Goal: Task Accomplishment & Management: Use online tool/utility

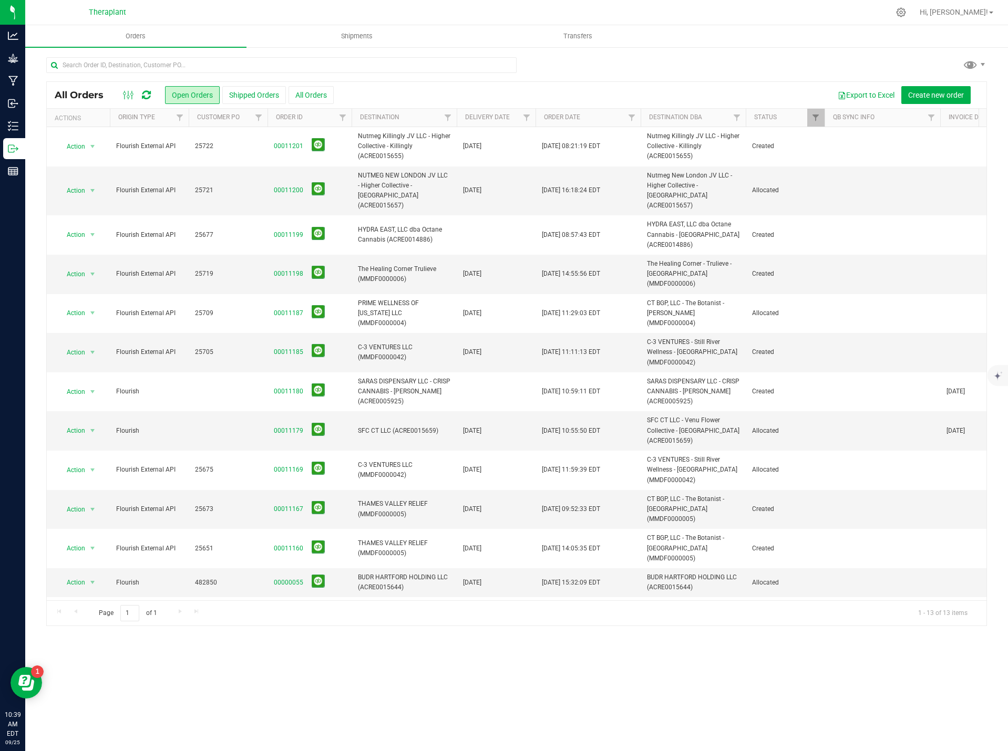
click at [143, 92] on icon at bounding box center [146, 95] width 9 height 11
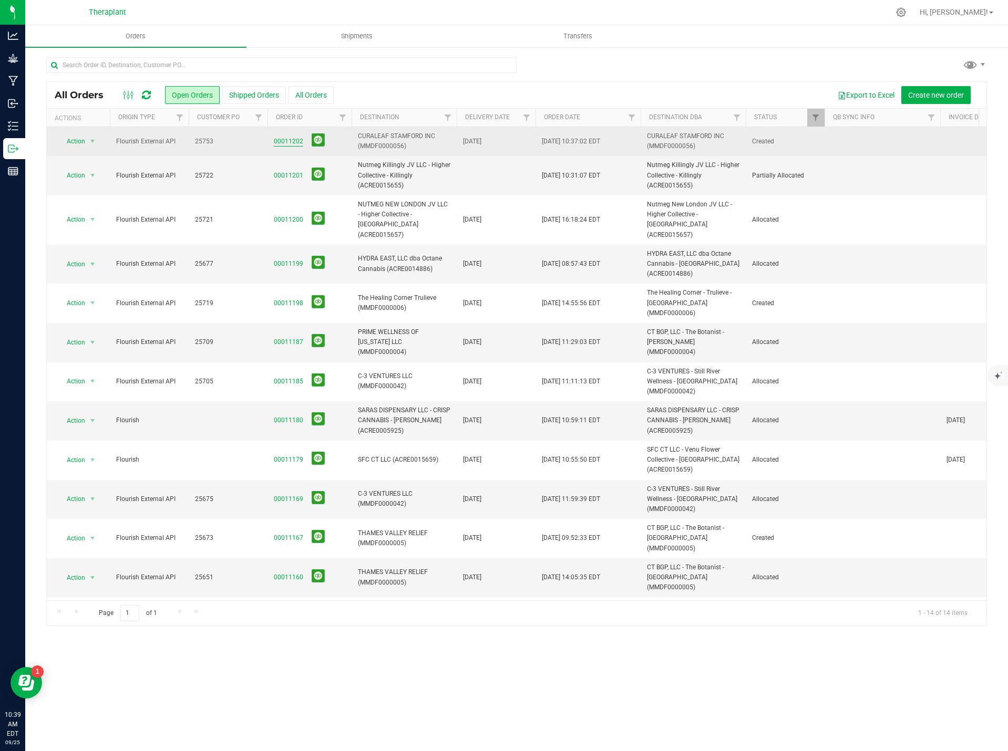
click at [293, 139] on link "00011202" at bounding box center [288, 142] width 29 height 10
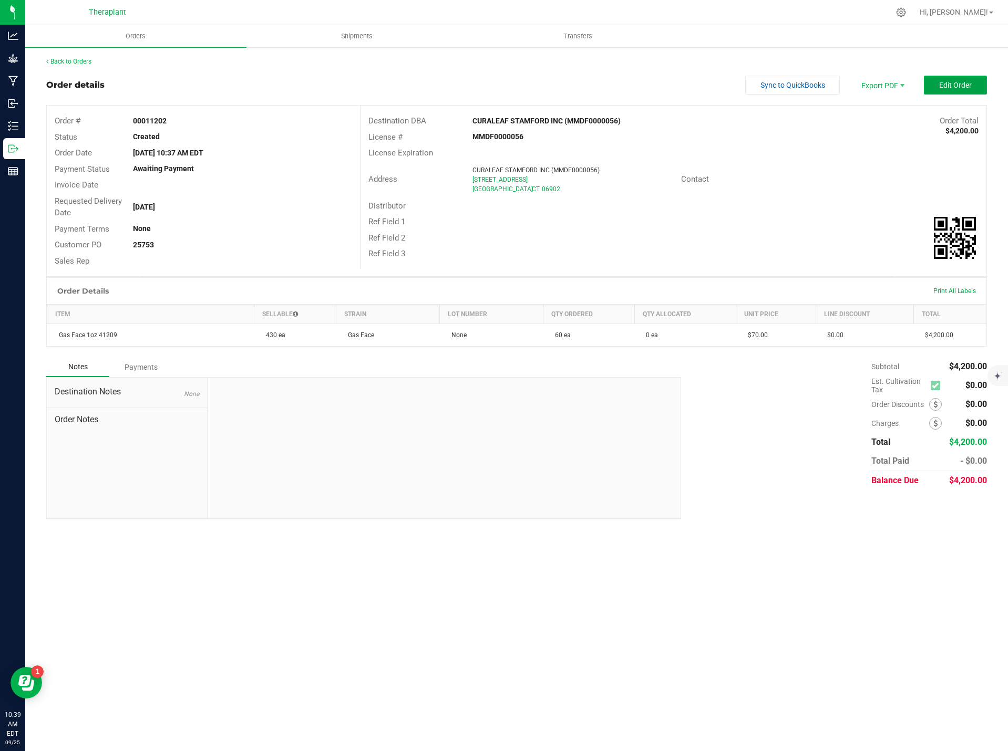
click at [978, 83] on button "Edit Order" at bounding box center [955, 85] width 63 height 19
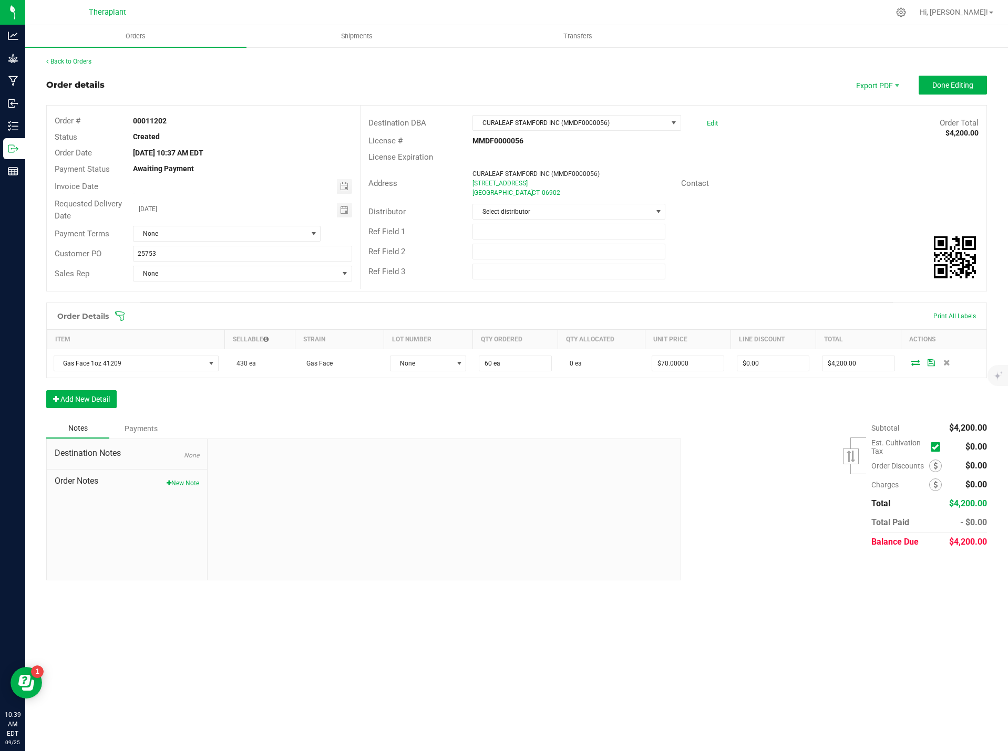
click at [181, 490] on div "Destination Notes None Order Notes New Note" at bounding box center [127, 509] width 161 height 141
click at [184, 485] on button "New Note" at bounding box center [183, 483] width 33 height 9
paste textarea "Gas Face 1oz 41209- 20.77% THC – 10-pack- added 60 units per customer request."
type textarea "Gas Face 1oz 41209- 20.77% THC – 10-pack- added 60 units per customer request."
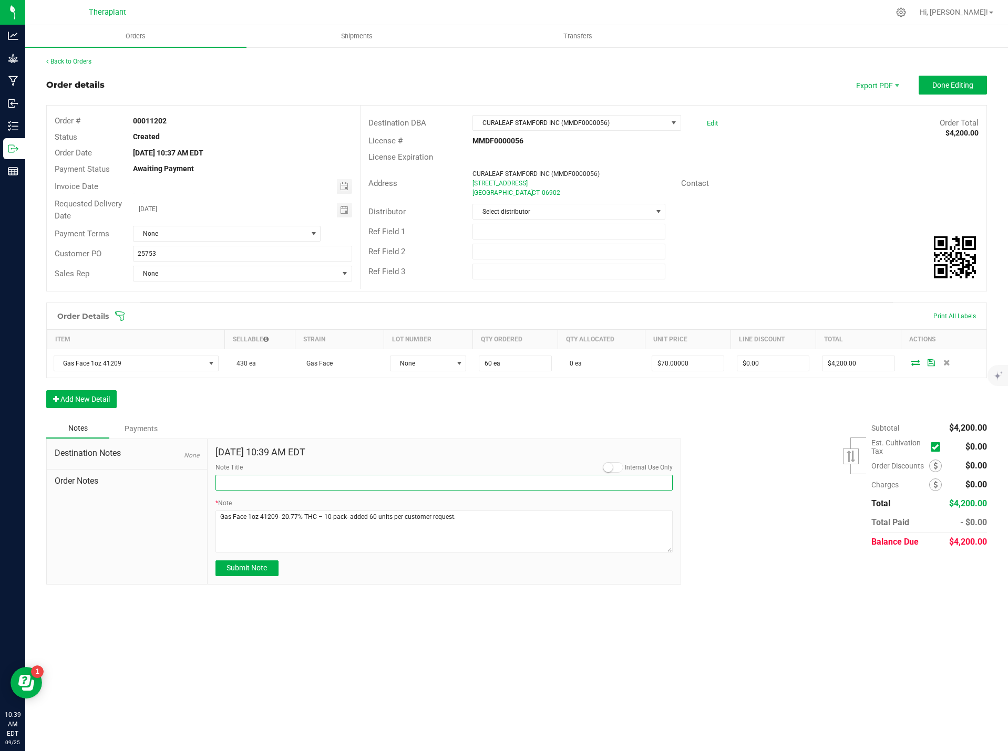
click at [261, 483] on input "Note Title" at bounding box center [444, 483] width 458 height 16
type input "Product Added"
click at [267, 562] on button "Submit Note" at bounding box center [246, 569] width 63 height 16
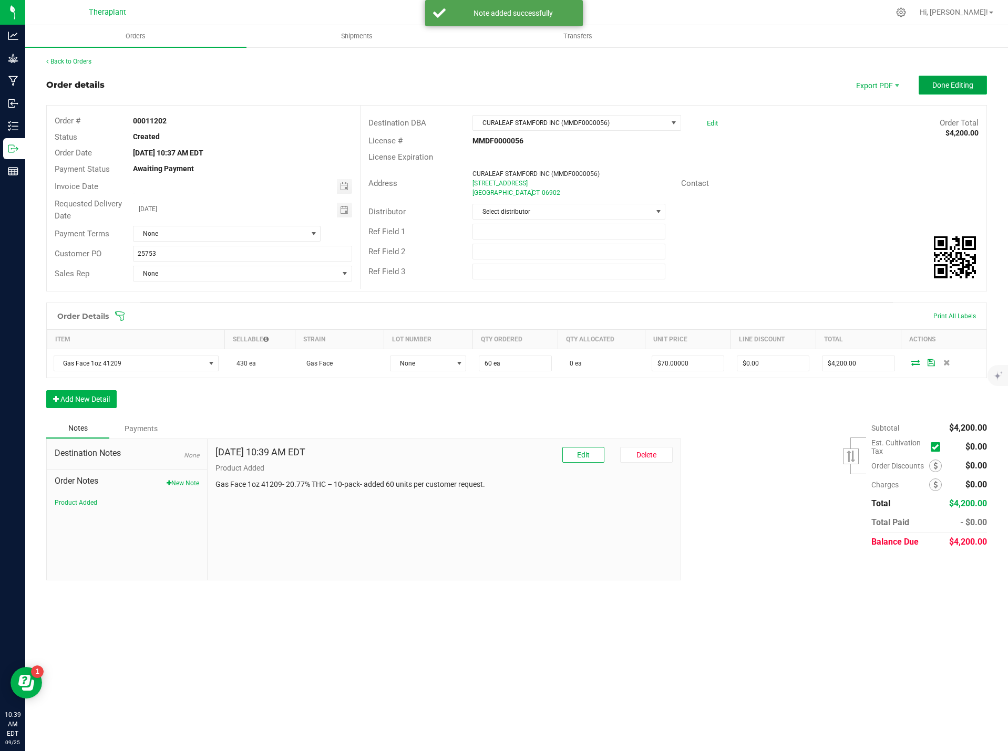
click at [946, 88] on span "Done Editing" at bounding box center [952, 85] width 41 height 8
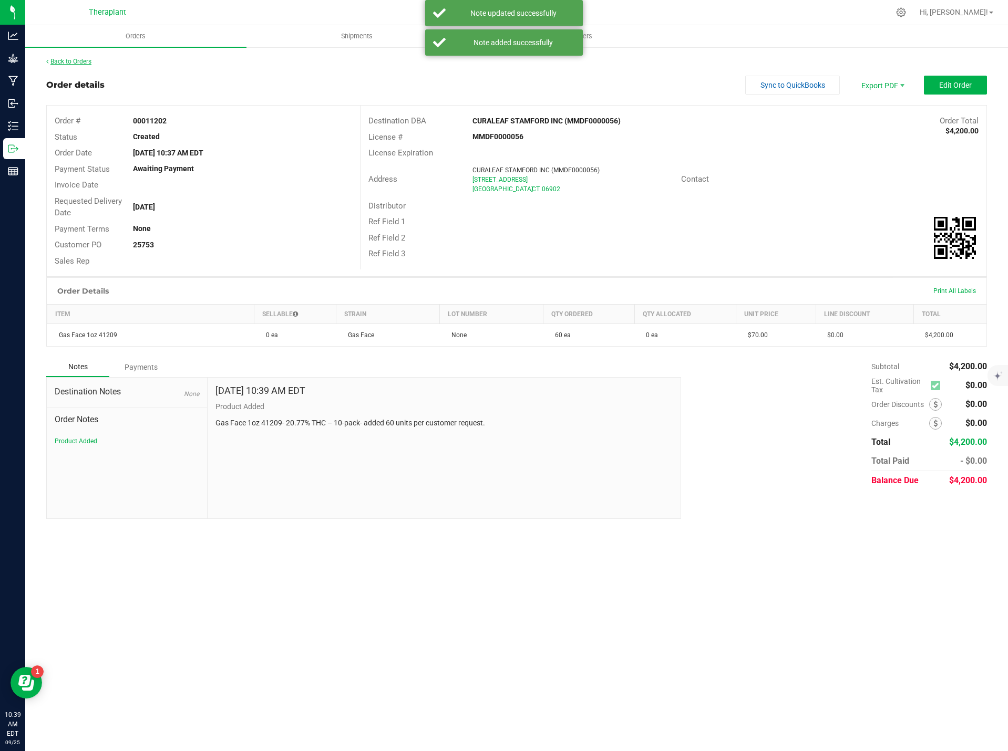
click at [67, 64] on link "Back to Orders" at bounding box center [68, 61] width 45 height 7
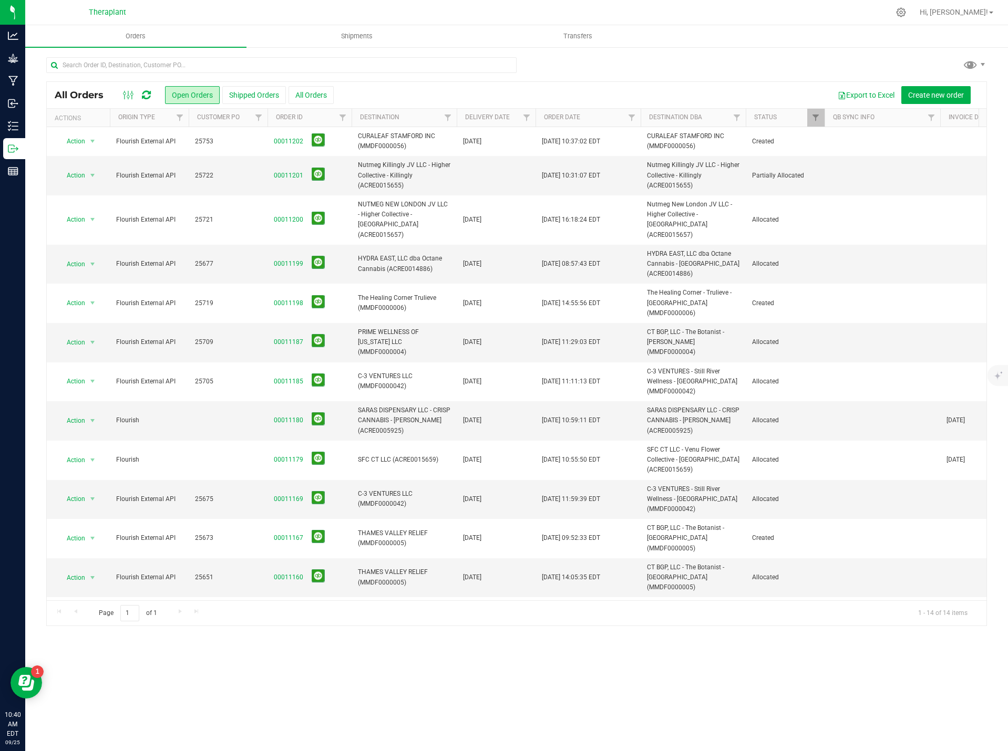
click at [146, 92] on icon at bounding box center [146, 95] width 9 height 11
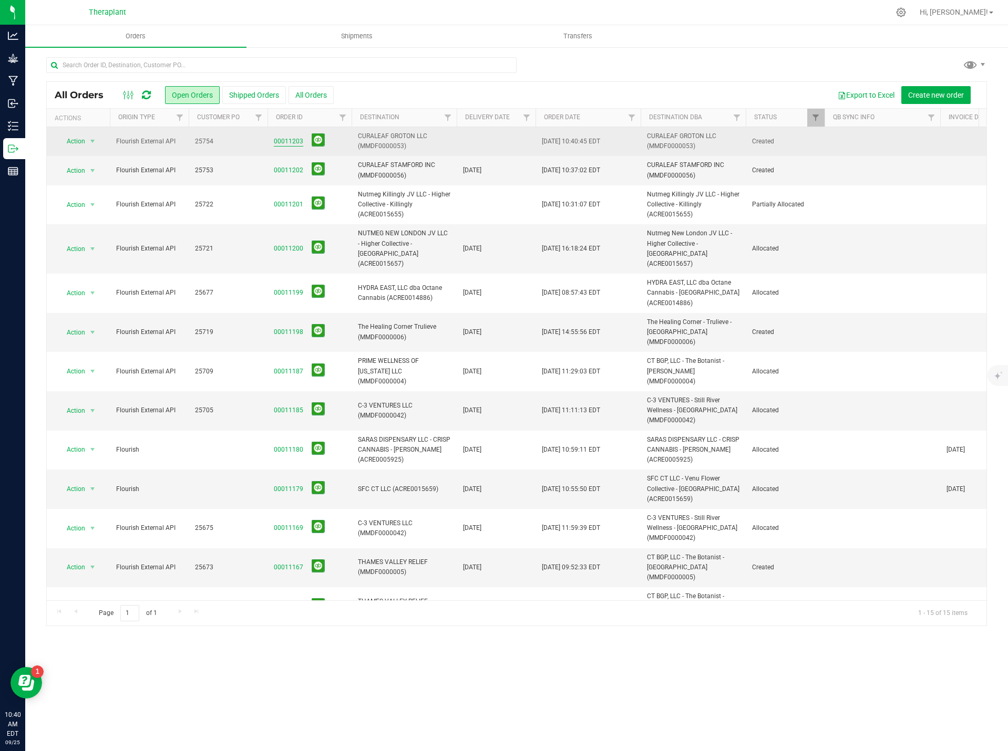
click at [277, 141] on link "00011203" at bounding box center [288, 142] width 29 height 10
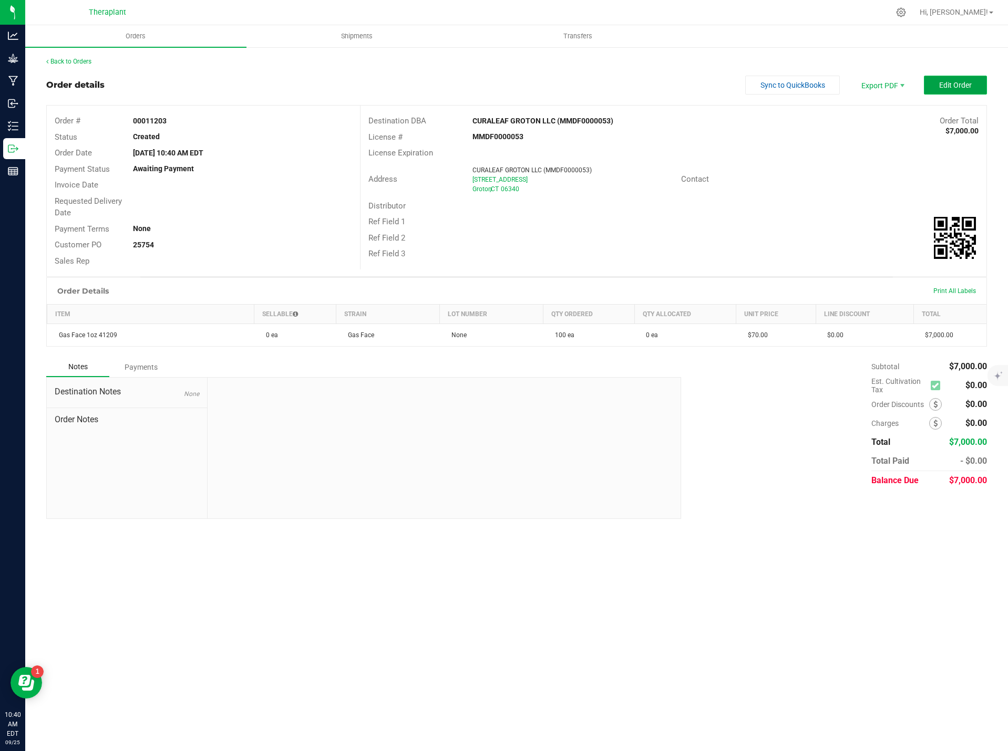
click at [950, 83] on span "Edit Order" at bounding box center [955, 85] width 33 height 8
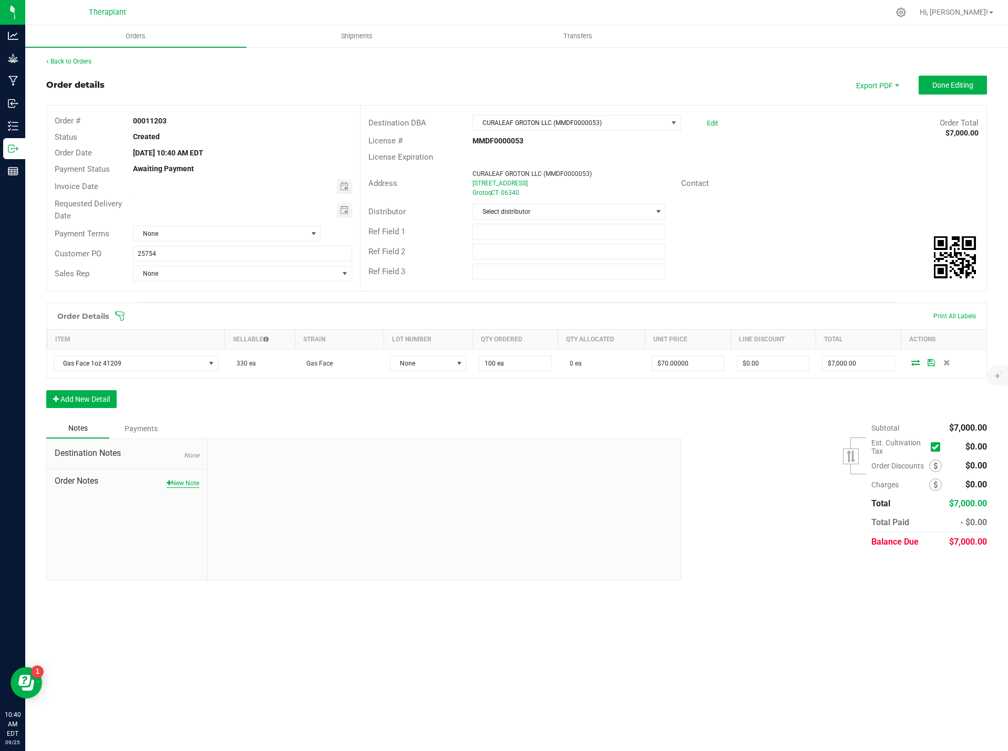
click at [181, 485] on button "New Note" at bounding box center [183, 483] width 33 height 9
paste textarea "Gas Face 1oz 41209- 20.77% THC – 10-pack- added 100 units per customer request."
type textarea "Gas Face 1oz 41209- 20.77% THC – 10-pack- added 100 units per customer request."
click at [257, 473] on div "Note Title" at bounding box center [444, 477] width 458 height 28
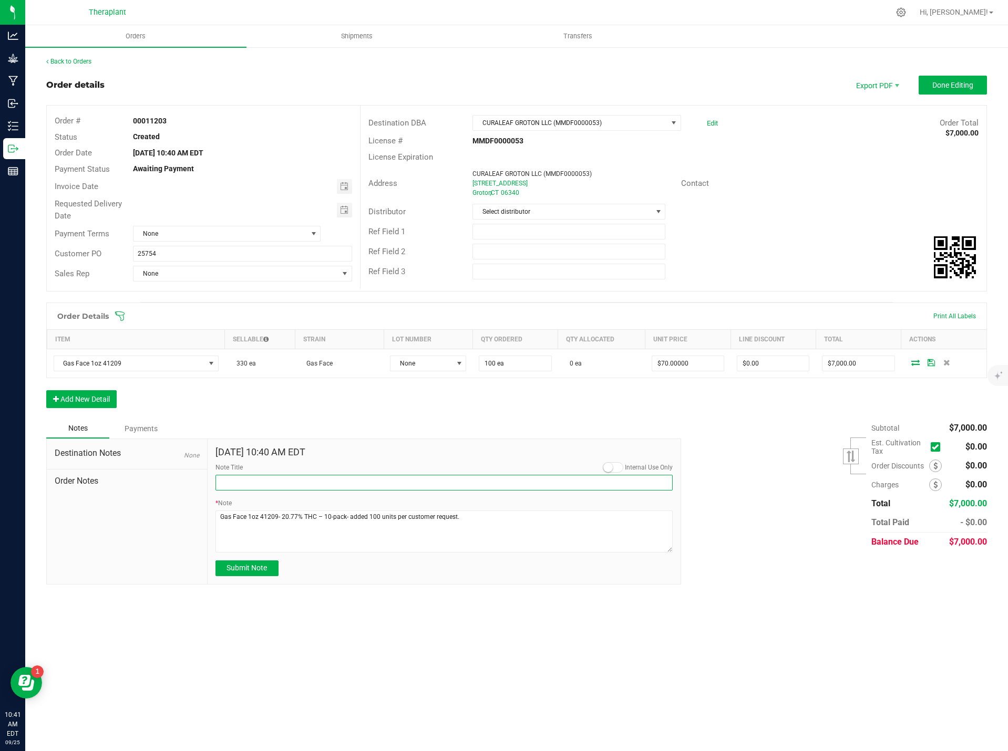
click at [254, 480] on input "Note Title" at bounding box center [444, 483] width 458 height 16
type input "Product Added"
click at [232, 564] on span "Submit Note" at bounding box center [246, 568] width 40 height 8
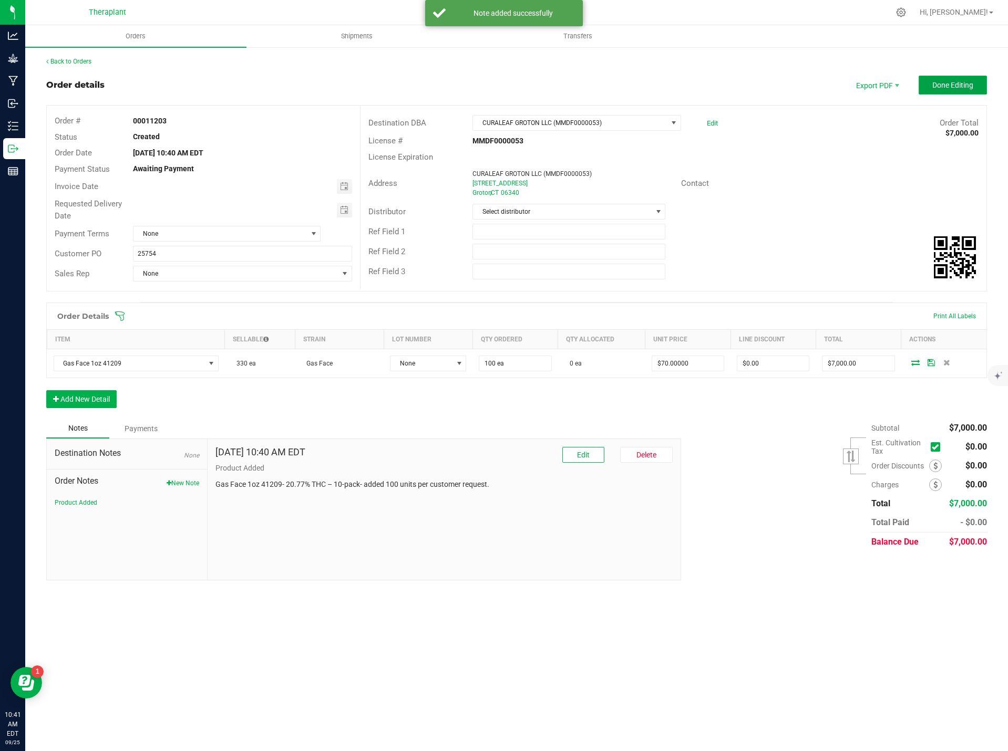
click at [949, 81] on span "Done Editing" at bounding box center [952, 85] width 41 height 8
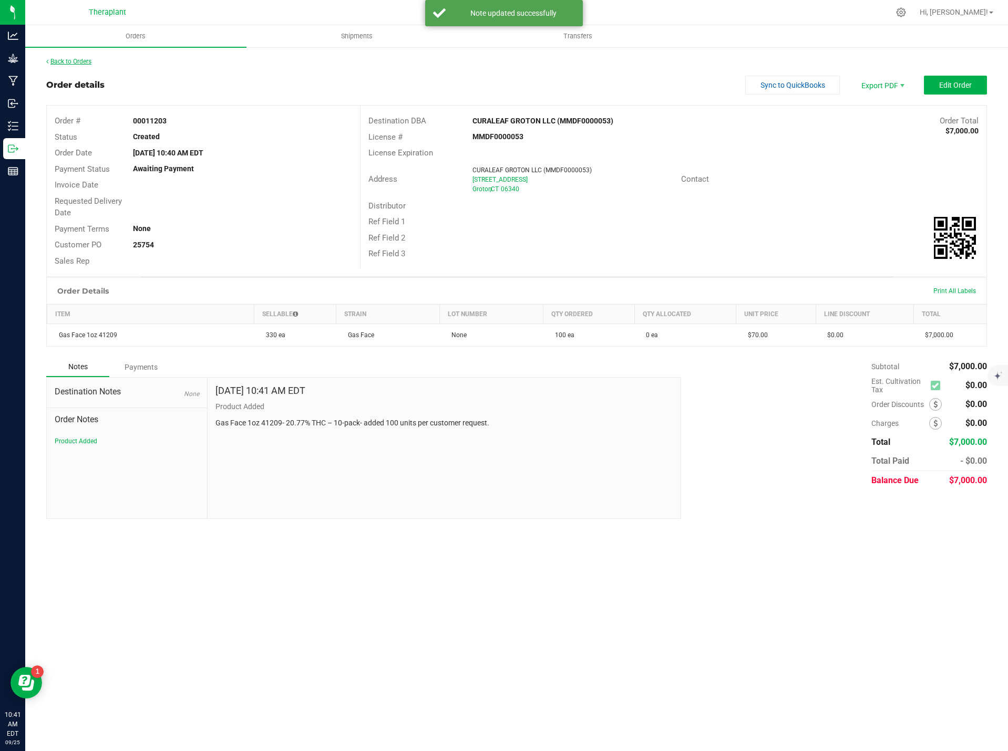
click at [72, 58] on link "Back to Orders" at bounding box center [68, 61] width 45 height 7
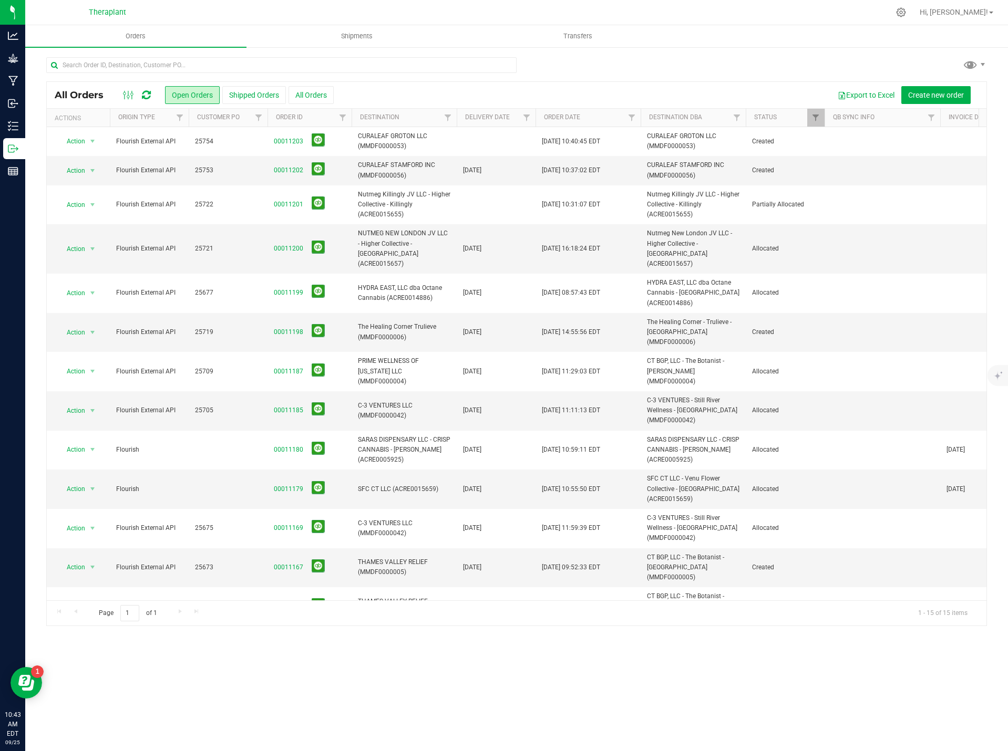
click at [148, 95] on icon at bounding box center [146, 95] width 9 height 11
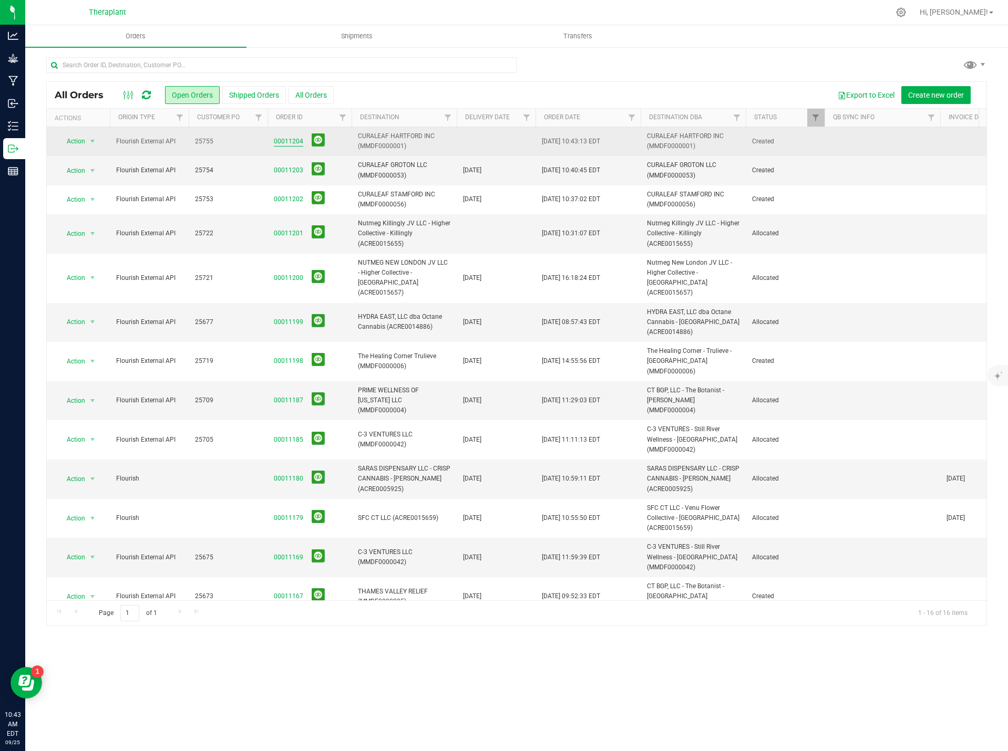
click at [283, 139] on link "00011204" at bounding box center [288, 142] width 29 height 10
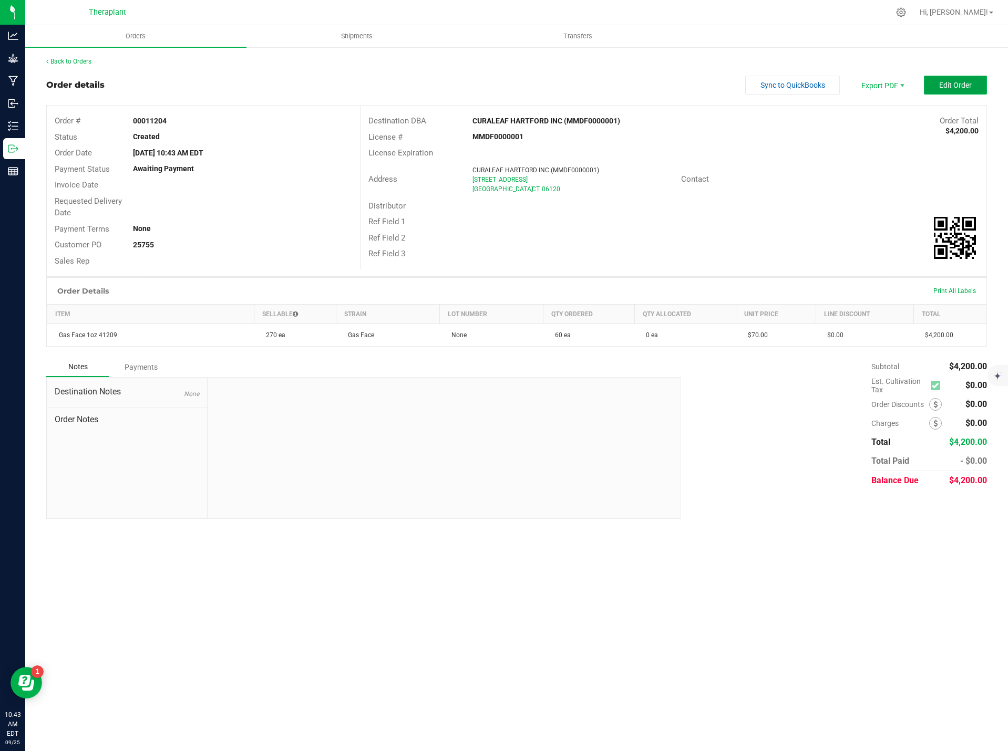
click at [953, 91] on button "Edit Order" at bounding box center [955, 85] width 63 height 19
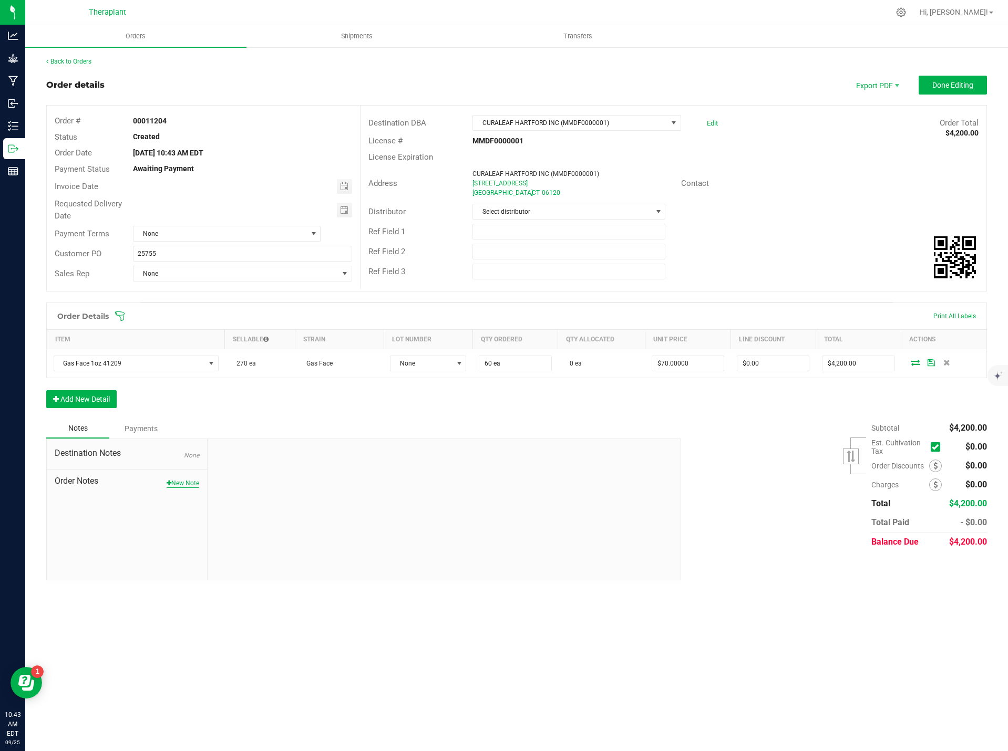
click at [181, 484] on button "New Note" at bounding box center [183, 483] width 33 height 9
paste textarea "Gas Face 1oz 41209- 20.77% THC – 10-pack- added 60 units per customer request."
type textarea "Gas Face 1oz 41209- 20.77% THC – 10-pack- added 60 units per customer request."
click at [299, 492] on form "Sep 25, 2025 10:43 AM EDT Internal Use Only Note Title * Note Submit Note" at bounding box center [444, 511] width 458 height 129
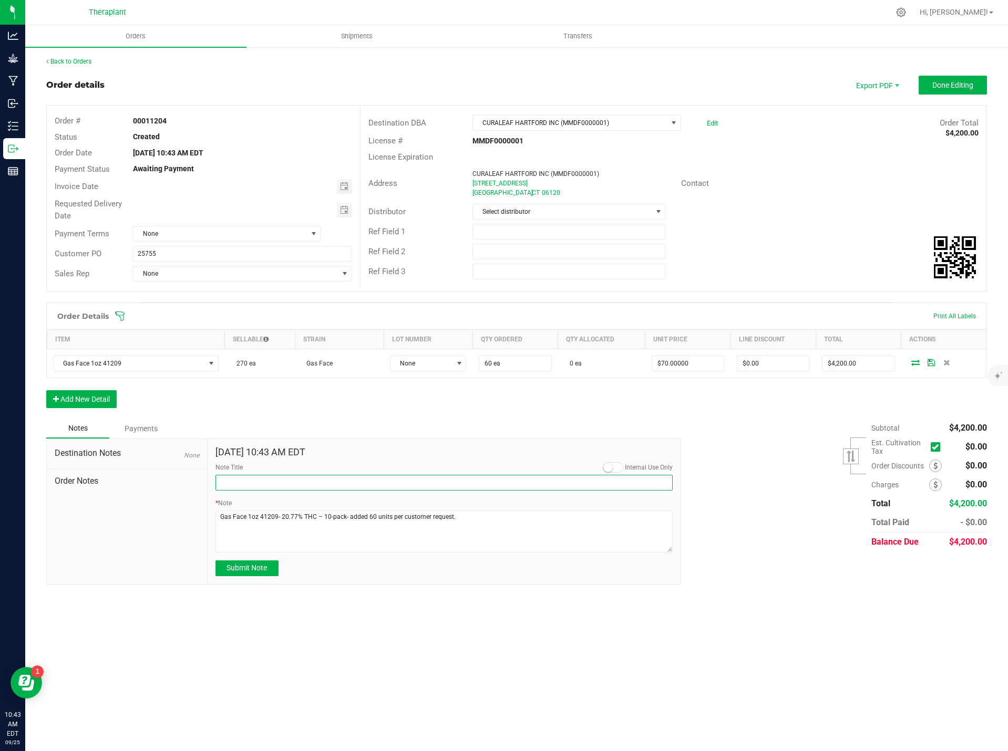
click at [300, 481] on input "Note Title" at bounding box center [444, 483] width 458 height 16
type input "Product Added"
click at [241, 566] on span "Submit Note" at bounding box center [246, 568] width 40 height 8
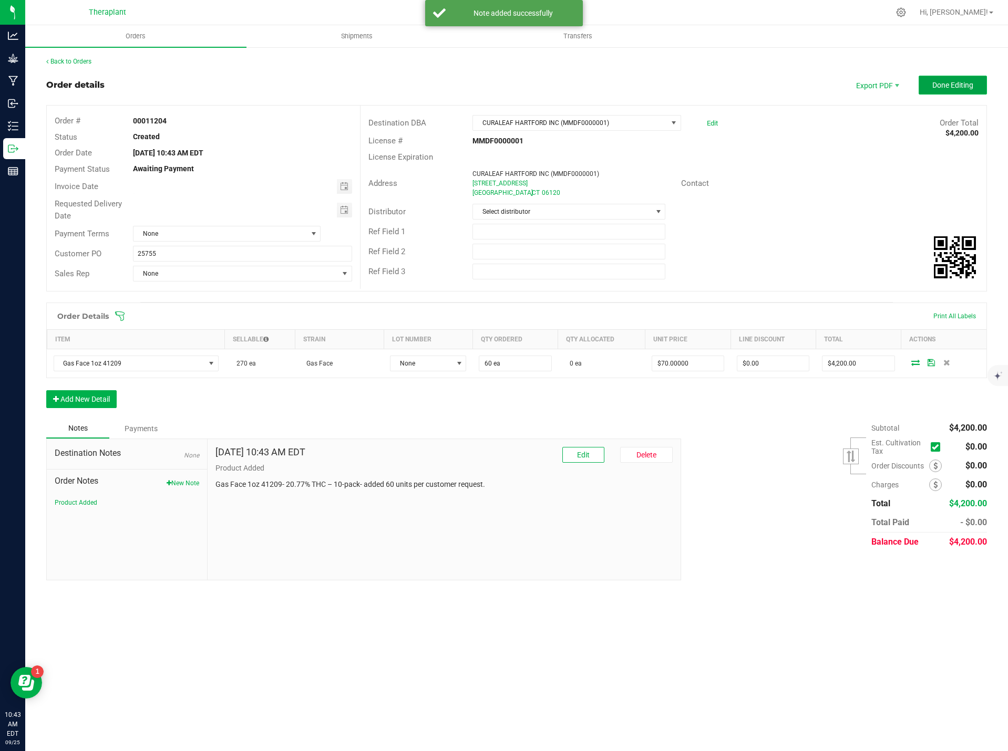
click at [951, 91] on button "Done Editing" at bounding box center [952, 85] width 68 height 19
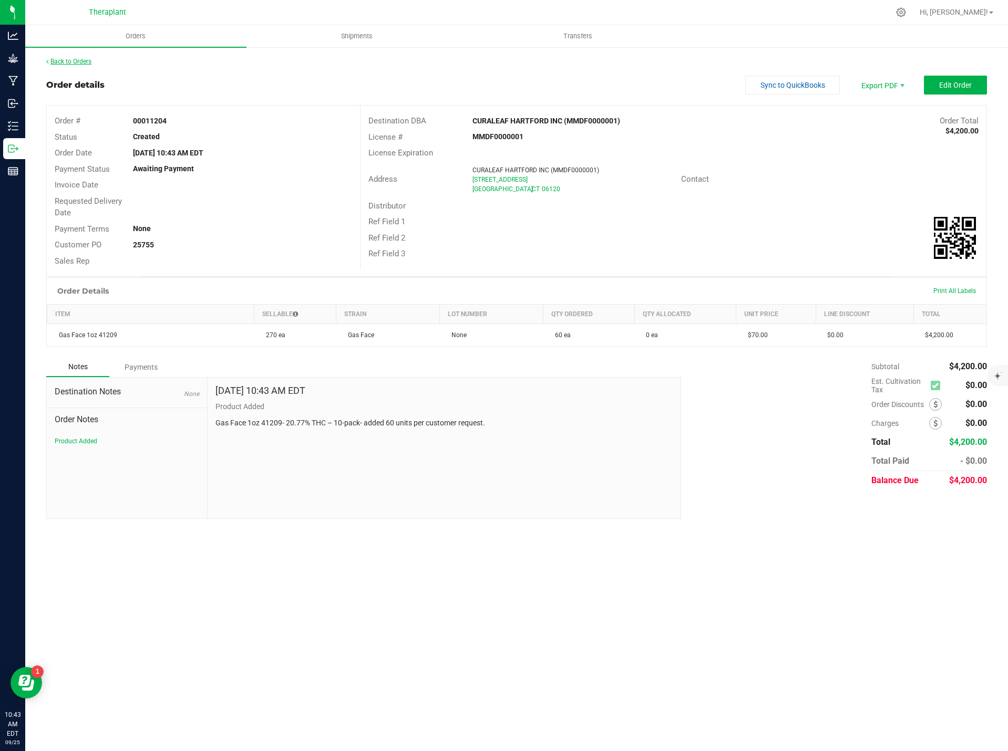
click at [79, 59] on link "Back to Orders" at bounding box center [68, 61] width 45 height 7
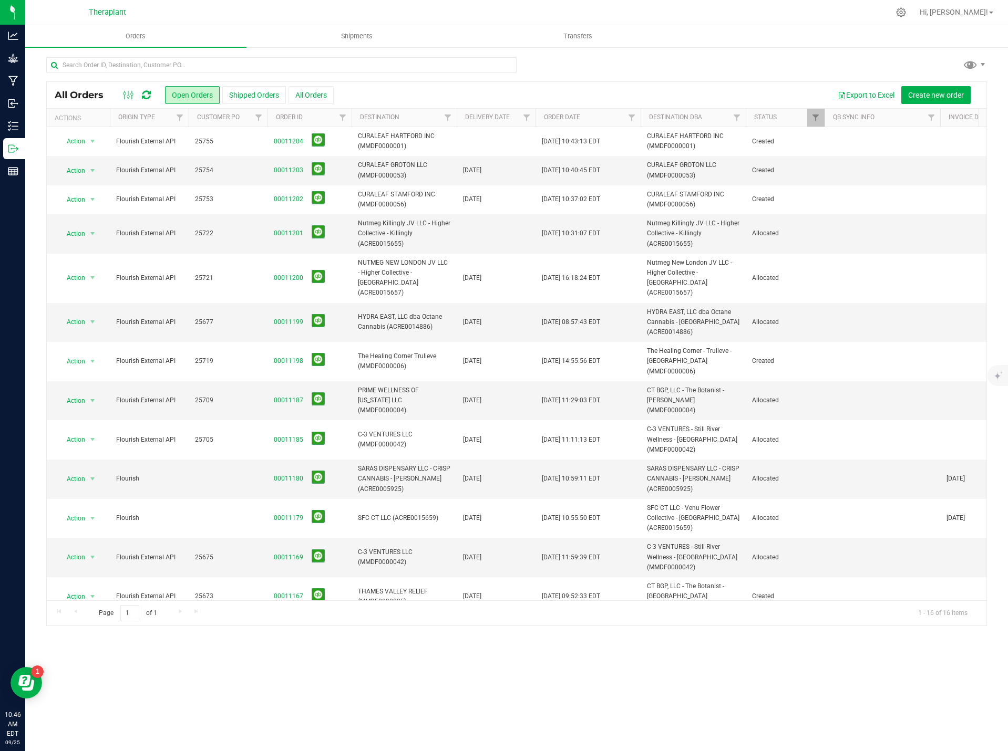
click at [146, 93] on icon at bounding box center [146, 95] width 9 height 11
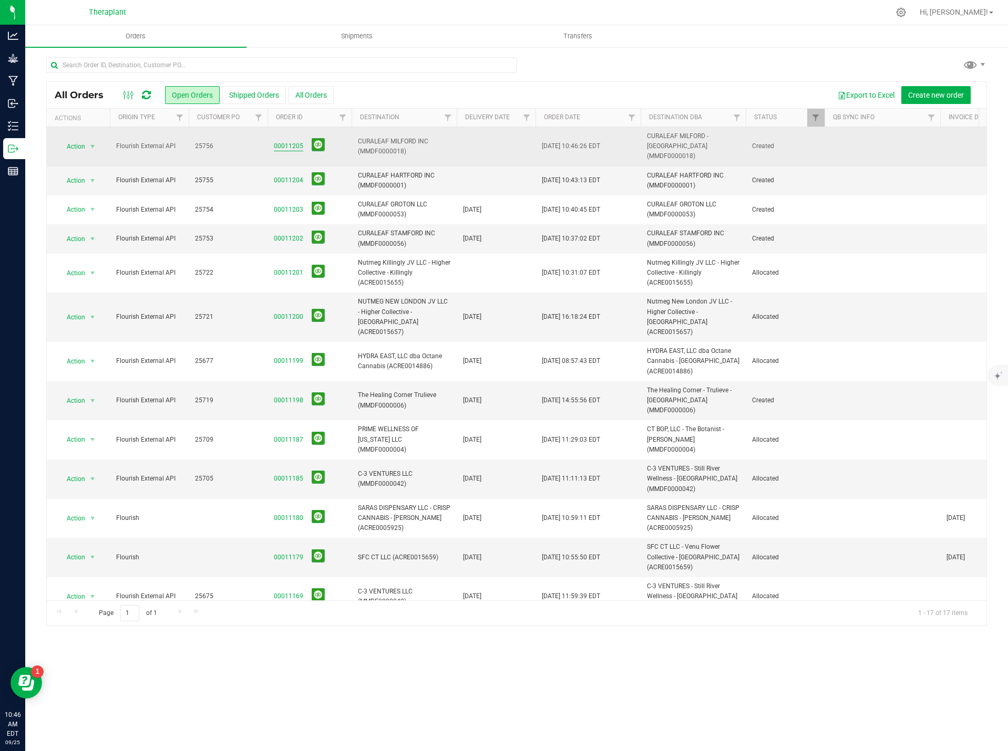
click at [291, 141] on link "00011205" at bounding box center [288, 146] width 29 height 10
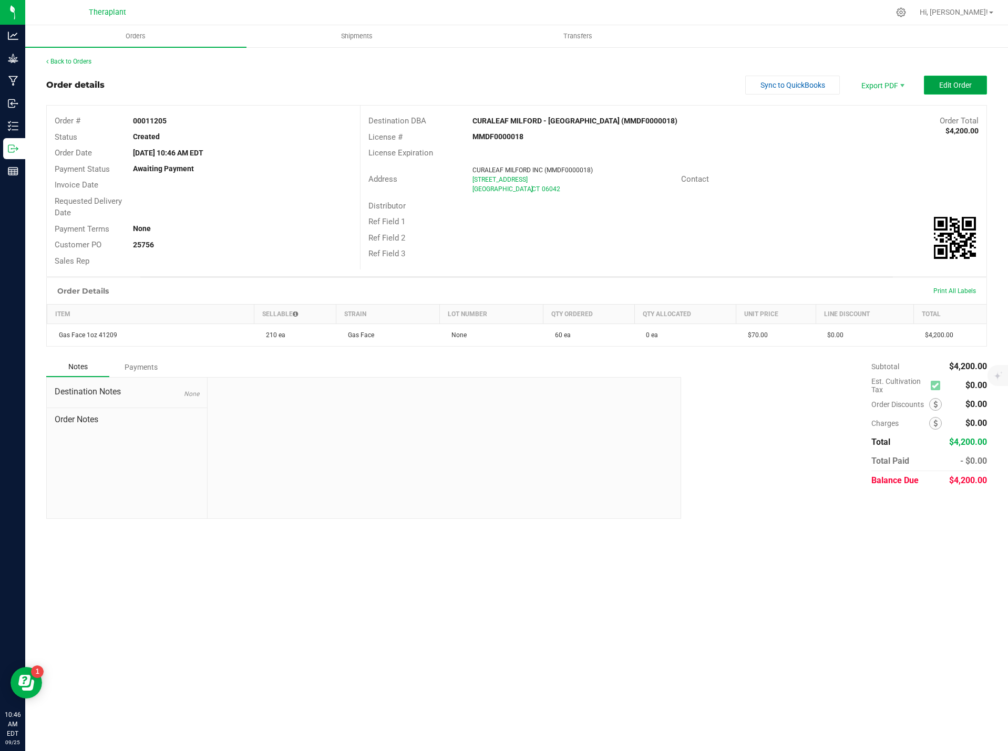
click at [970, 81] on span "Edit Order" at bounding box center [955, 85] width 33 height 8
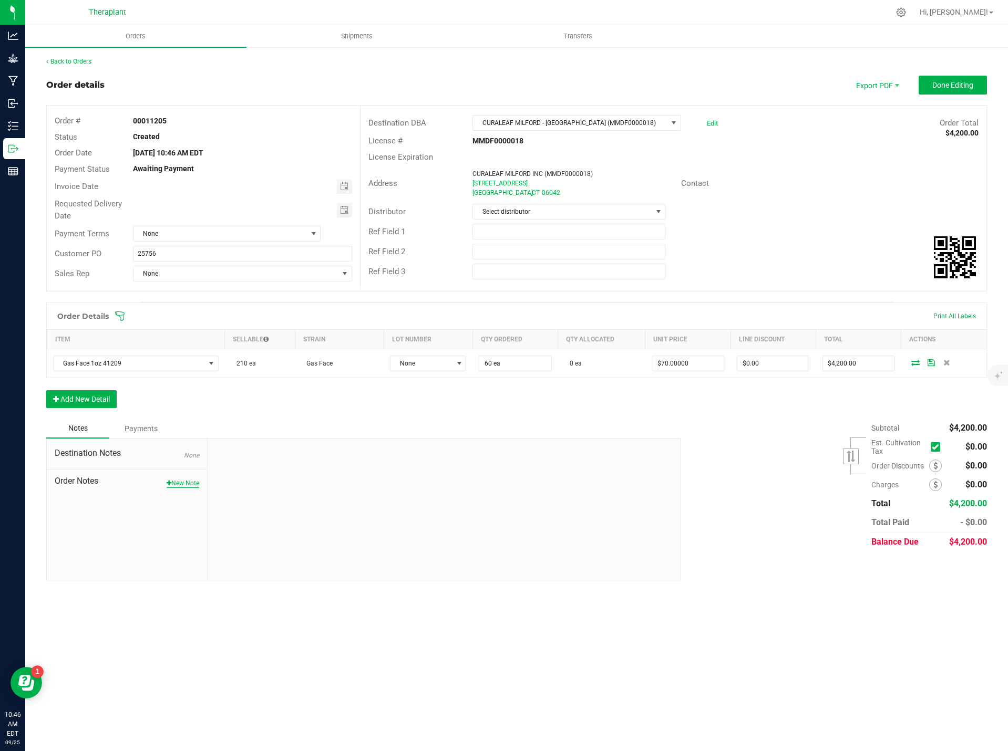
click at [183, 482] on button "New Note" at bounding box center [183, 483] width 33 height 9
paste textarea "Gas Face 1oz 41209- 20.77% THC – 10-pack- added 60 units per customer request."
type textarea "Gas Face 1oz 41209- 20.77% THC – 10-pack- added 60 units per customer request."
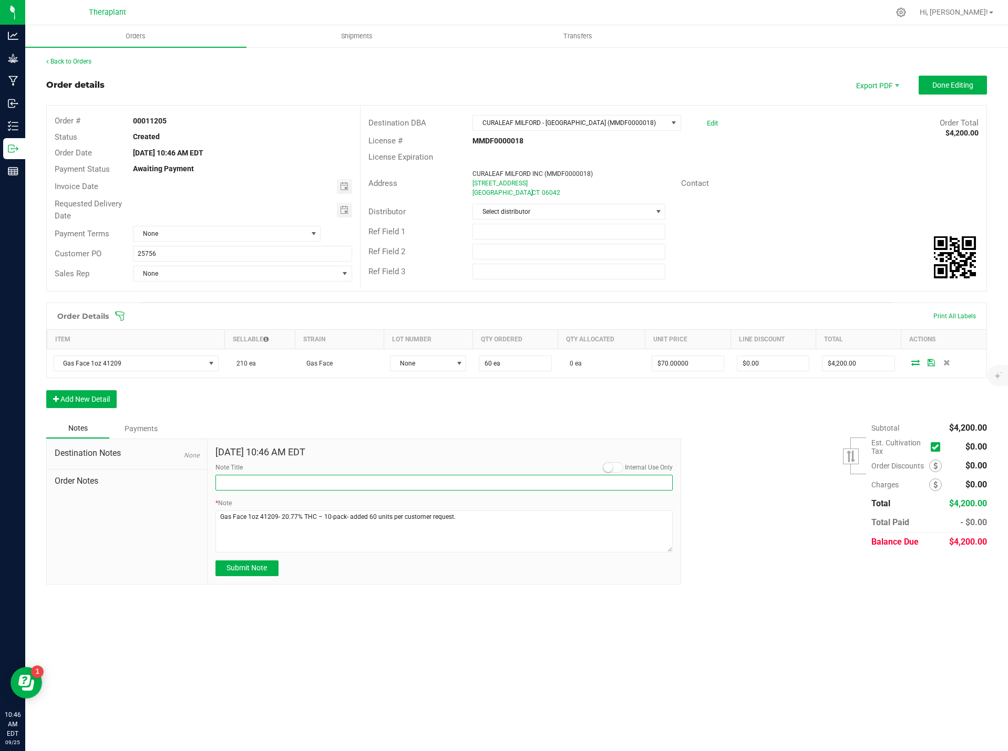
click at [243, 490] on input "Note Title" at bounding box center [444, 483] width 458 height 16
type input "Product Added"
click at [243, 556] on form "Sep 25, 2025 10:46 AM EDT Internal Use Only Note Title Product Added * Note Sub…" at bounding box center [444, 511] width 458 height 129
click at [246, 561] on form "Sep 25, 2025 10:46 AM EDT Internal Use Only Note Title Product Added * Note Sub…" at bounding box center [444, 511] width 458 height 129
click at [250, 565] on span "Submit Note" at bounding box center [246, 568] width 40 height 8
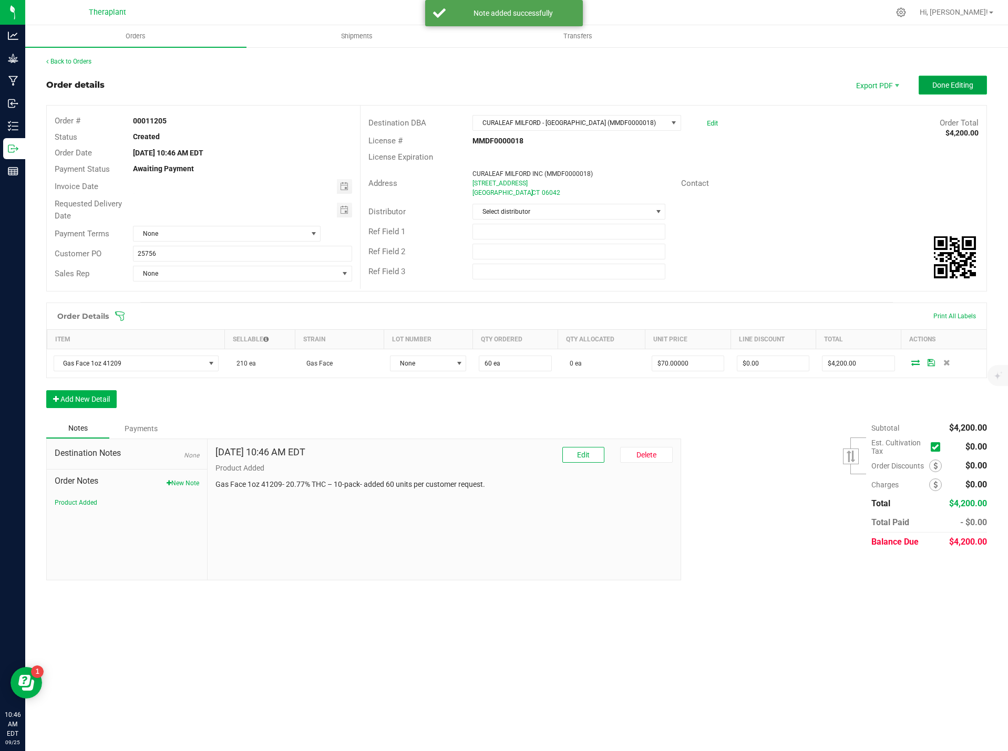
click at [945, 90] on button "Done Editing" at bounding box center [952, 85] width 68 height 19
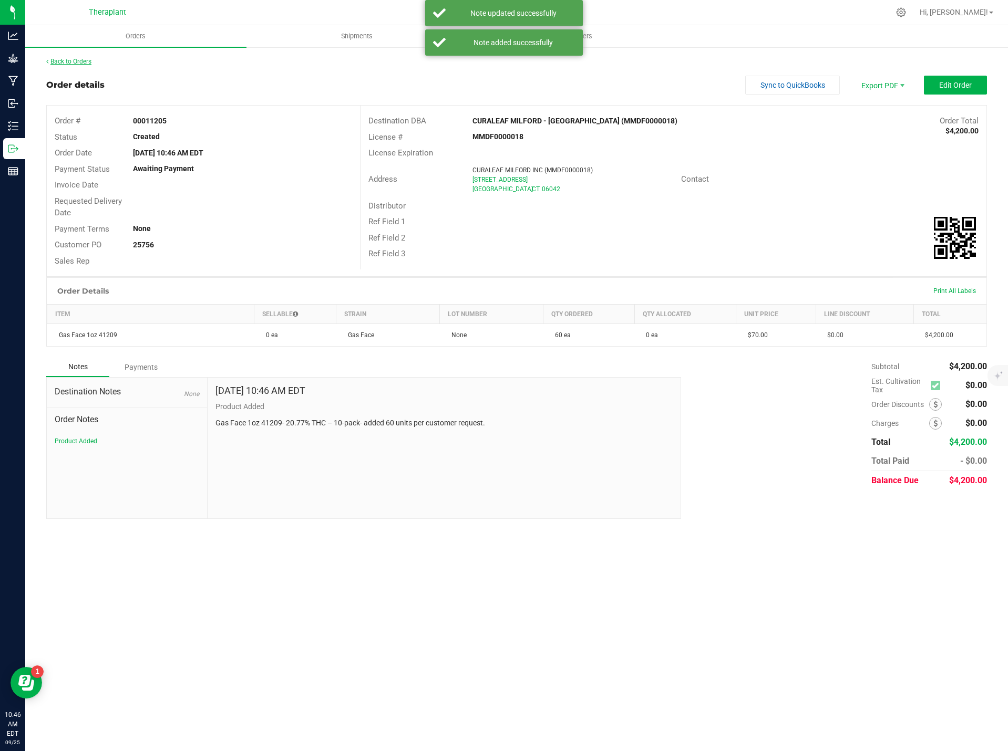
click at [80, 62] on link "Back to Orders" at bounding box center [68, 61] width 45 height 7
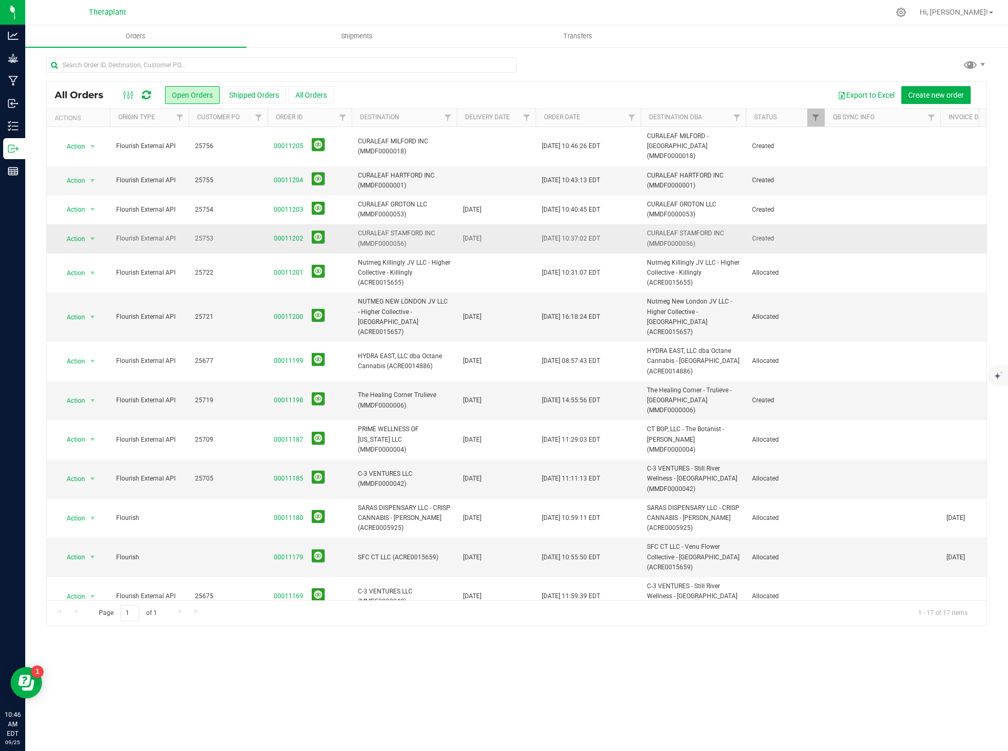
click at [271, 224] on td "00011202" at bounding box center [309, 238] width 84 height 29
click at [275, 234] on link "00011202" at bounding box center [288, 239] width 29 height 10
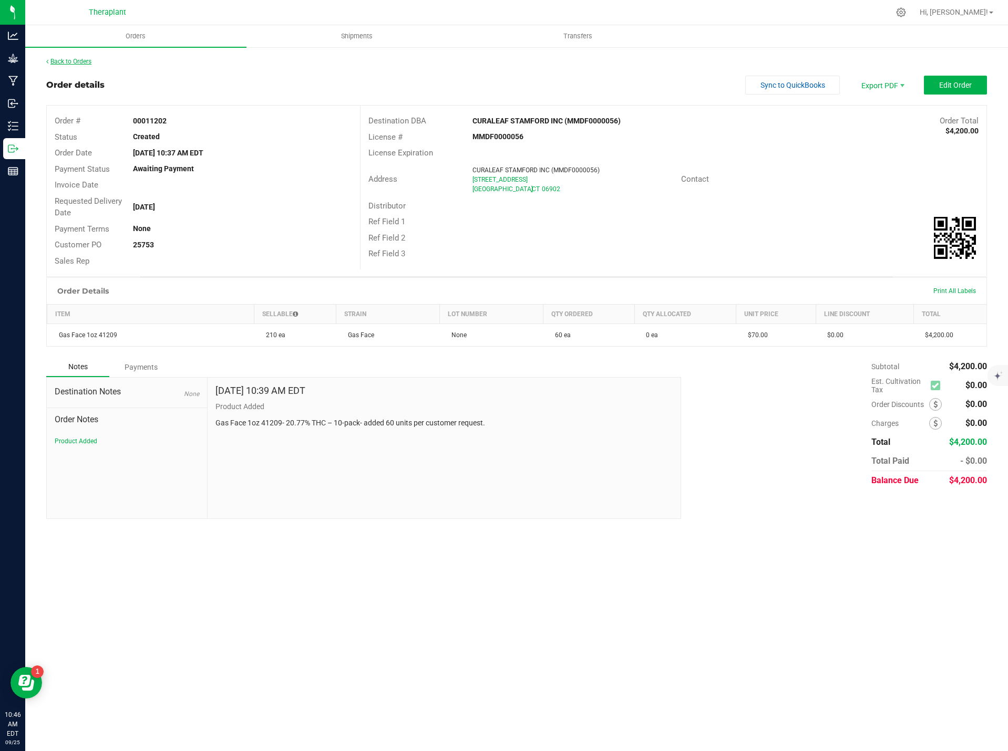
click at [81, 63] on link "Back to Orders" at bounding box center [68, 61] width 45 height 7
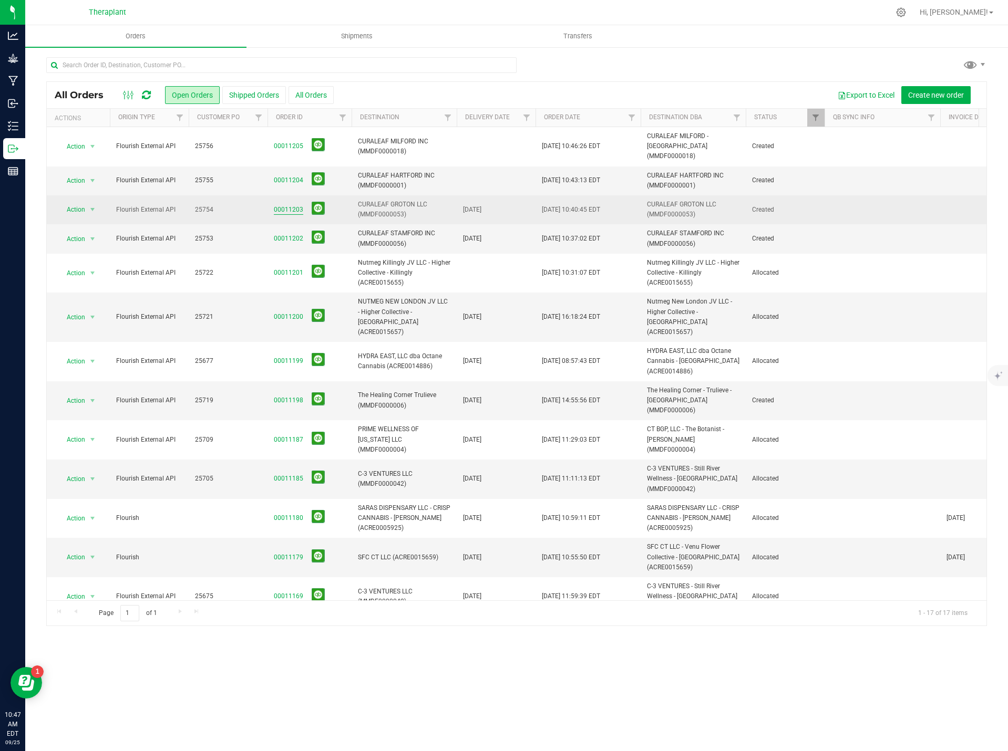
click at [282, 205] on link "00011203" at bounding box center [288, 210] width 29 height 10
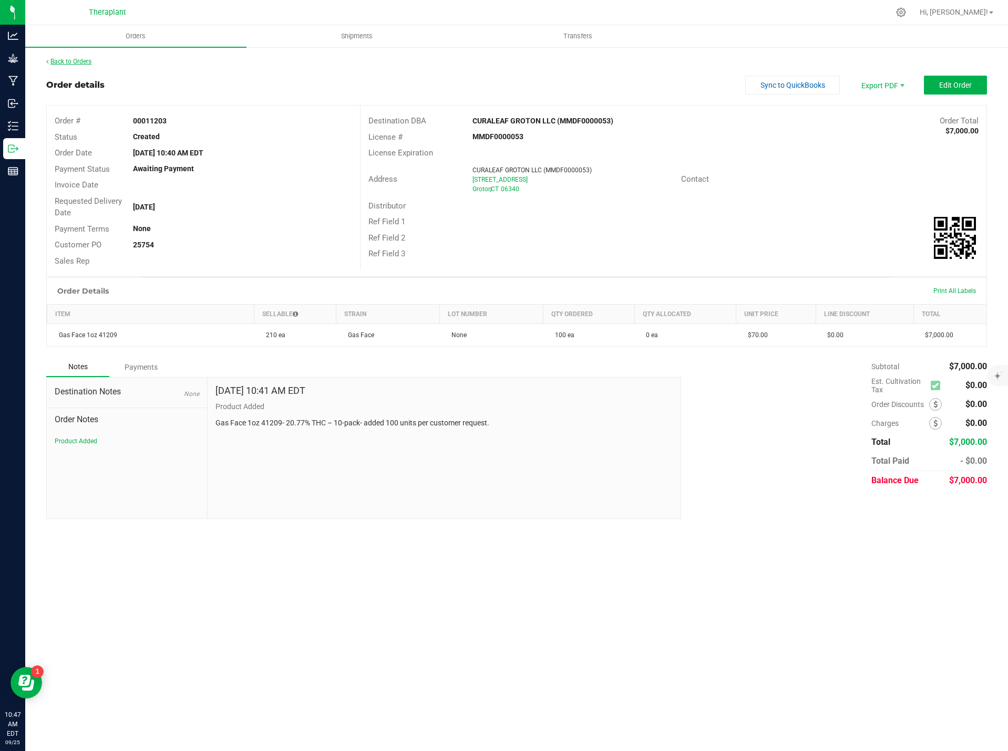
click at [60, 59] on link "Back to Orders" at bounding box center [68, 61] width 45 height 7
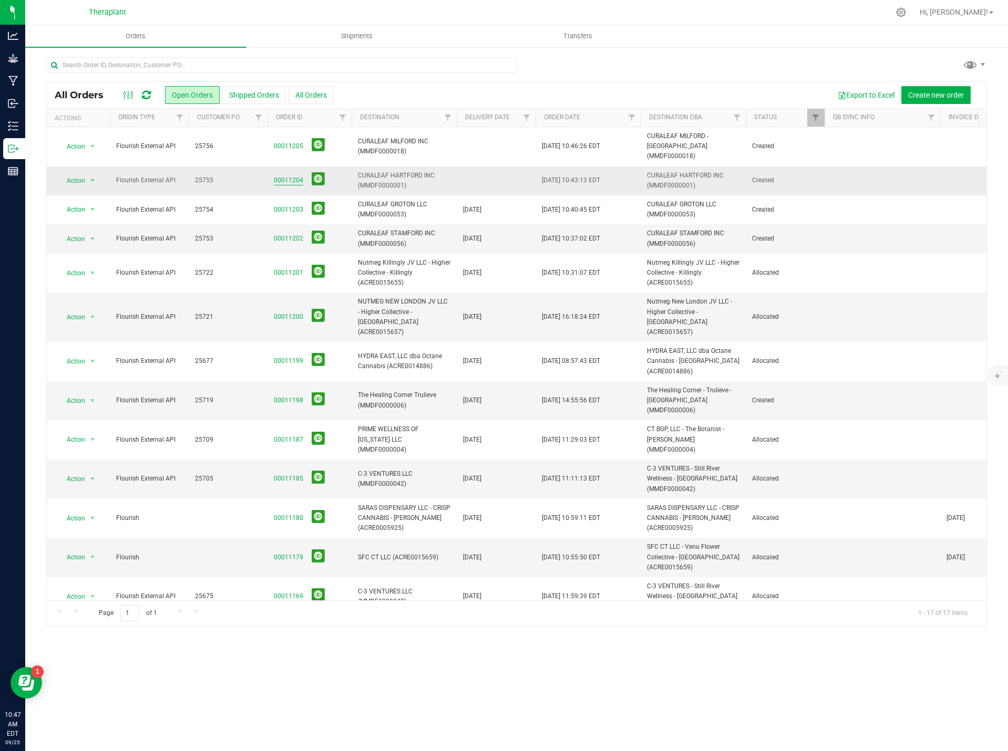
click at [283, 175] on link "00011204" at bounding box center [288, 180] width 29 height 10
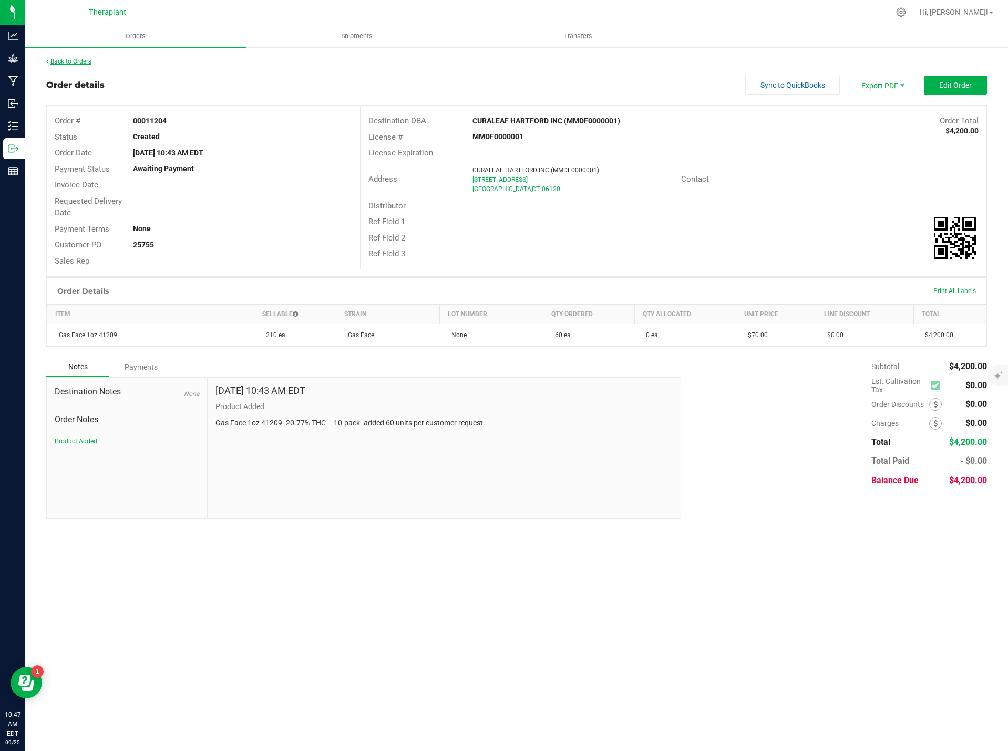
click at [82, 59] on link "Back to Orders" at bounding box center [68, 61] width 45 height 7
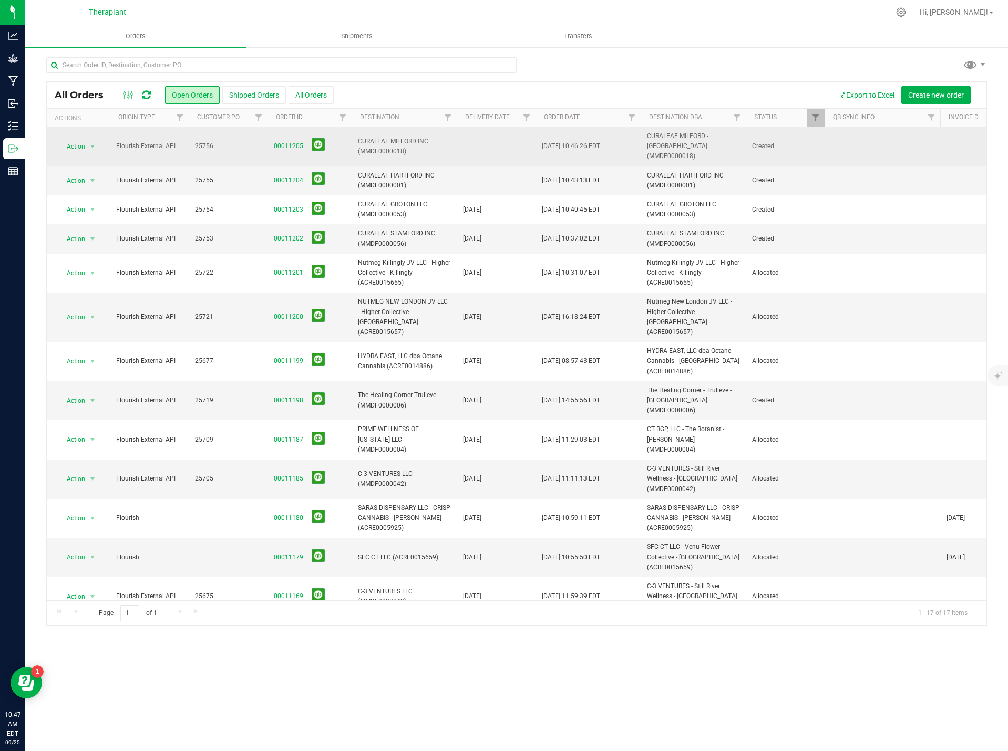
click at [284, 141] on link "00011205" at bounding box center [288, 146] width 29 height 10
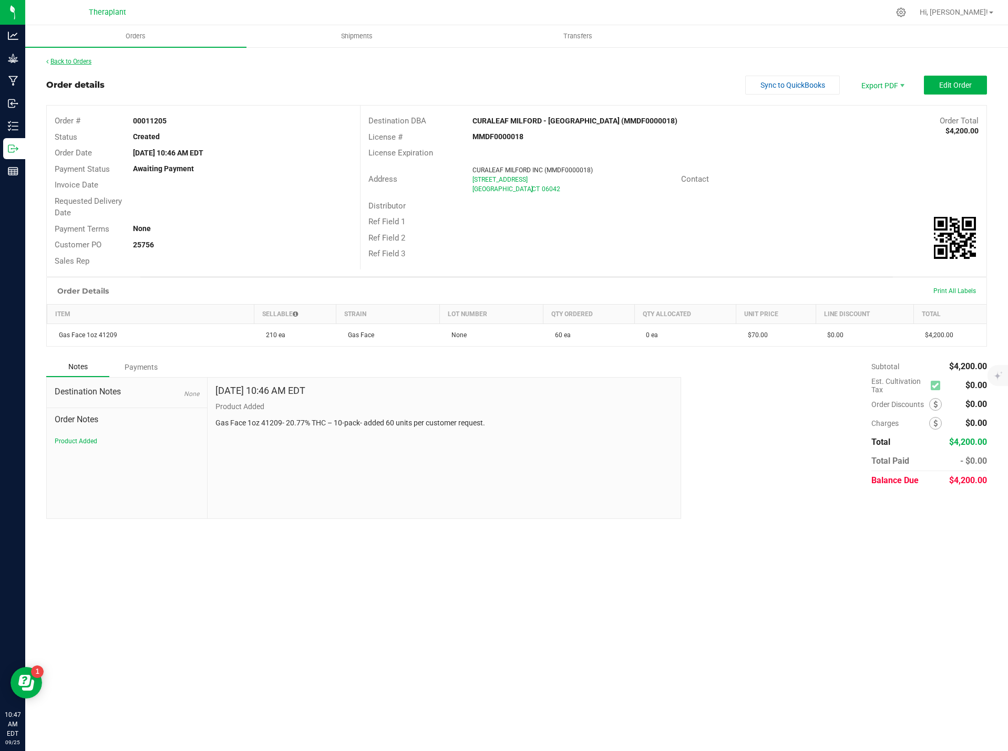
click at [78, 61] on link "Back to Orders" at bounding box center [68, 61] width 45 height 7
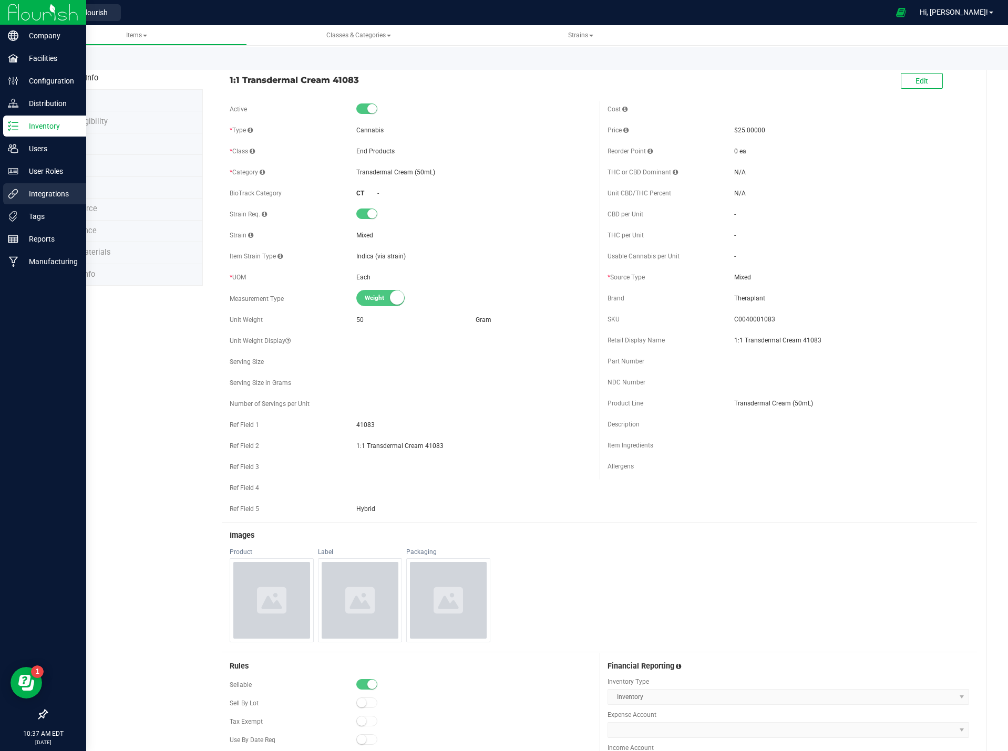
click at [50, 199] on p "Integrations" at bounding box center [49, 194] width 63 height 13
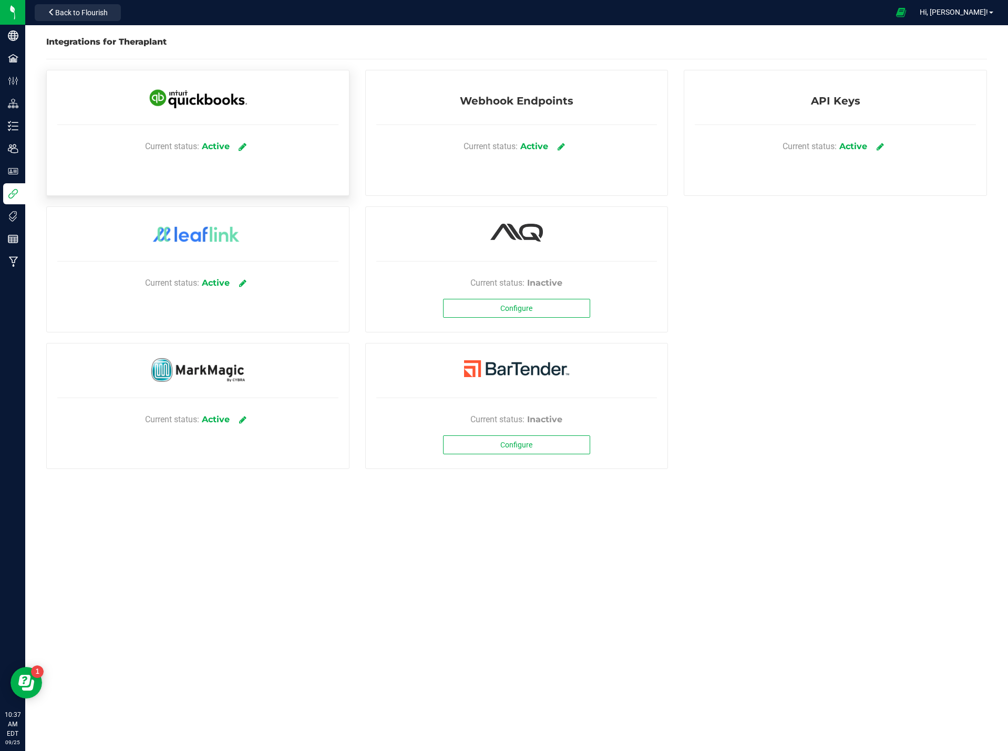
click at [243, 145] on icon at bounding box center [242, 146] width 8 height 9
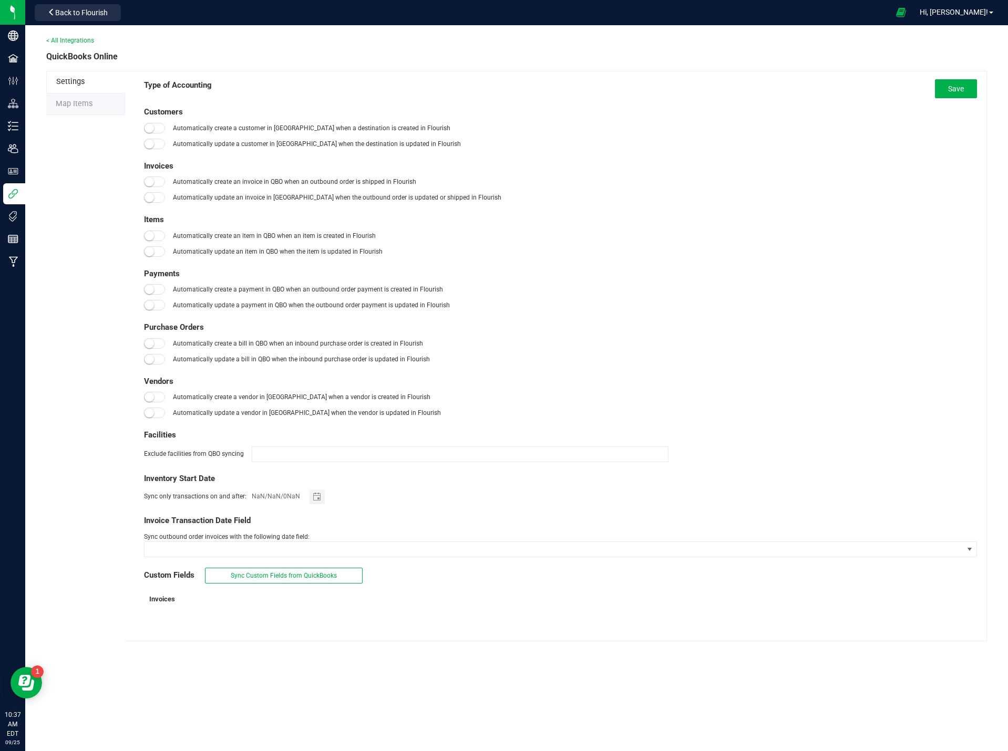
type input "[DATE]"
click at [84, 108] on span "Map Items" at bounding box center [74, 103] width 37 height 9
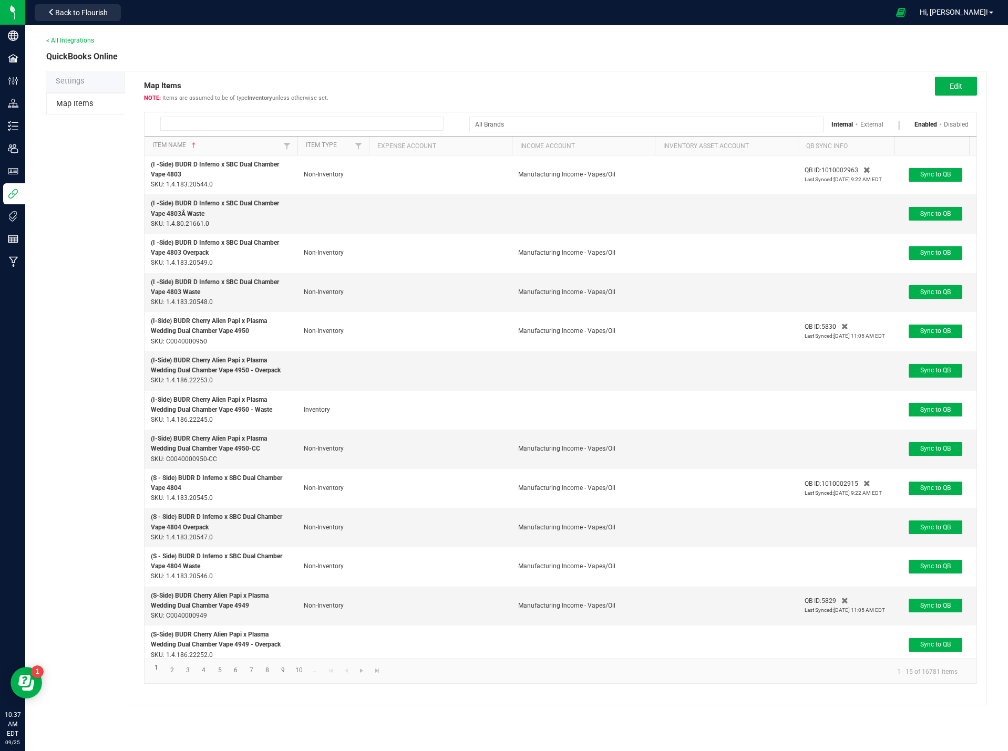
click at [214, 122] on input at bounding box center [301, 124] width 283 height 14
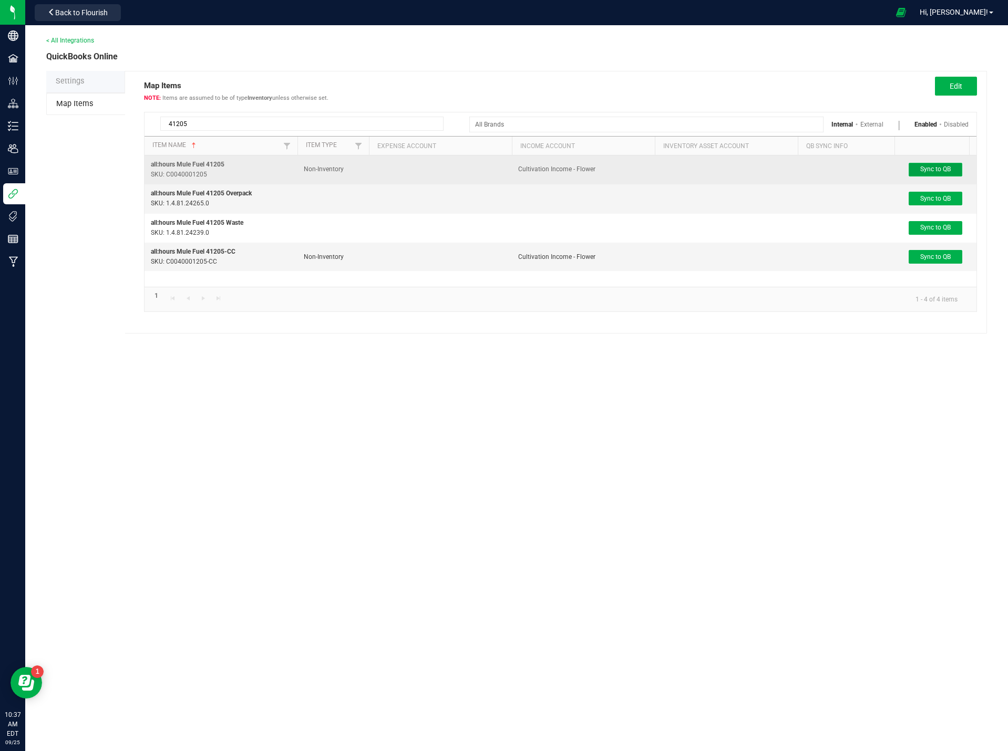
click at [939, 168] on span "Sync to QB" at bounding box center [935, 168] width 30 height 7
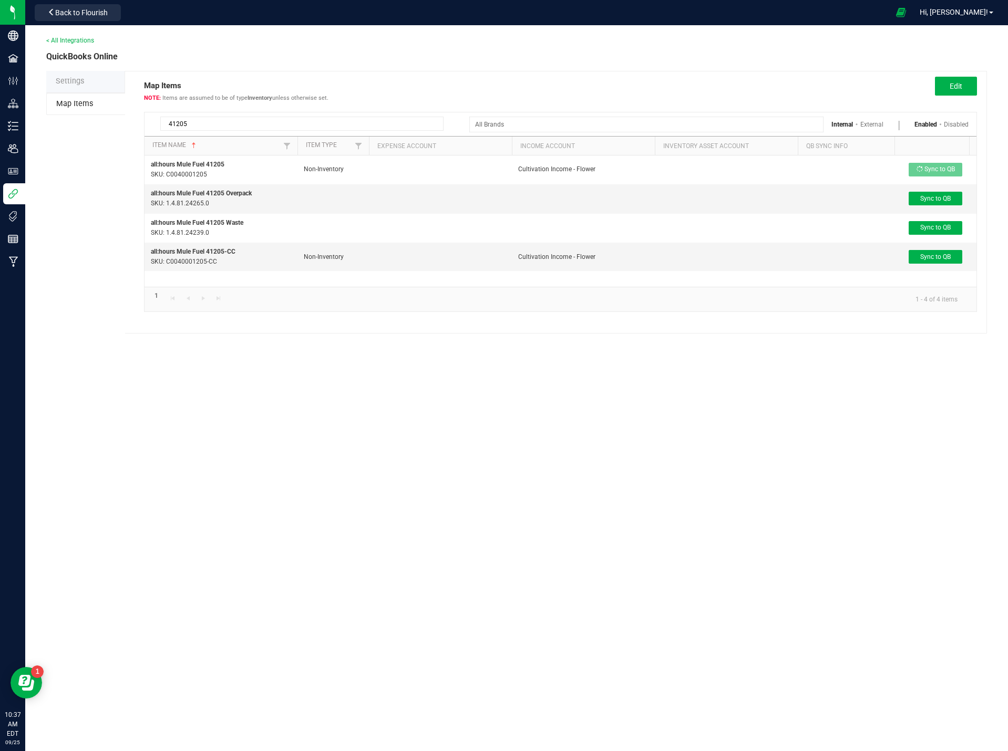
click at [202, 125] on input "41205" at bounding box center [301, 124] width 283 height 14
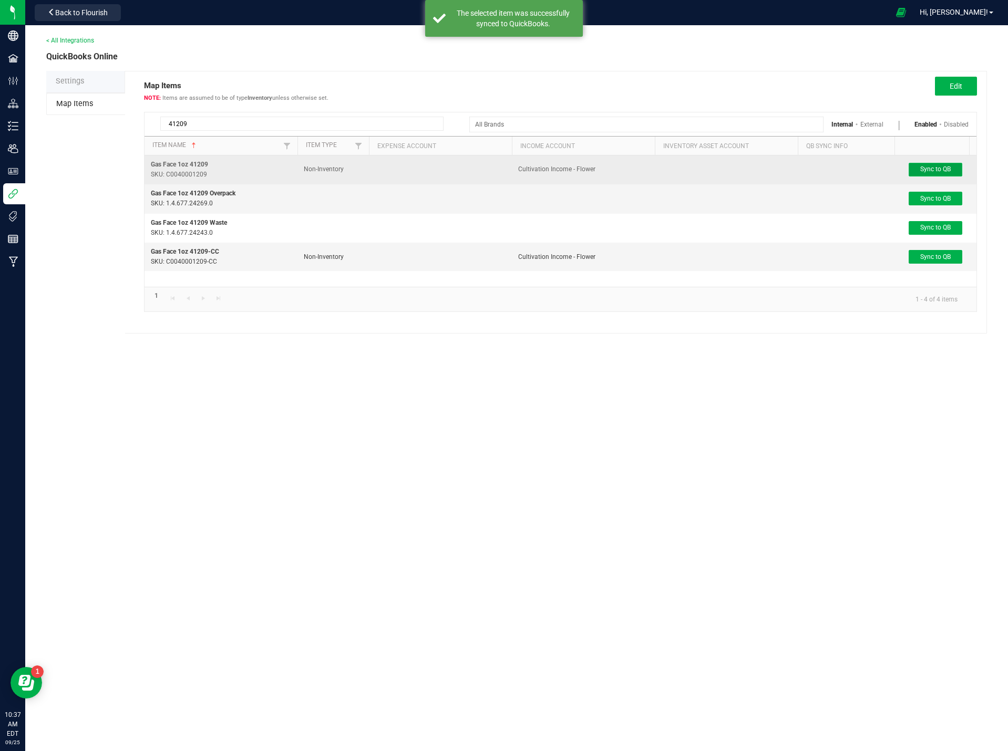
click at [941, 173] on button "Sync to QB" at bounding box center [935, 170] width 54 height 14
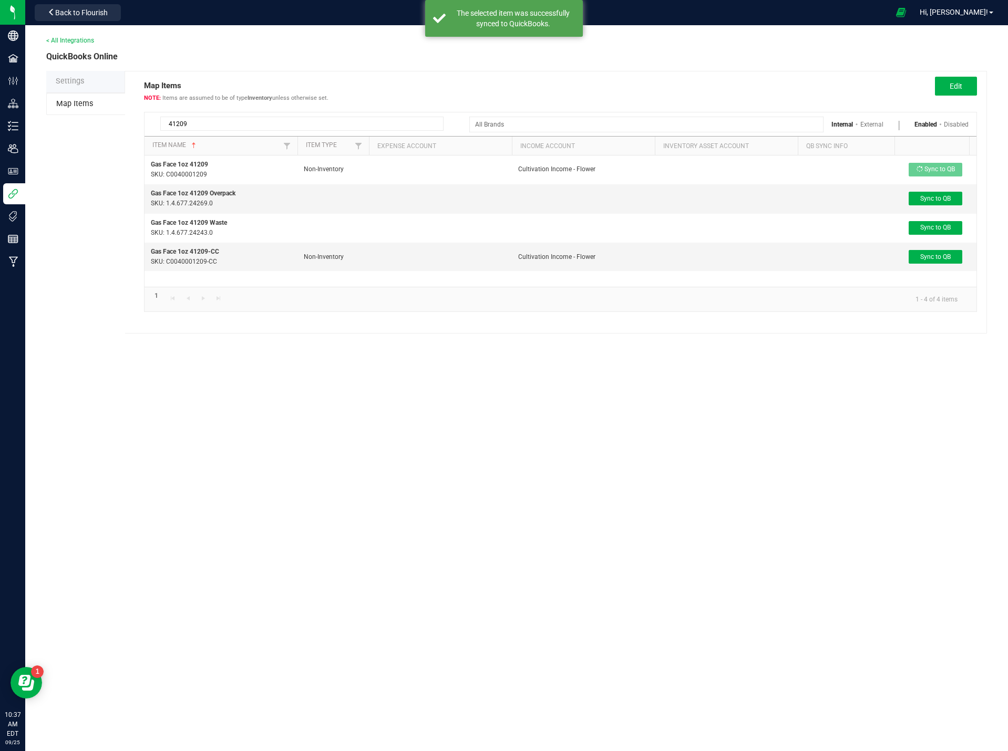
click at [206, 124] on input "41209" at bounding box center [301, 124] width 283 height 14
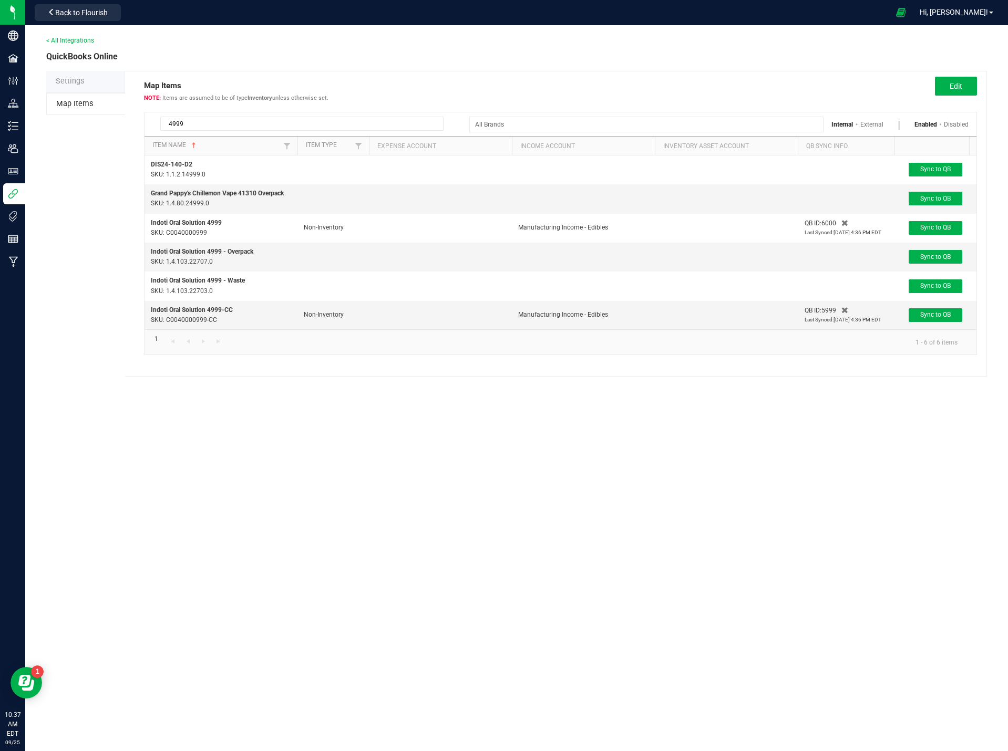
click at [206, 117] on input "4999" at bounding box center [301, 124] width 283 height 14
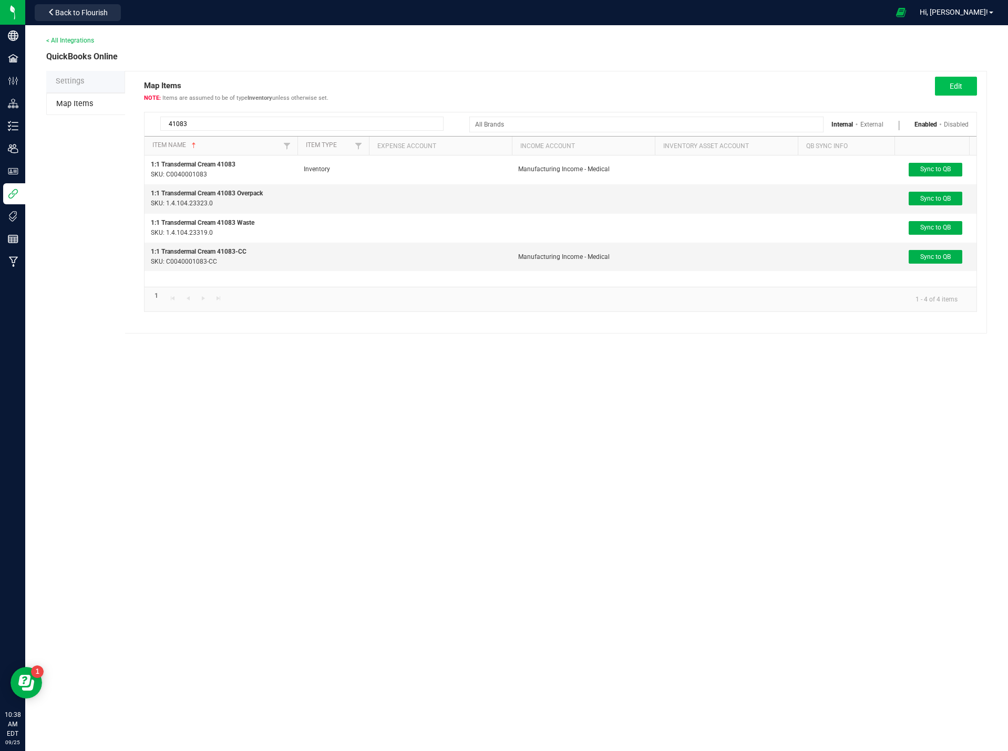
type input "41083"
click at [972, 78] on button "Edit" at bounding box center [956, 86] width 42 height 19
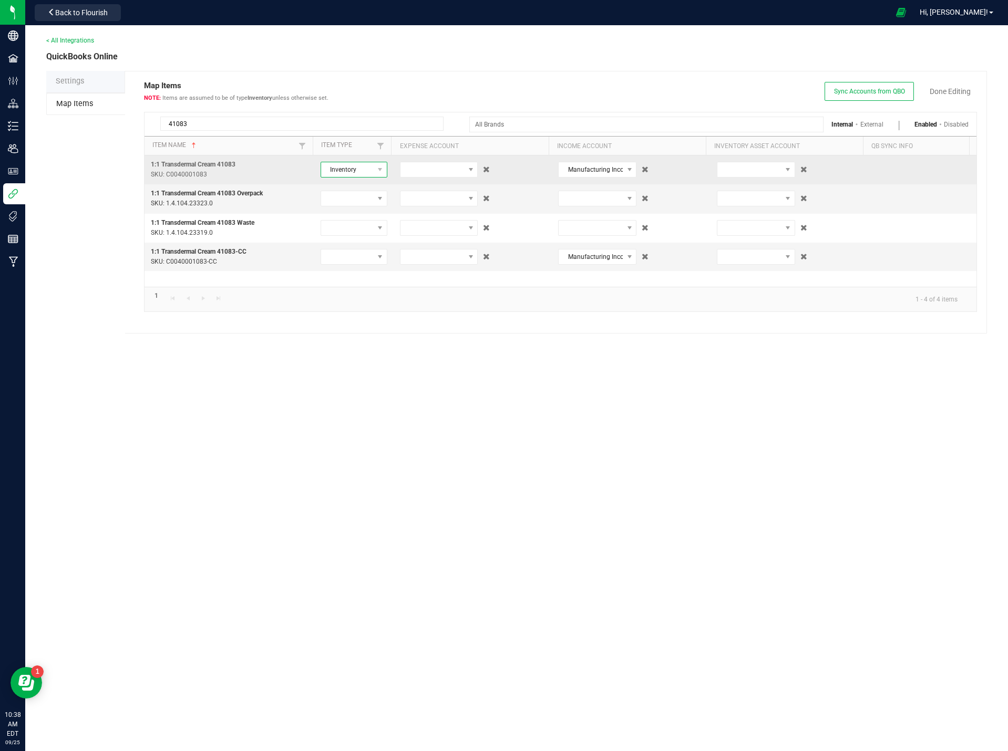
click at [343, 169] on span "Inventory" at bounding box center [347, 169] width 53 height 15
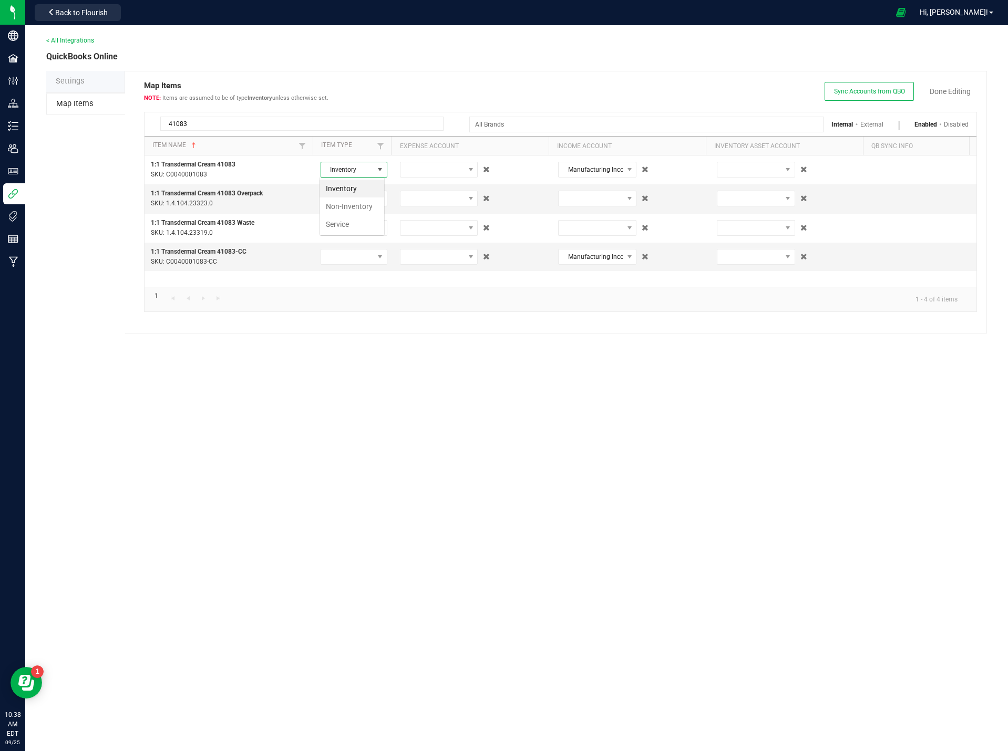
scroll to position [16, 66]
click at [346, 210] on li "Non-Inventory" at bounding box center [351, 207] width 65 height 18
click at [955, 94] on link "Done Editing" at bounding box center [949, 91] width 41 height 11
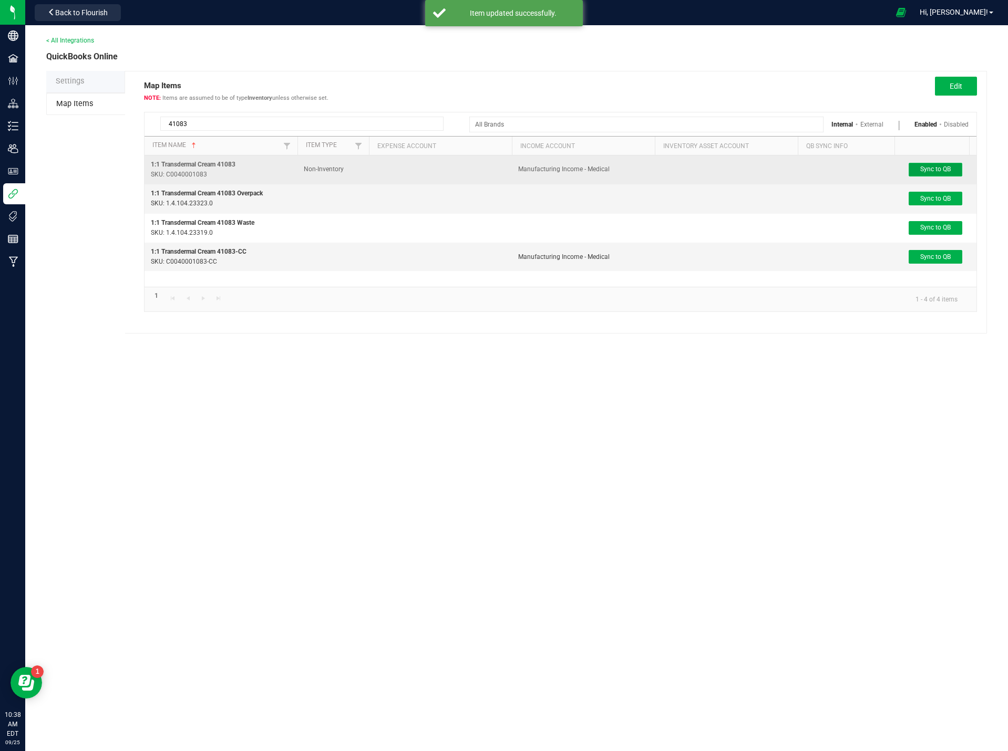
click at [944, 167] on span "Sync to QB" at bounding box center [935, 168] width 30 height 7
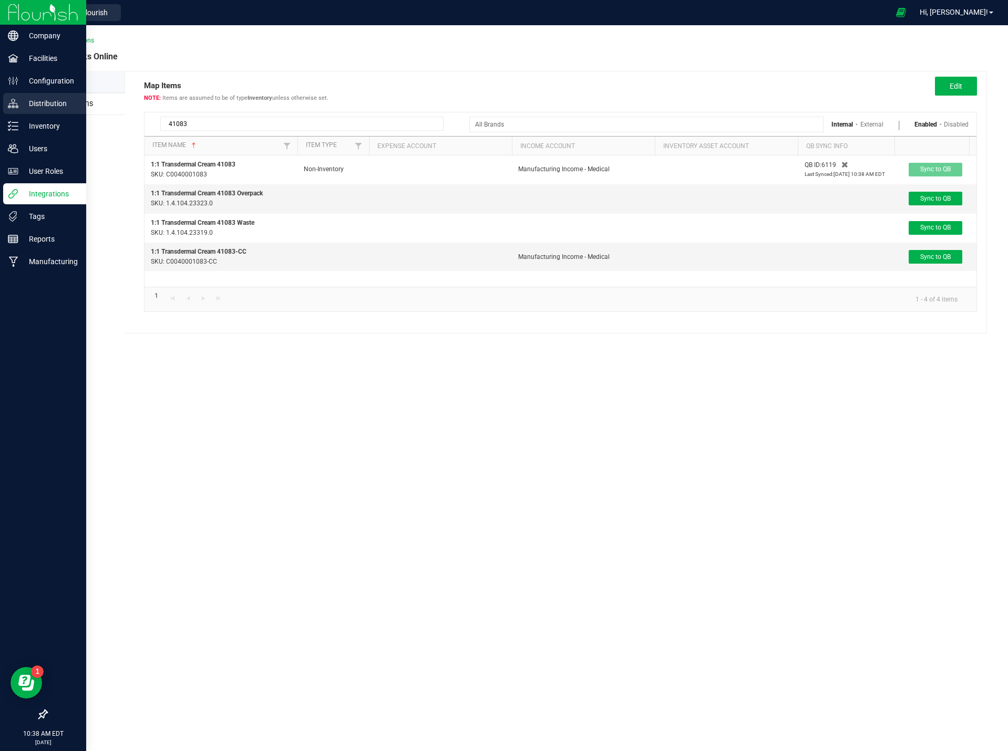
click at [14, 96] on div "Distribution" at bounding box center [44, 103] width 83 height 21
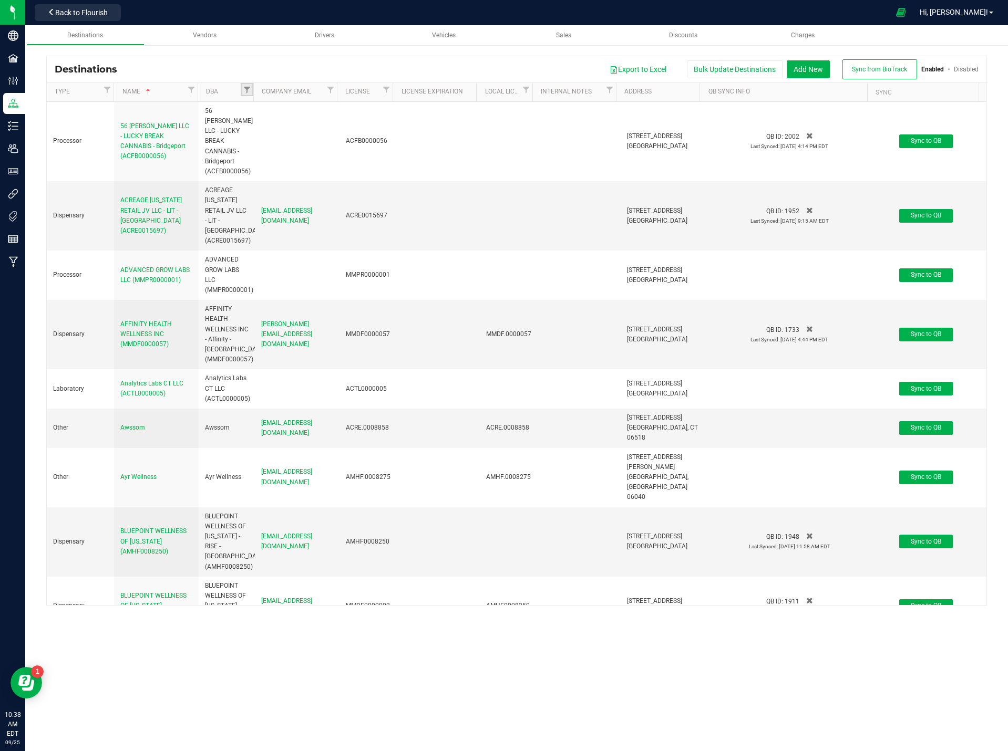
click at [242, 92] on link "Filter" at bounding box center [247, 89] width 13 height 13
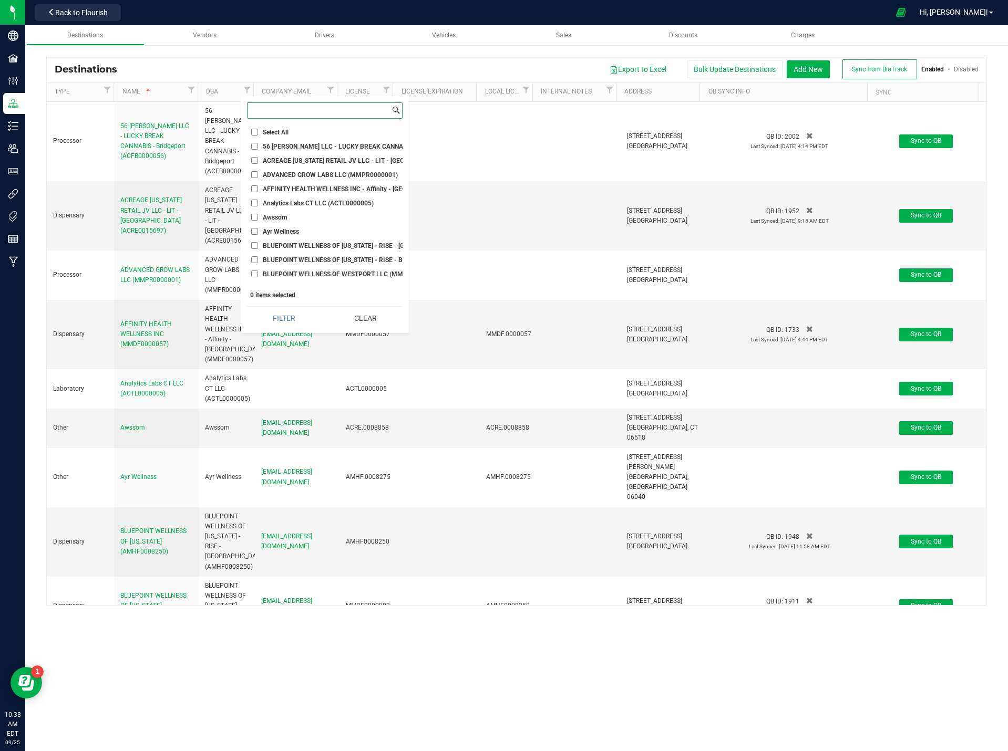
click at [293, 113] on input at bounding box center [318, 110] width 142 height 15
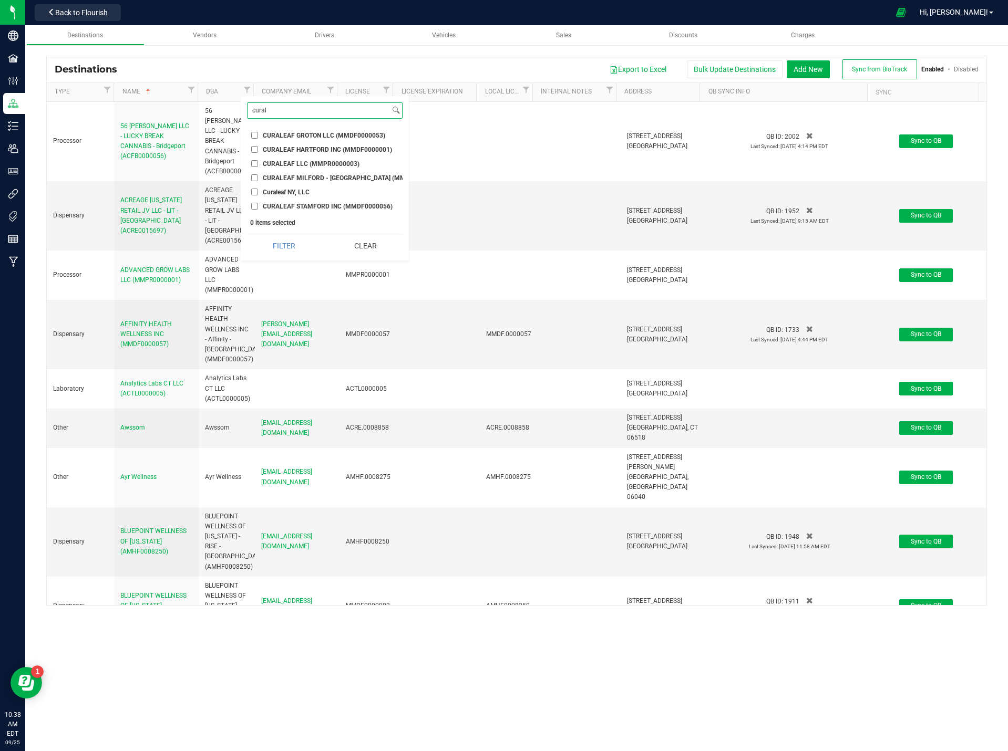
type input "cural"
click at [257, 132] on input "CURALEAF GROTON LLC (MMDF0000053)" at bounding box center [254, 135] width 7 height 7
checkbox input "true"
click at [253, 151] on input "CURALEAF HARTFORD INC (MMDF0000001)" at bounding box center [254, 149] width 7 height 7
checkbox input "true"
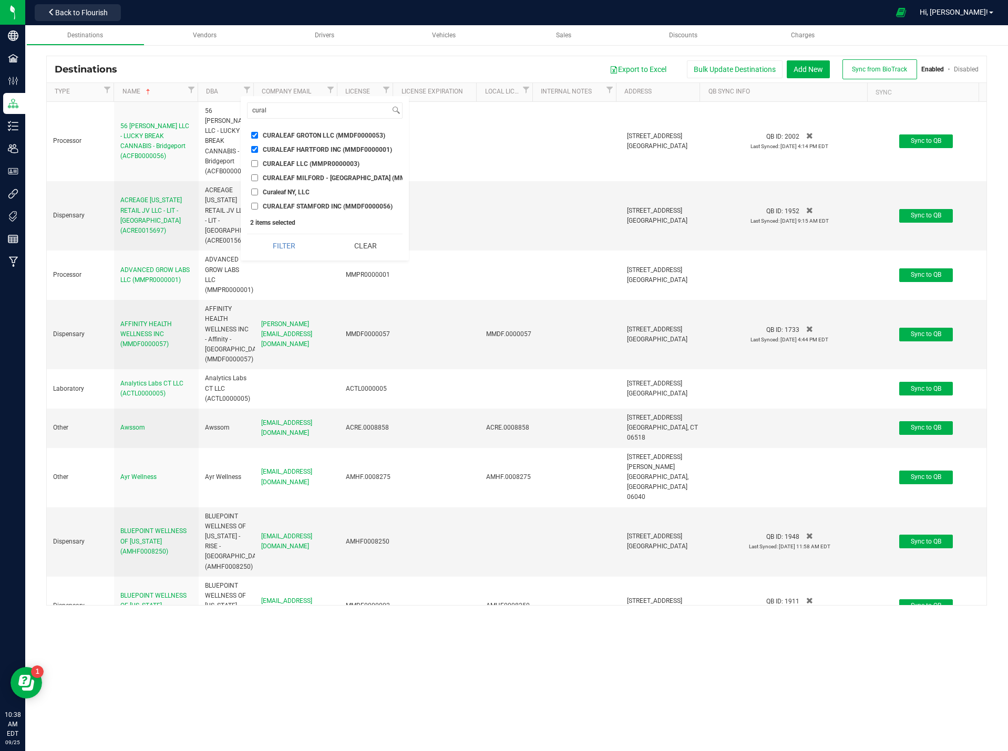
click at [254, 178] on input "CURALEAF MILFORD - [GEOGRAPHIC_DATA] (MMDF0000018)" at bounding box center [254, 177] width 7 height 7
checkbox input "true"
click at [256, 209] on input "CURALEAF STAMFORD INC (MMDF0000056)" at bounding box center [254, 206] width 7 height 7
checkbox input "true"
click at [278, 255] on button "Filter" at bounding box center [284, 245] width 74 height 23
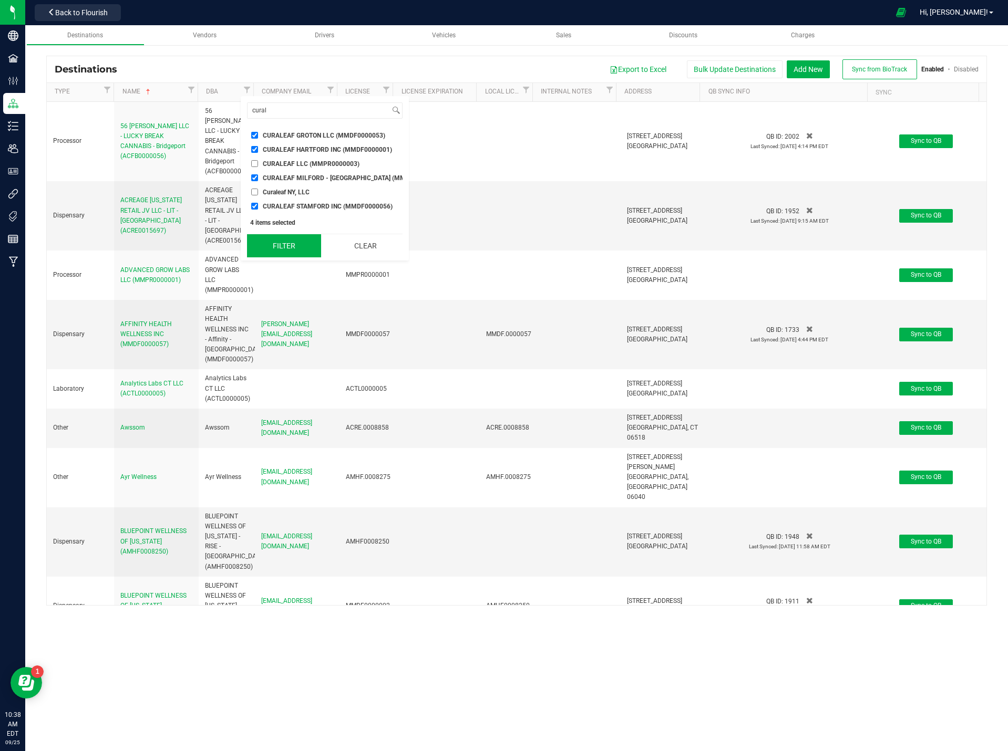
checkbox input "true"
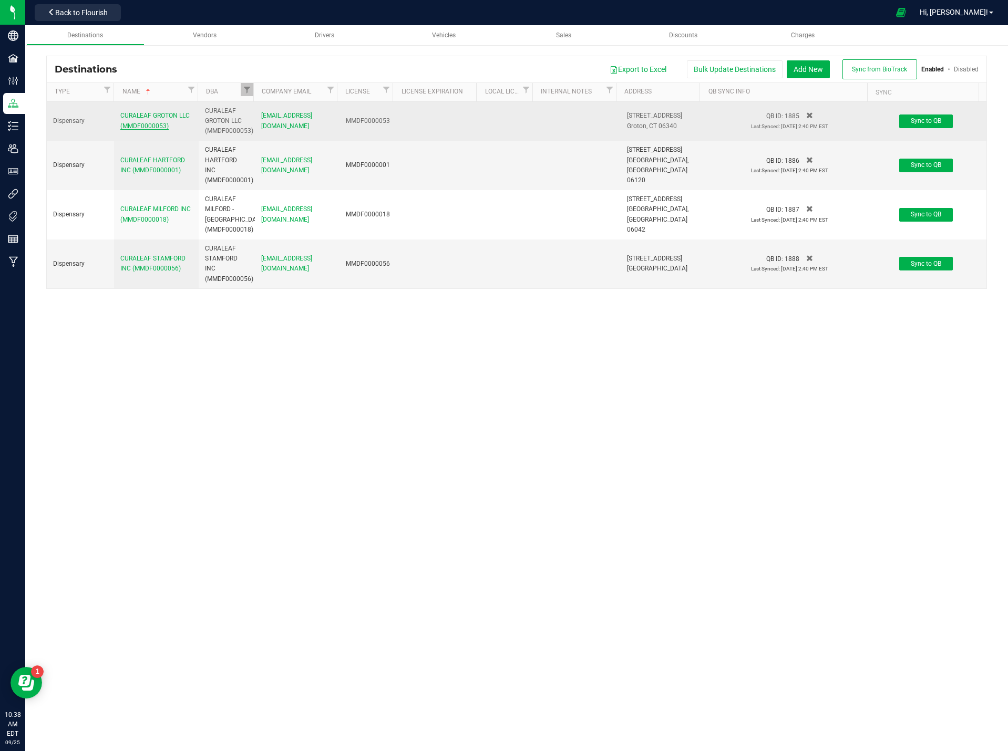
drag, startPoint x: 173, startPoint y: 133, endPoint x: 120, endPoint y: 113, distance: 56.7
click at [120, 113] on td "CURALEAF GROTON LLC (MMDF0000053)" at bounding box center [156, 121] width 85 height 39
copy span "CURALEAF GROTON LLC (MMDF0000053)"
click at [649, 113] on span "[STREET_ADDRESS]" at bounding box center [654, 115] width 55 height 7
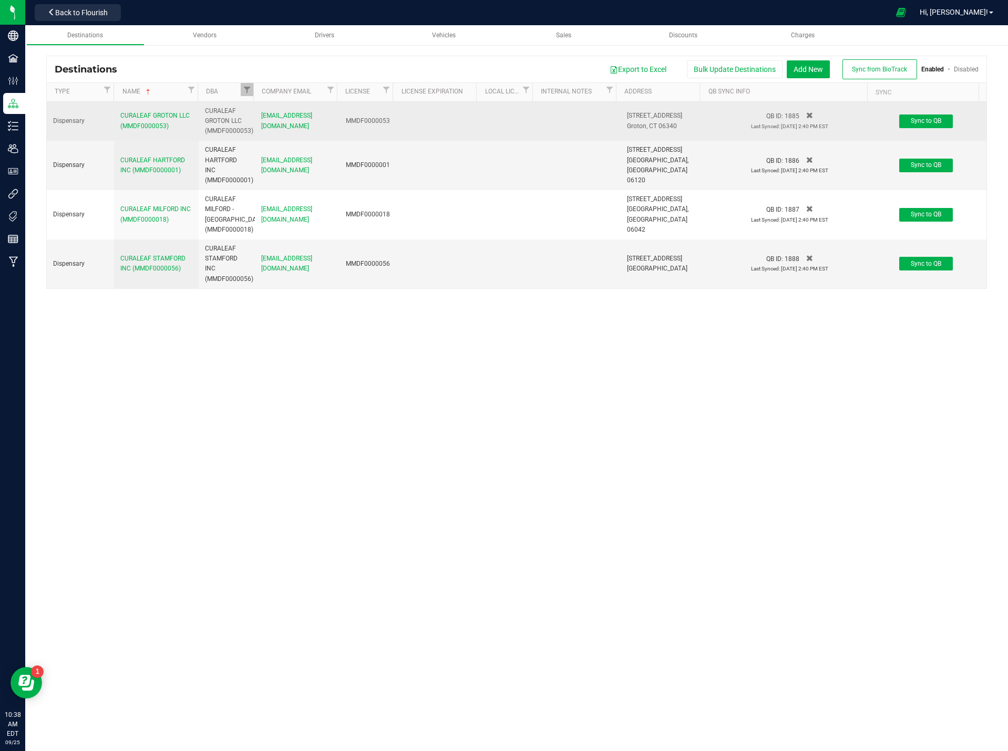
click at [649, 113] on span "[STREET_ADDRESS]" at bounding box center [654, 115] width 55 height 7
copy span "[STREET_ADDRESS]"
click at [630, 126] on span "Groton, CT 06340" at bounding box center [652, 125] width 50 height 7
copy span "Groton"
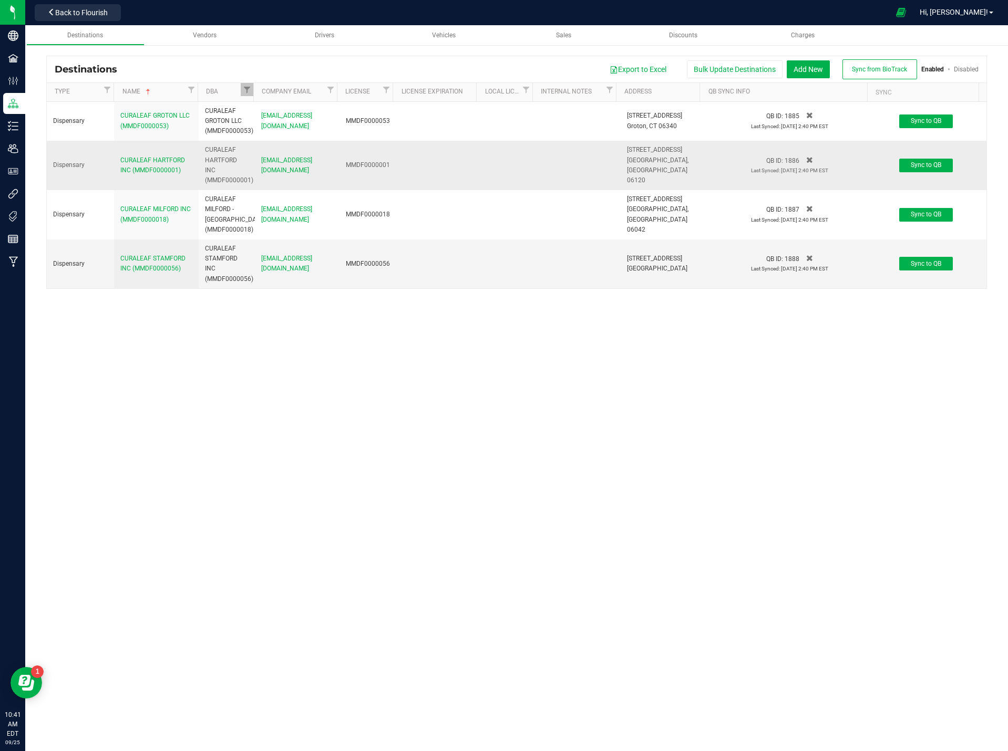
click at [637, 153] on span "[STREET_ADDRESS]" at bounding box center [654, 149] width 55 height 7
copy span "[STREET_ADDRESS]"
click at [634, 170] on span "[GEOGRAPHIC_DATA], [GEOGRAPHIC_DATA] 06120" at bounding box center [657, 170] width 61 height 27
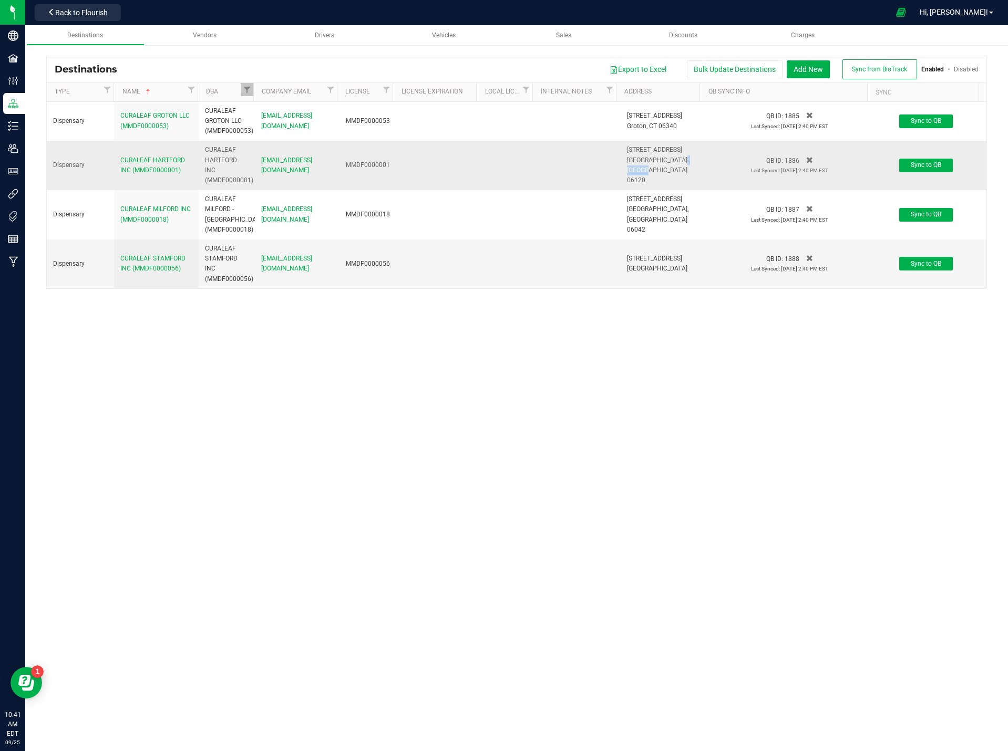
click at [634, 170] on span "[GEOGRAPHIC_DATA], [GEOGRAPHIC_DATA] 06120" at bounding box center [657, 170] width 61 height 27
copy span "[GEOGRAPHIC_DATA]"
drag, startPoint x: 181, startPoint y: 177, endPoint x: 101, endPoint y: 168, distance: 79.8
click at [101, 168] on tr "Dispensary CURALEAF HARTFORD INC (MMDF0000001) CURALEAF HARTFORD INC (MMDF00000…" at bounding box center [516, 165] width 939 height 49
copy tr "CURALEAF HARTFORD INC (MMDF0000001)"
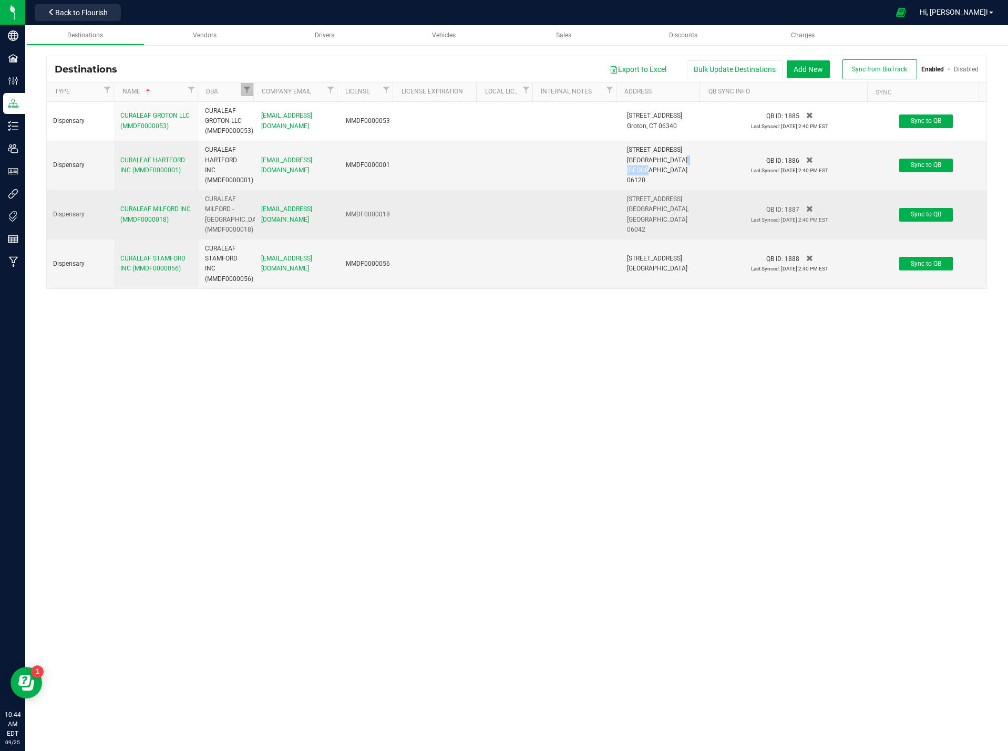
drag, startPoint x: 180, startPoint y: 222, endPoint x: 87, endPoint y: 222, distance: 93.0
click at [87, 222] on tr "Dispensary CURALEAF MILFORD INC (MMDF0000018) CURALEAF MILFORD - [GEOGRAPHIC_DA…" at bounding box center [516, 214] width 939 height 49
copy tr "CURALEAF MILFORD INC (MMDF0000018)"
click at [642, 214] on span "[STREET_ADDRESS] [GEOGRAPHIC_DATA], [GEOGRAPHIC_DATA] 06042" at bounding box center [663, 214] width 72 height 40
click at [642, 203] on span "[STREET_ADDRESS]" at bounding box center [654, 198] width 55 height 7
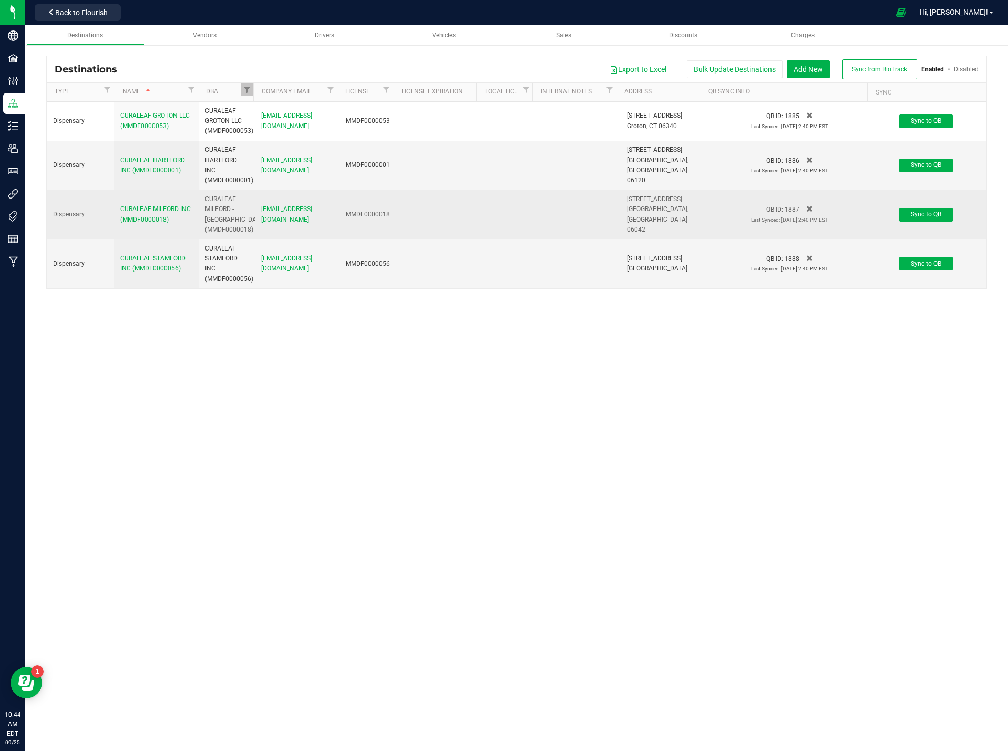
click at [642, 203] on span "[STREET_ADDRESS]" at bounding box center [654, 198] width 55 height 7
drag, startPoint x: 642, startPoint y: 208, endPoint x: 637, endPoint y: 208, distance: 5.3
click at [637, 203] on span "[STREET_ADDRESS]" at bounding box center [654, 198] width 55 height 7
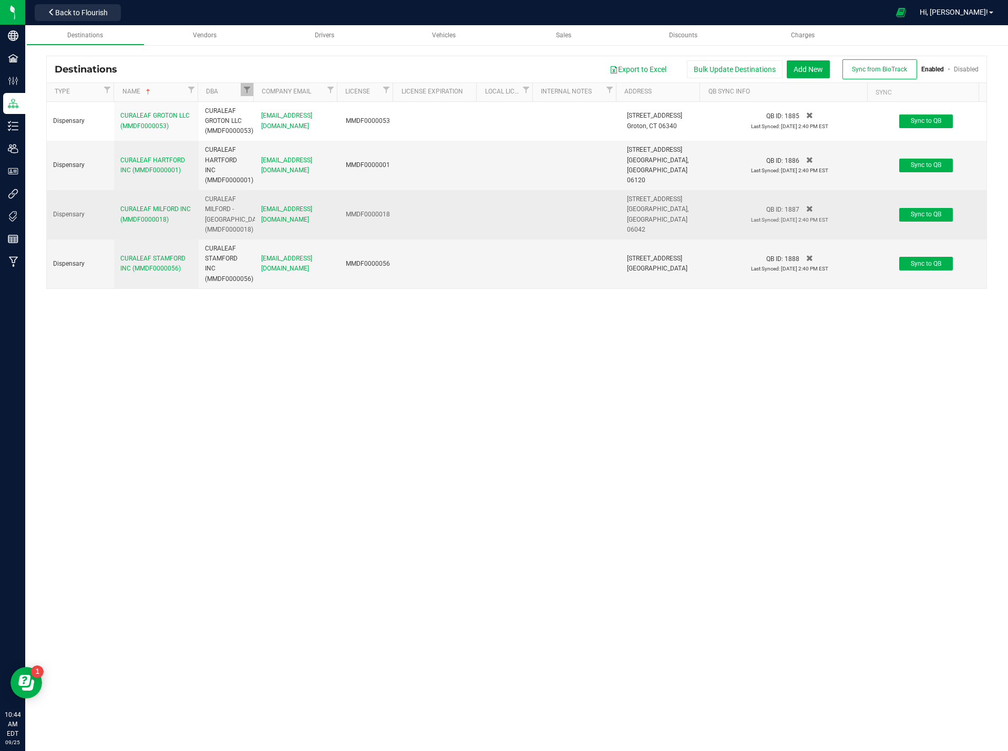
click at [649, 217] on span "[GEOGRAPHIC_DATA], [GEOGRAPHIC_DATA] 06042" at bounding box center [657, 218] width 61 height 27
copy span "[GEOGRAPHIC_DATA]"
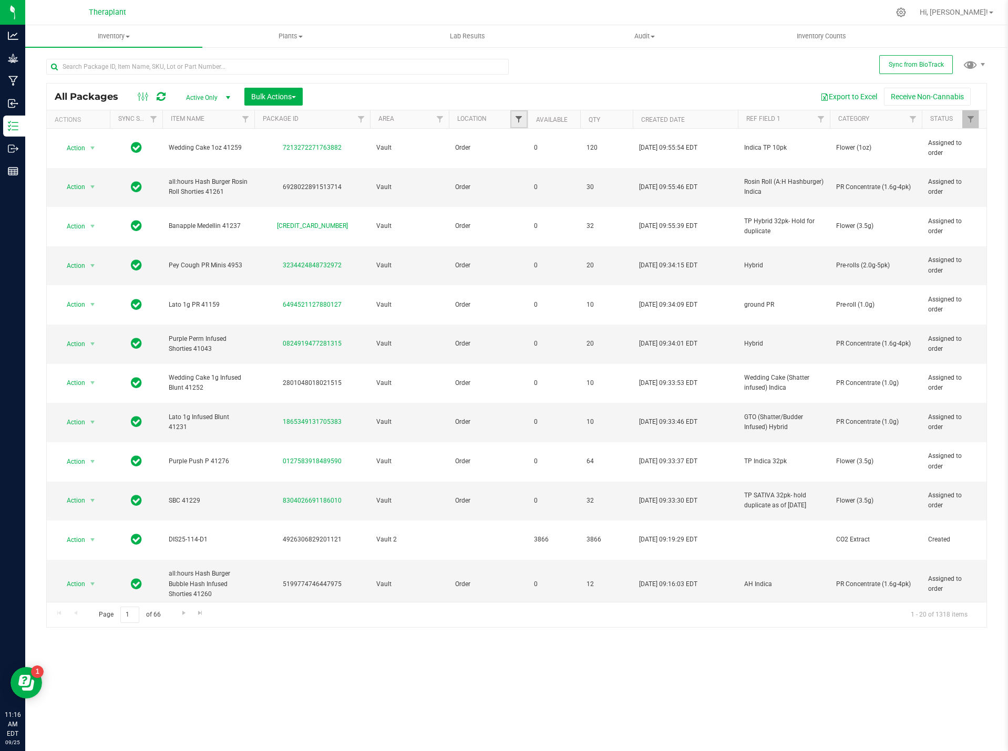
click at [515, 120] on span "Filter" at bounding box center [518, 119] width 8 height 8
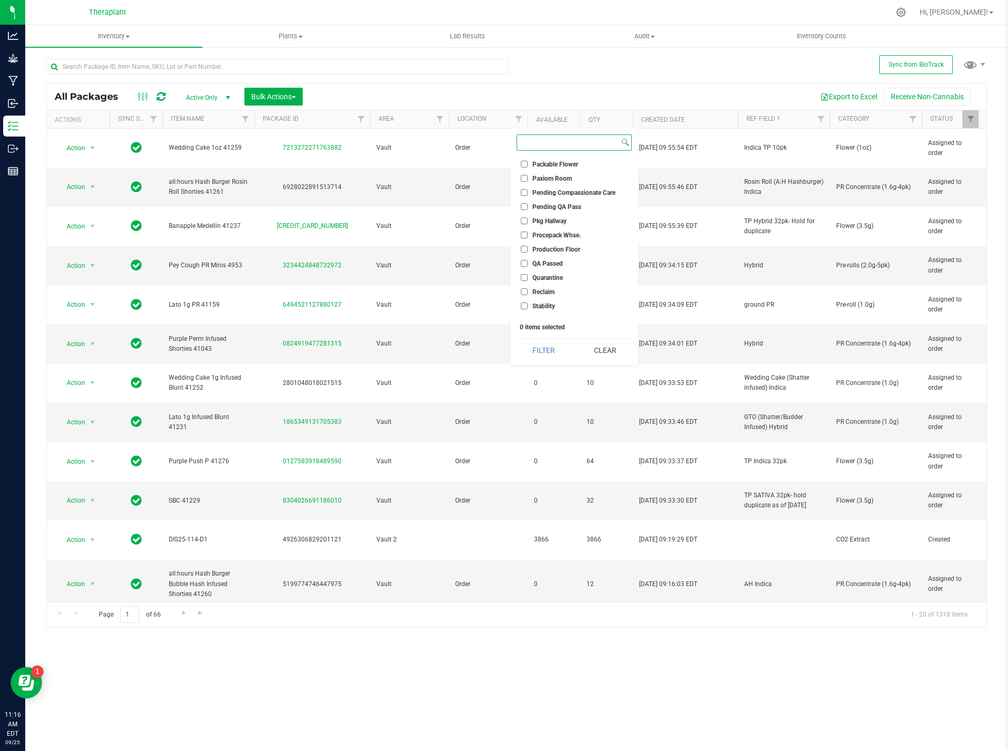
scroll to position [315, 0]
click at [524, 243] on input "QA Passed" at bounding box center [524, 246] width 7 height 7
checkbox input "true"
click at [548, 348] on button "Filter" at bounding box center [543, 350] width 54 height 23
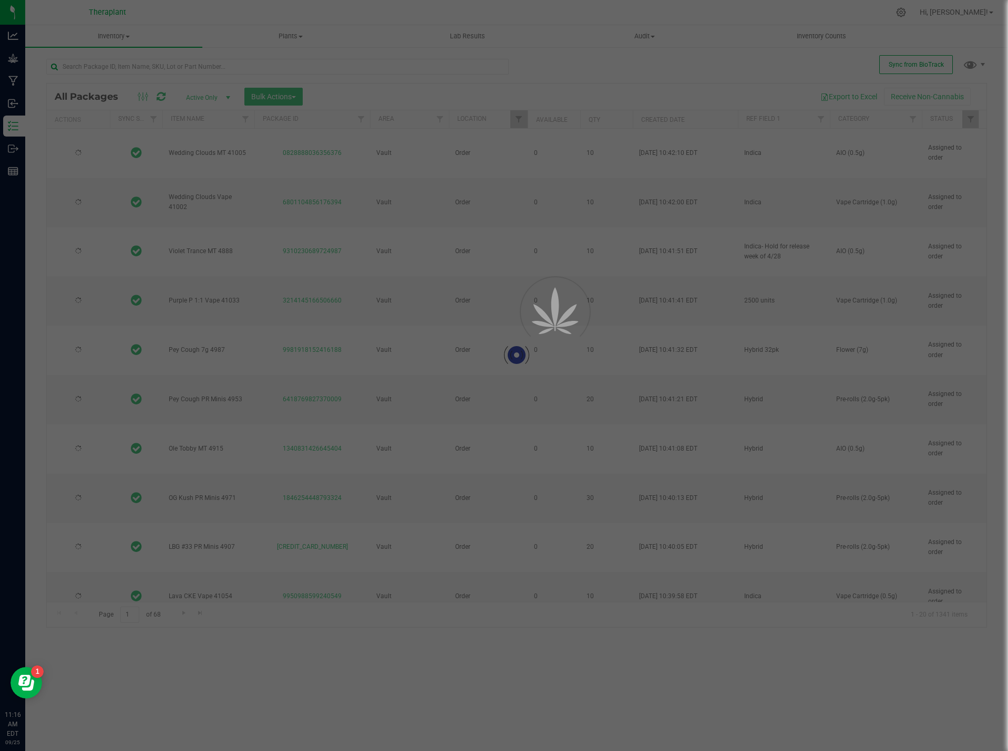
type input "2026-05-28"
type input "2026-05-23"
type input "2026-04-07"
type input "2026-06-10"
type input "2026-05-21"
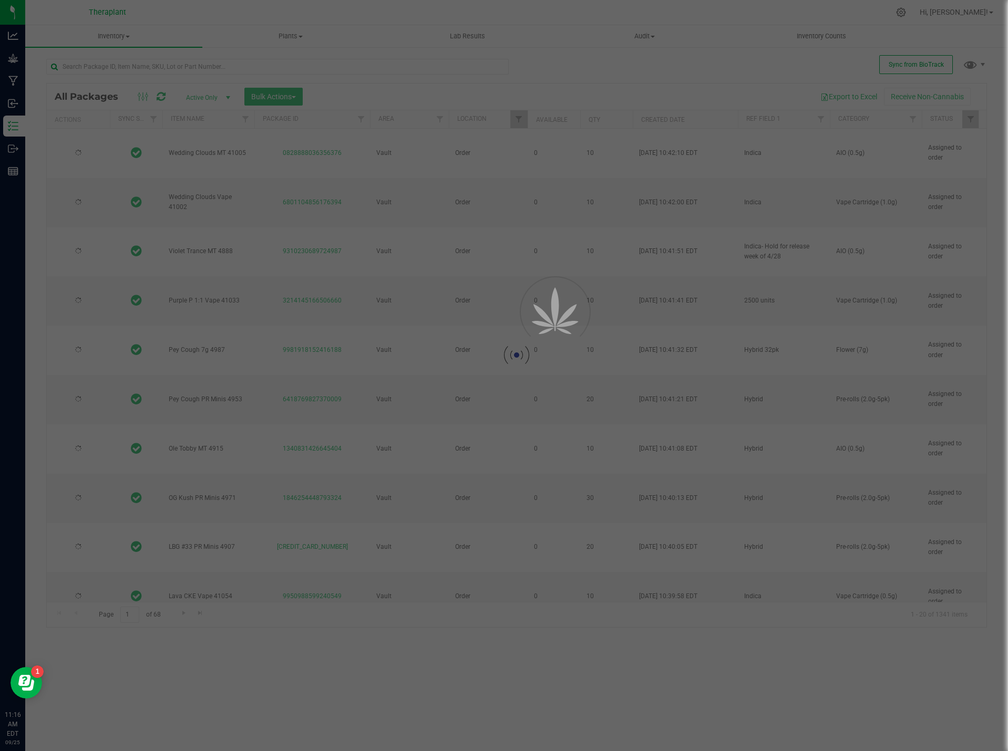
type input "2026-05-06"
type input "2026-05-12"
type input "2026-06-09"
type input "2026-04-23"
type input "2026-06-20"
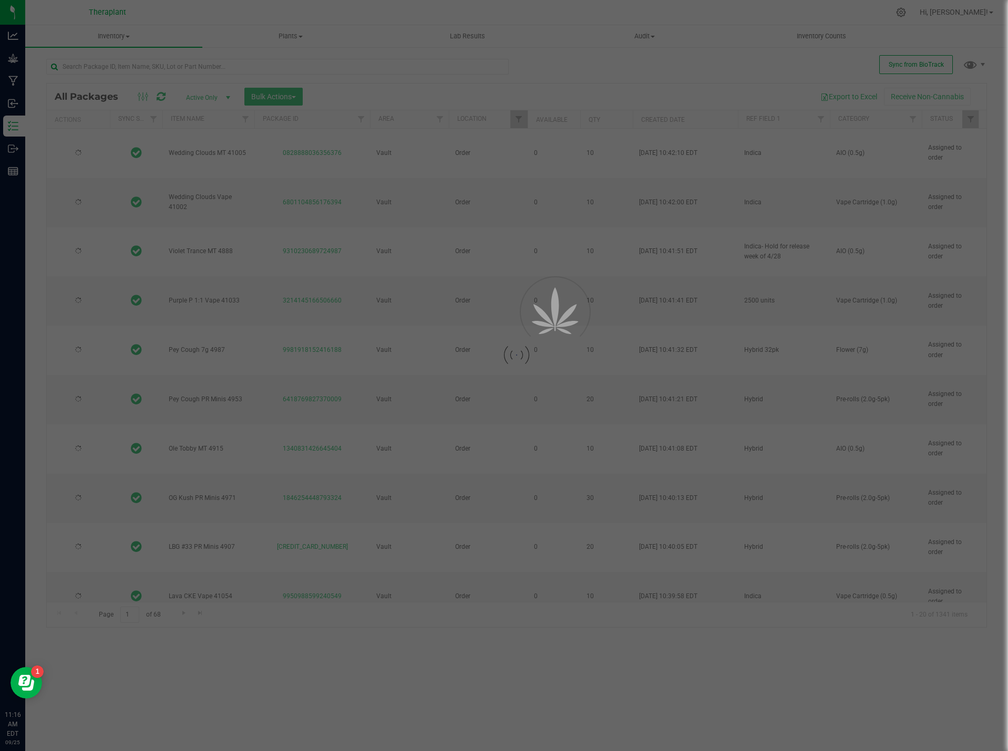
type input "2026-06-17"
type input "2026-08-11"
type input "2026-09-10"
type input "2025-12-12"
type input "2026-04-30"
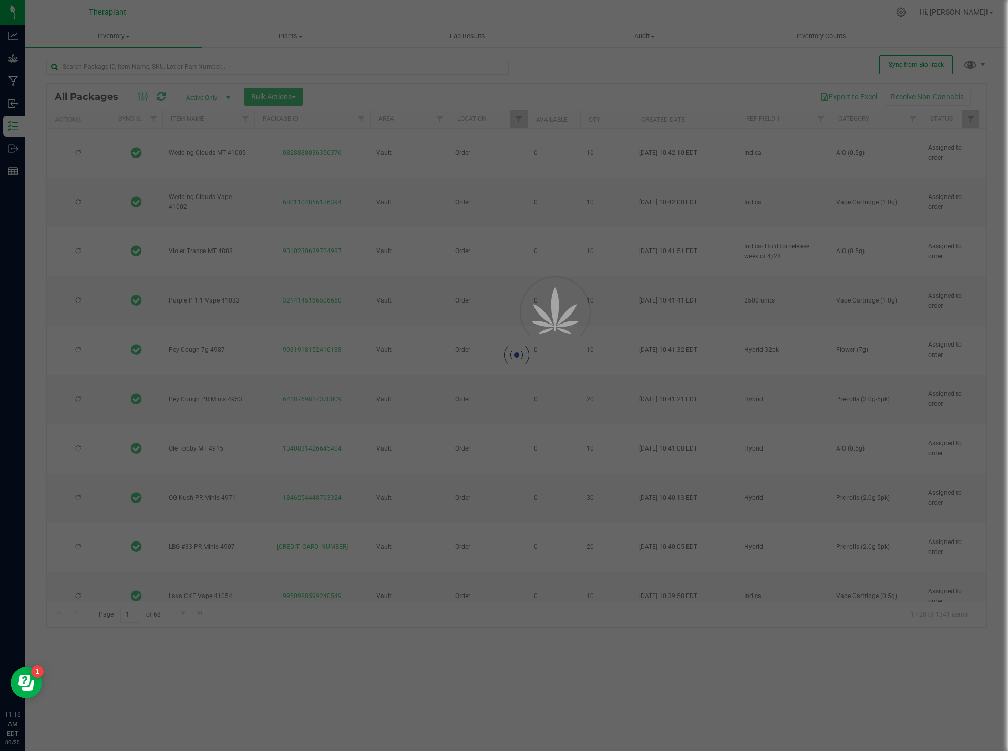
type input "2026-05-15"
type input "2026-06-04"
type input "2026-06-03"
type input "2026-06-04"
type input "2026-03-17"
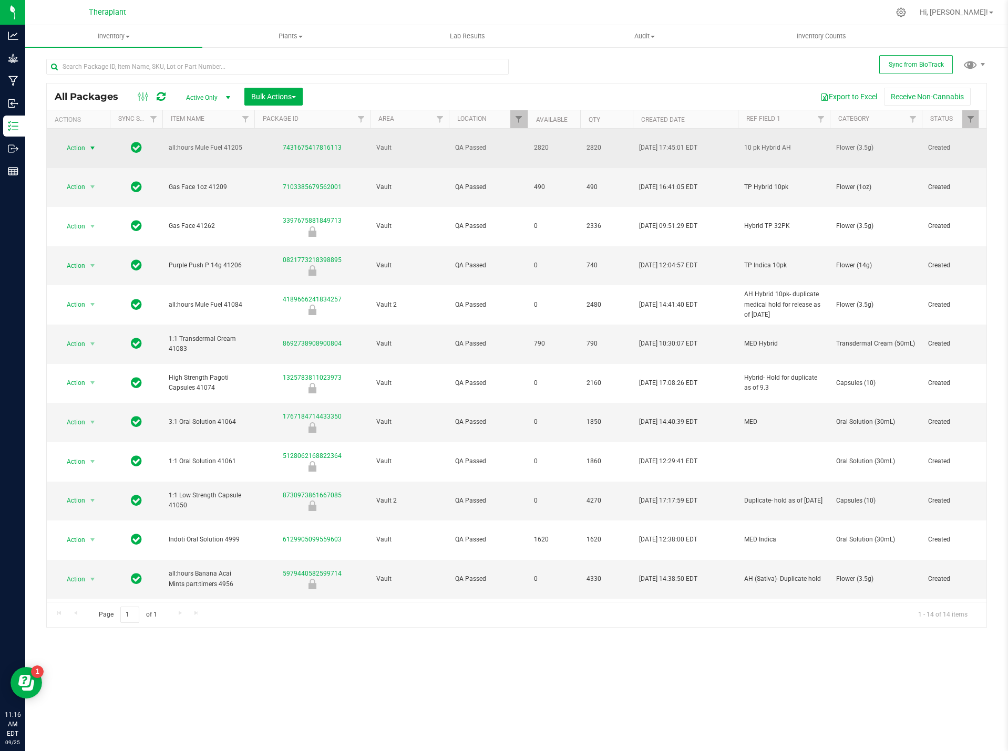
click at [92, 144] on span "select" at bounding box center [92, 148] width 8 height 8
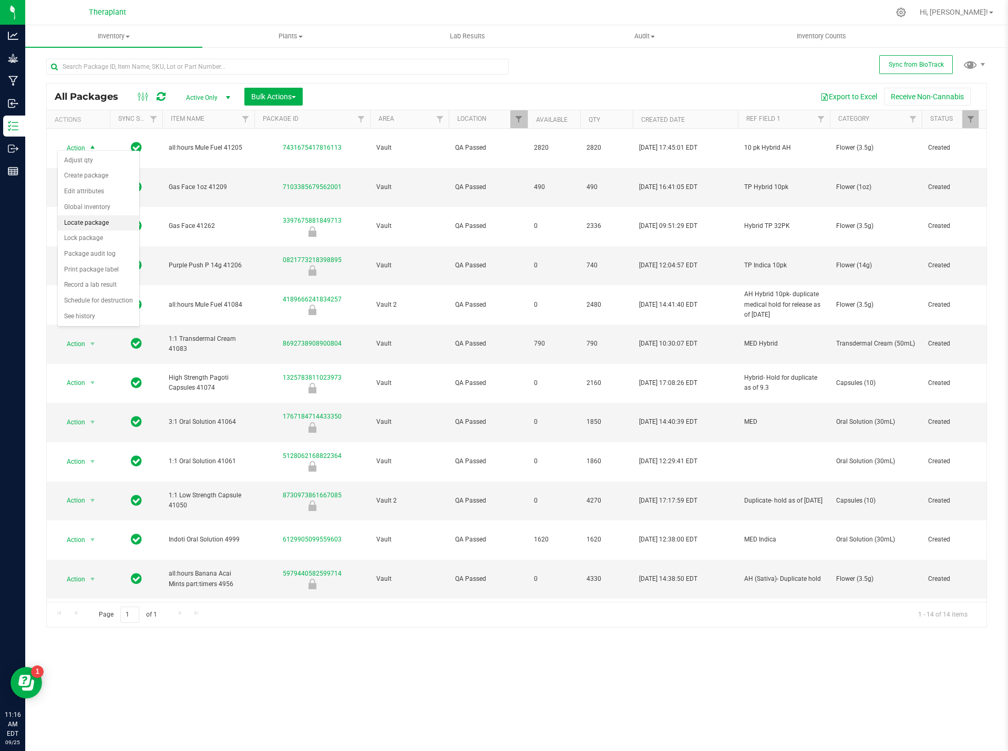
click at [98, 222] on li "Locate package" at bounding box center [98, 223] width 81 height 16
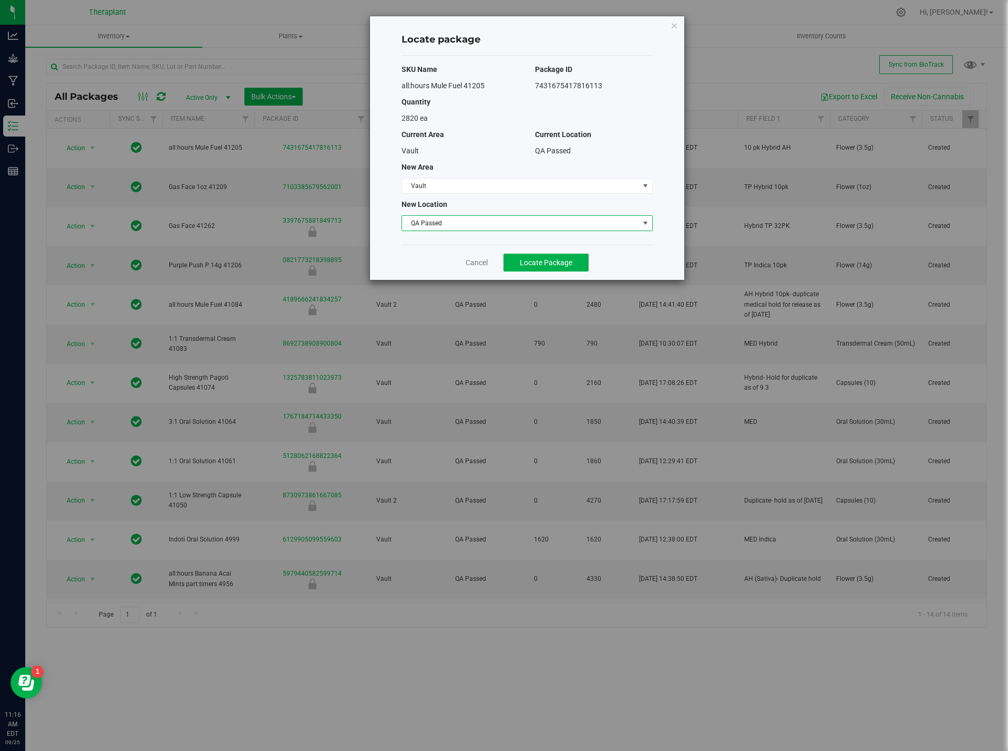
click at [433, 219] on span "QA Passed" at bounding box center [520, 223] width 237 height 15
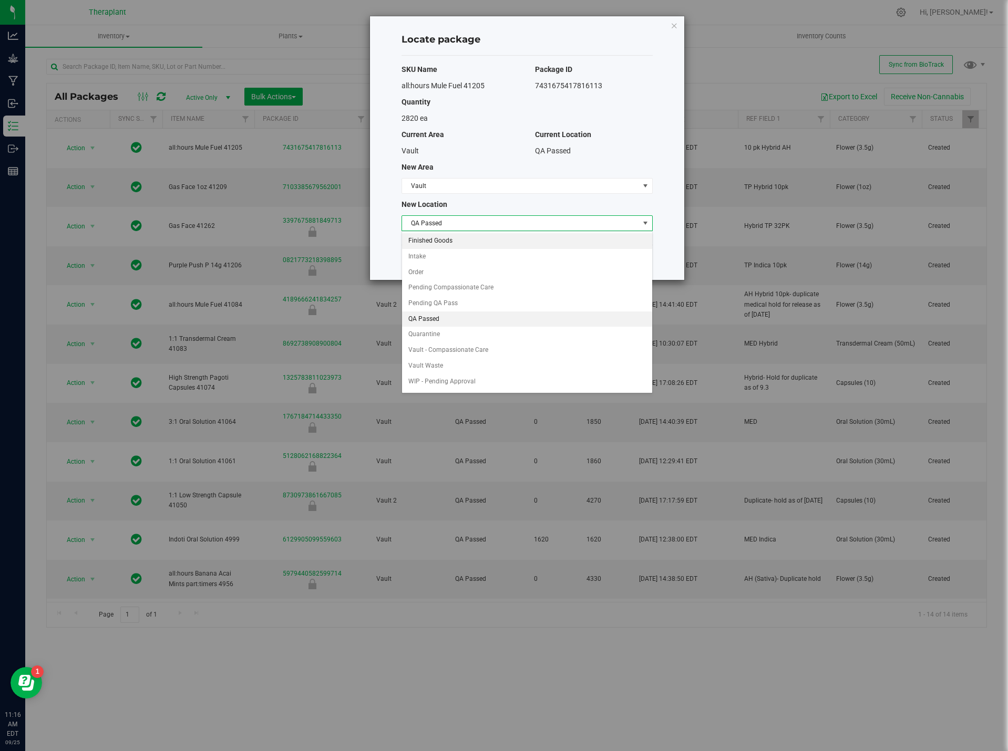
click at [446, 238] on li "Finished Goods" at bounding box center [527, 241] width 250 height 16
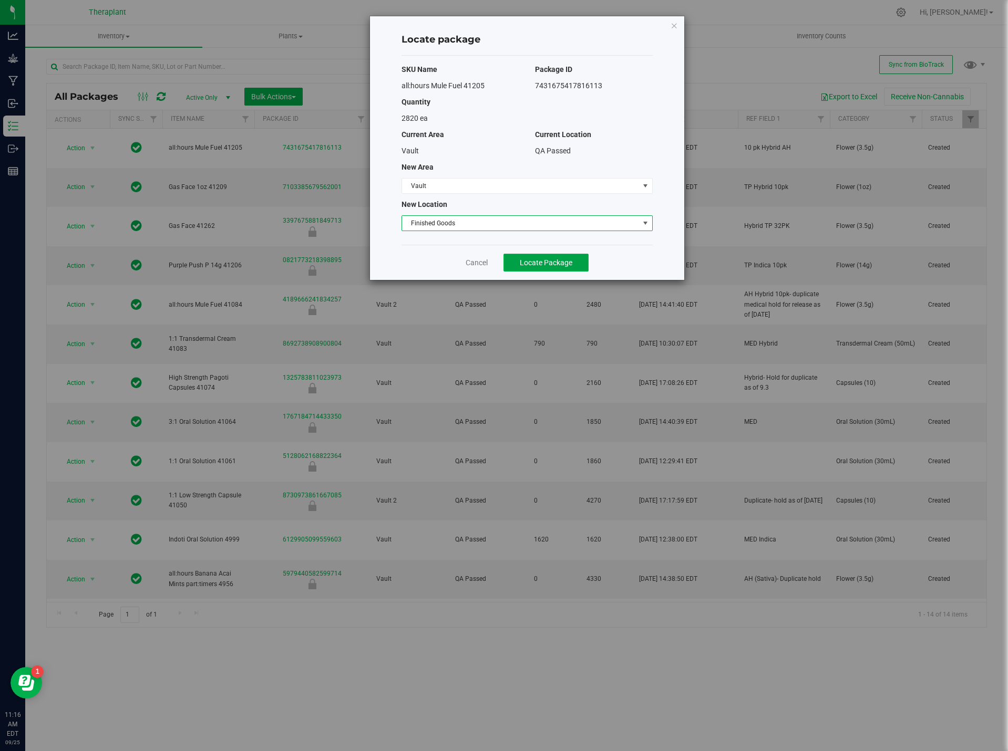
click at [545, 263] on span "Locate Package" at bounding box center [546, 262] width 53 height 8
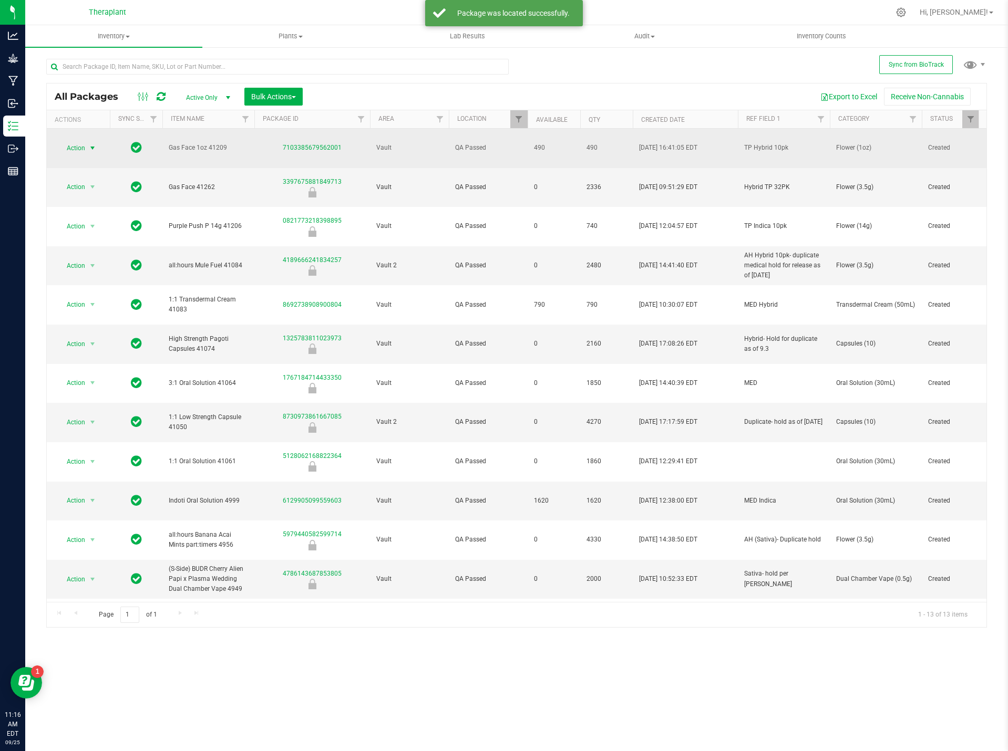
click at [80, 143] on span "Action" at bounding box center [71, 148] width 28 height 15
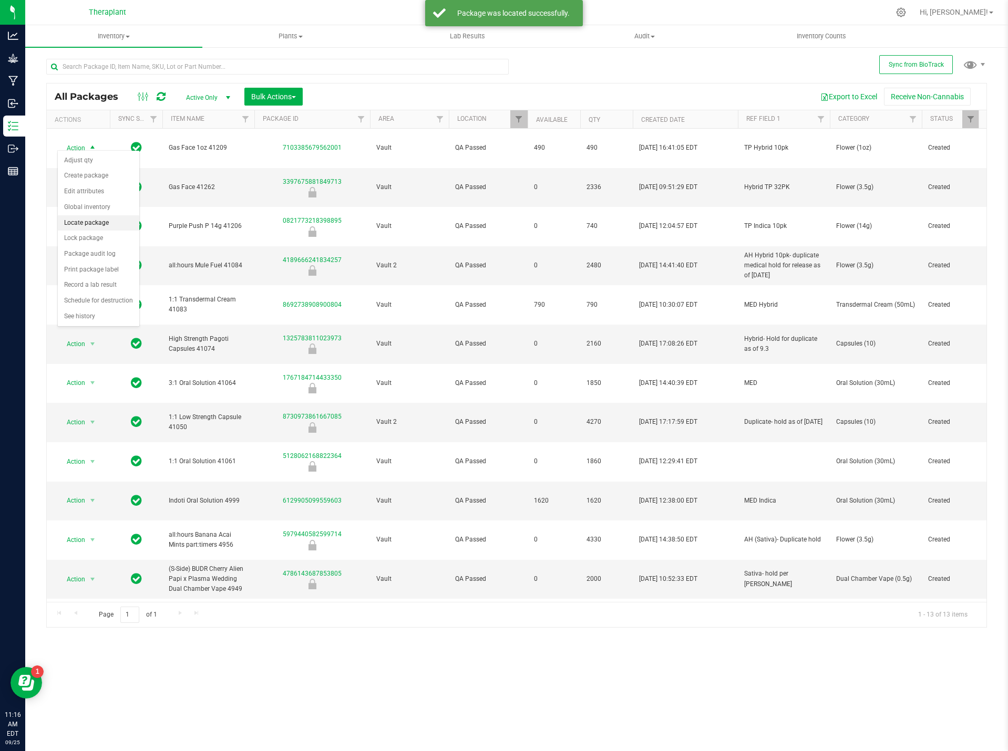
click at [94, 215] on li "Locate package" at bounding box center [98, 223] width 81 height 16
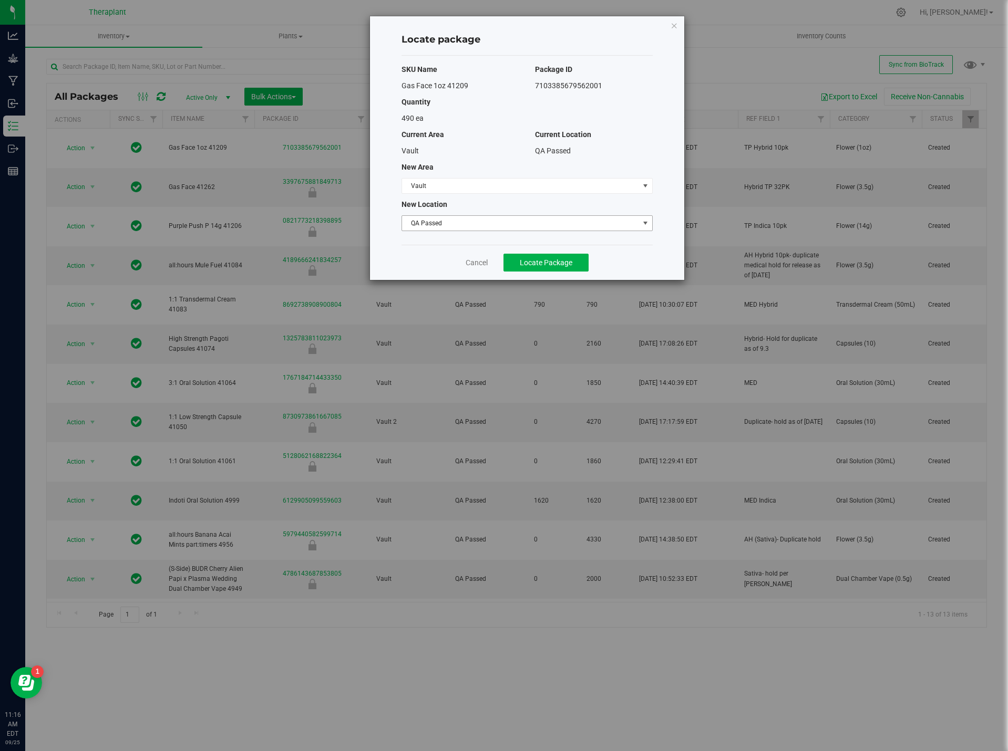
click at [508, 220] on span "QA Passed" at bounding box center [520, 223] width 237 height 15
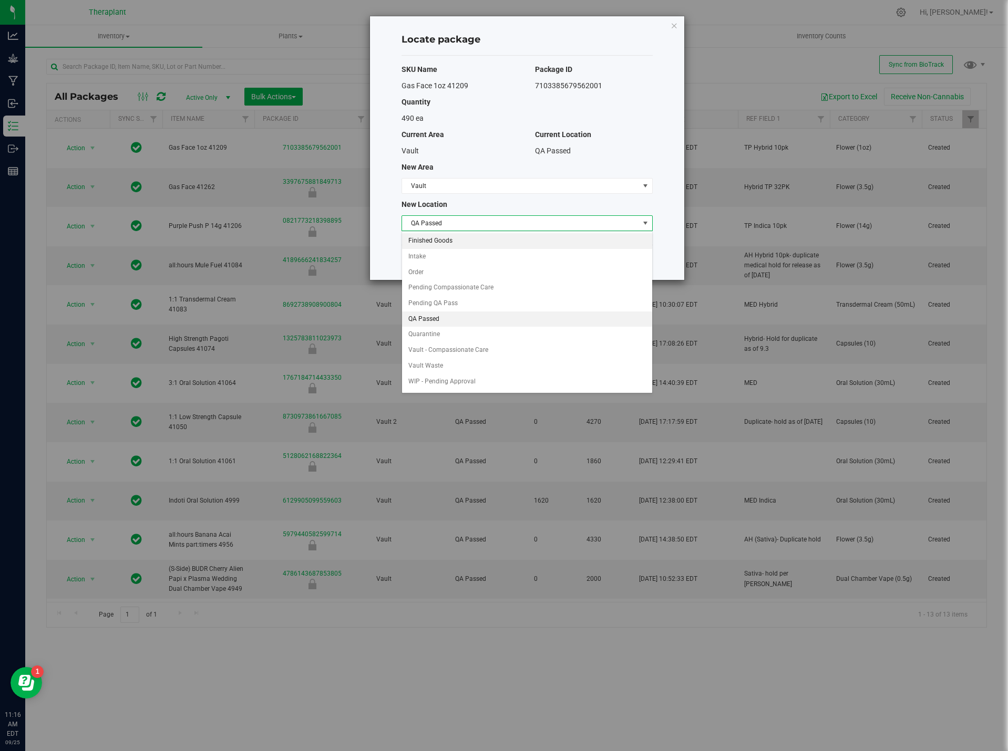
click at [457, 242] on li "Finished Goods" at bounding box center [527, 241] width 250 height 16
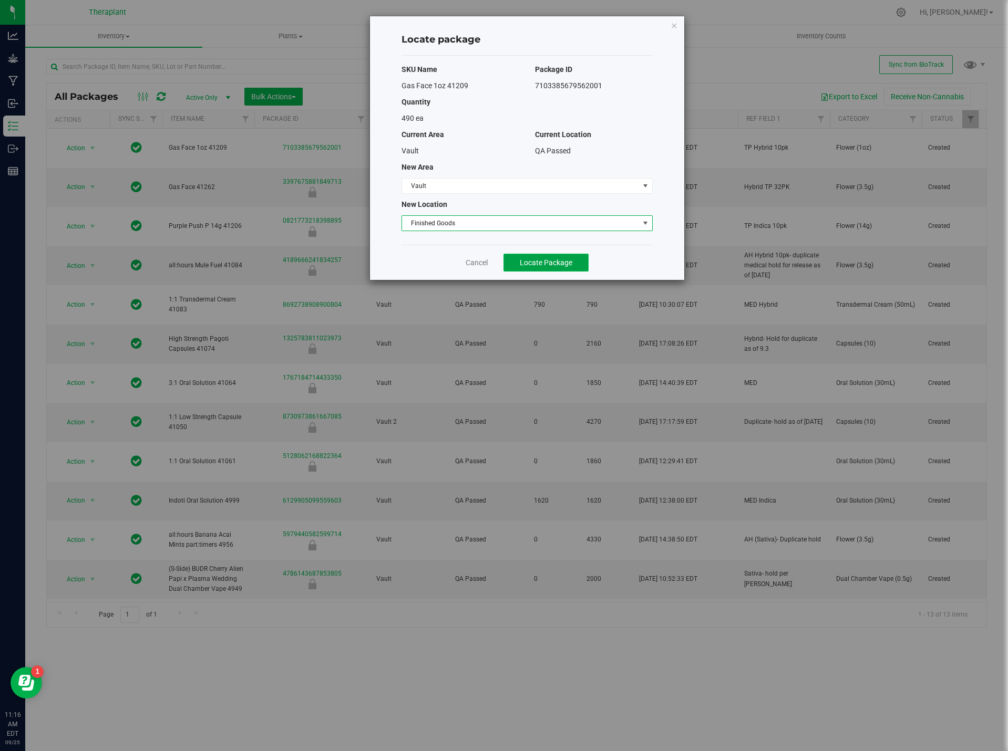
click at [567, 263] on span "Locate Package" at bounding box center [546, 262] width 53 height 8
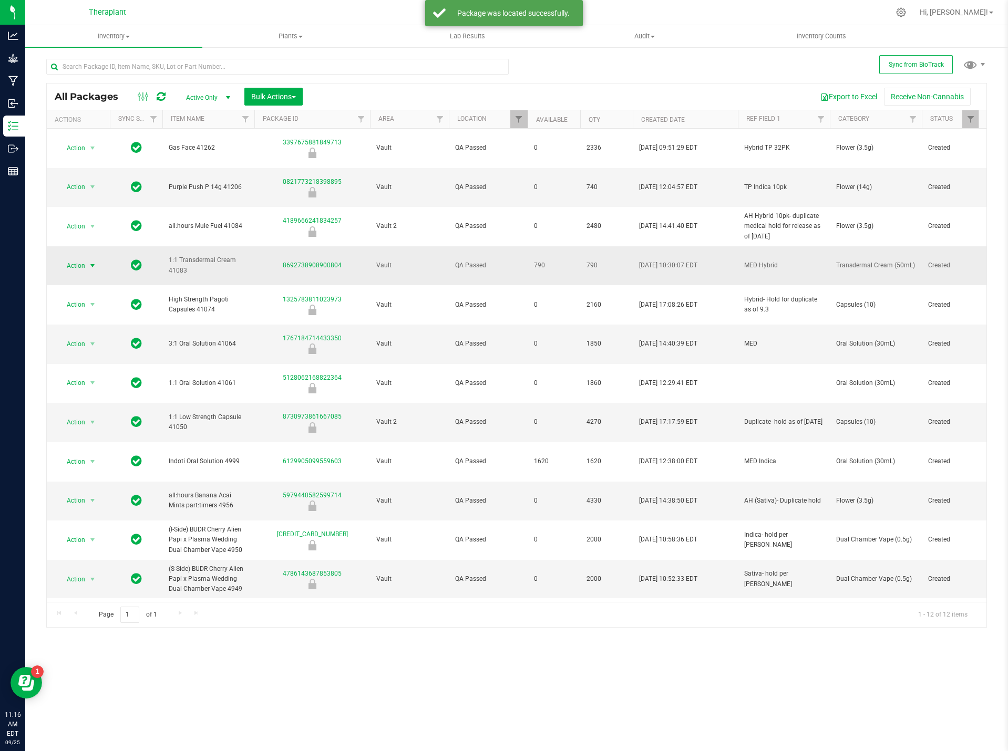
click at [80, 258] on span "Action" at bounding box center [71, 265] width 28 height 15
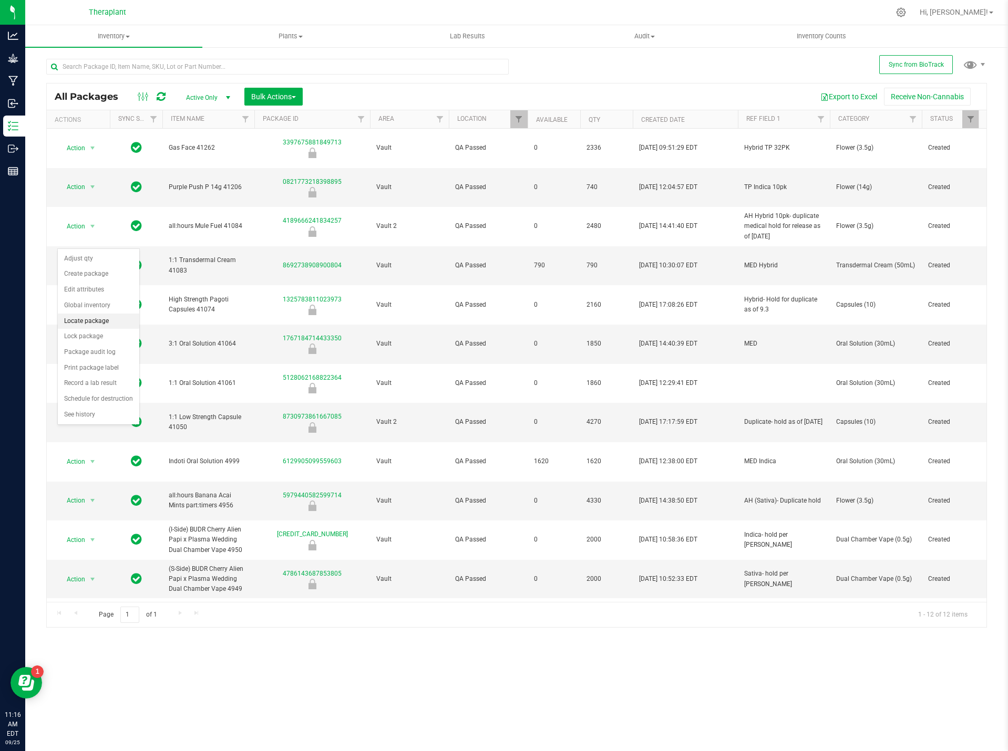
click at [91, 322] on li "Locate package" at bounding box center [98, 322] width 81 height 16
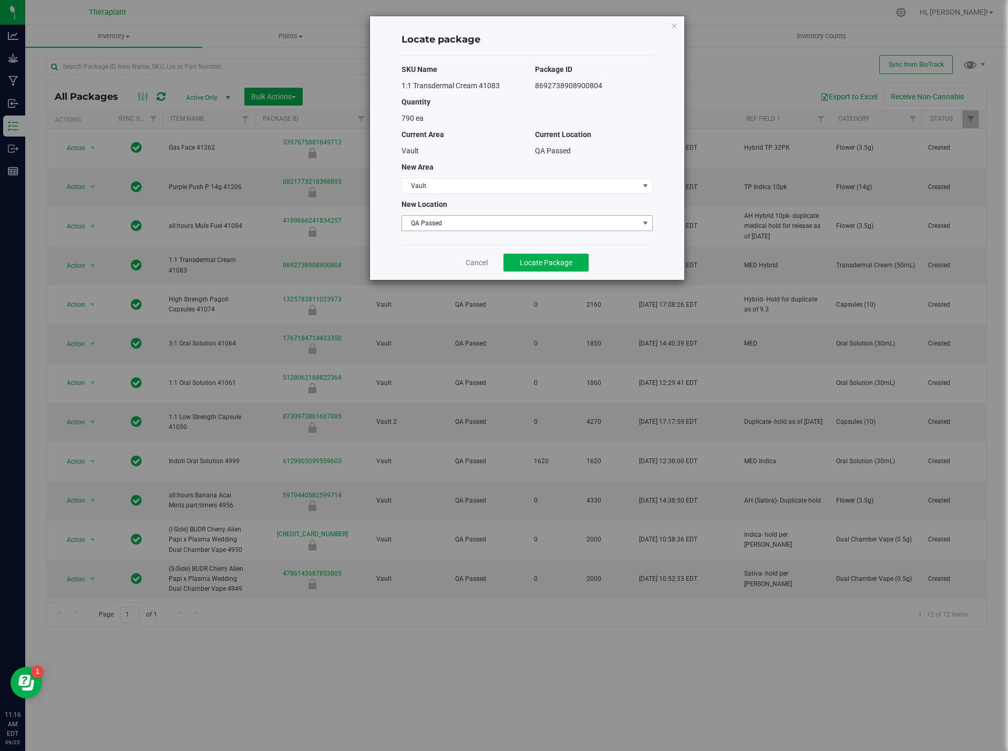
click at [437, 227] on span "QA Passed" at bounding box center [520, 223] width 237 height 15
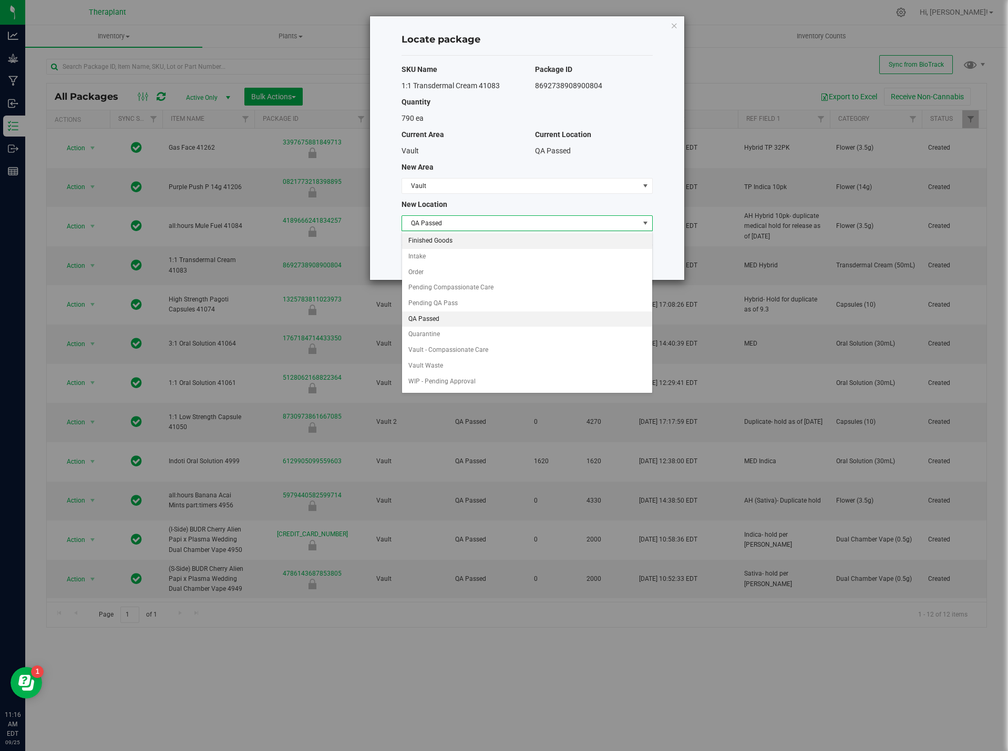
click at [426, 242] on li "Finished Goods" at bounding box center [527, 241] width 250 height 16
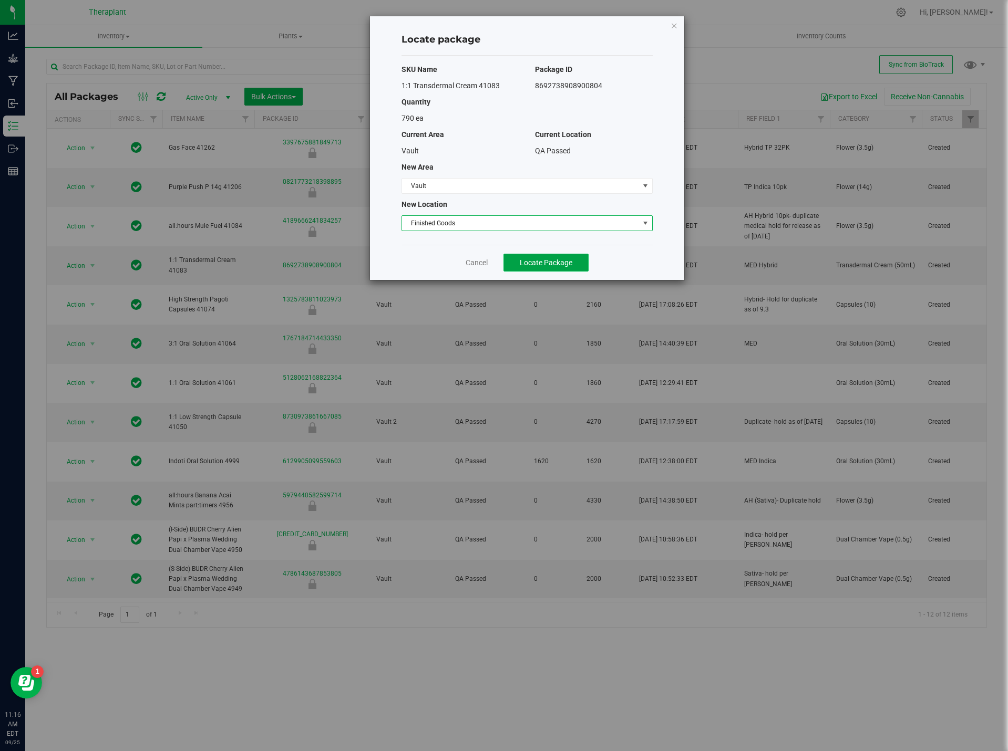
click at [532, 255] on button "Locate Package" at bounding box center [545, 263] width 85 height 18
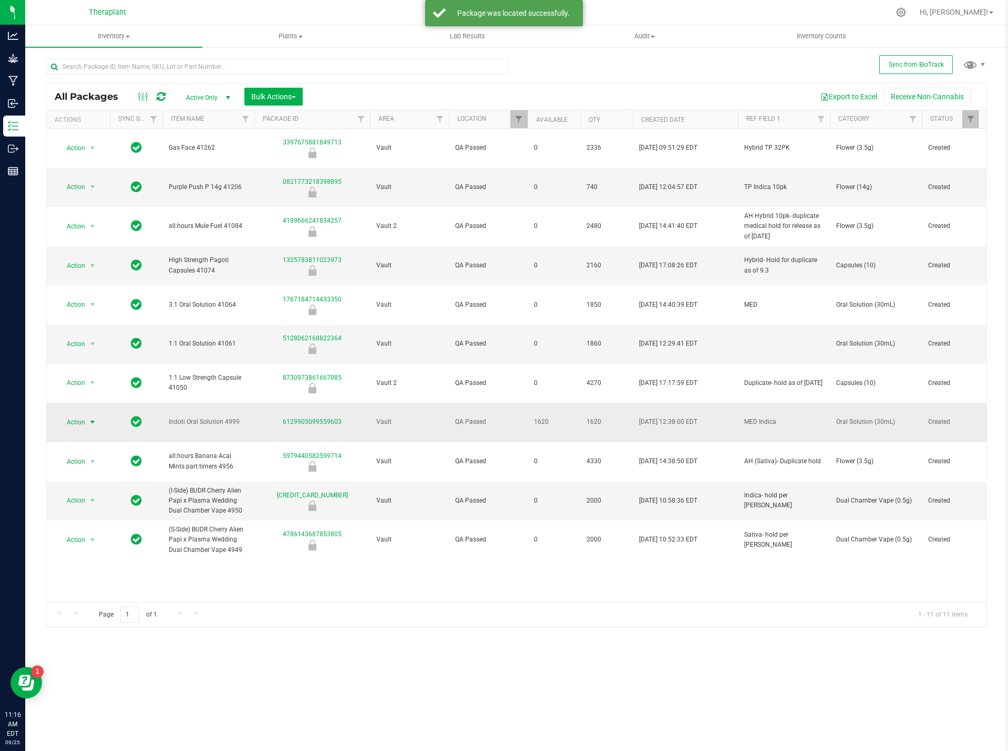
click at [76, 415] on span "Action" at bounding box center [71, 422] width 28 height 15
click at [102, 431] on li "Global inventory" at bounding box center [98, 424] width 81 height 16
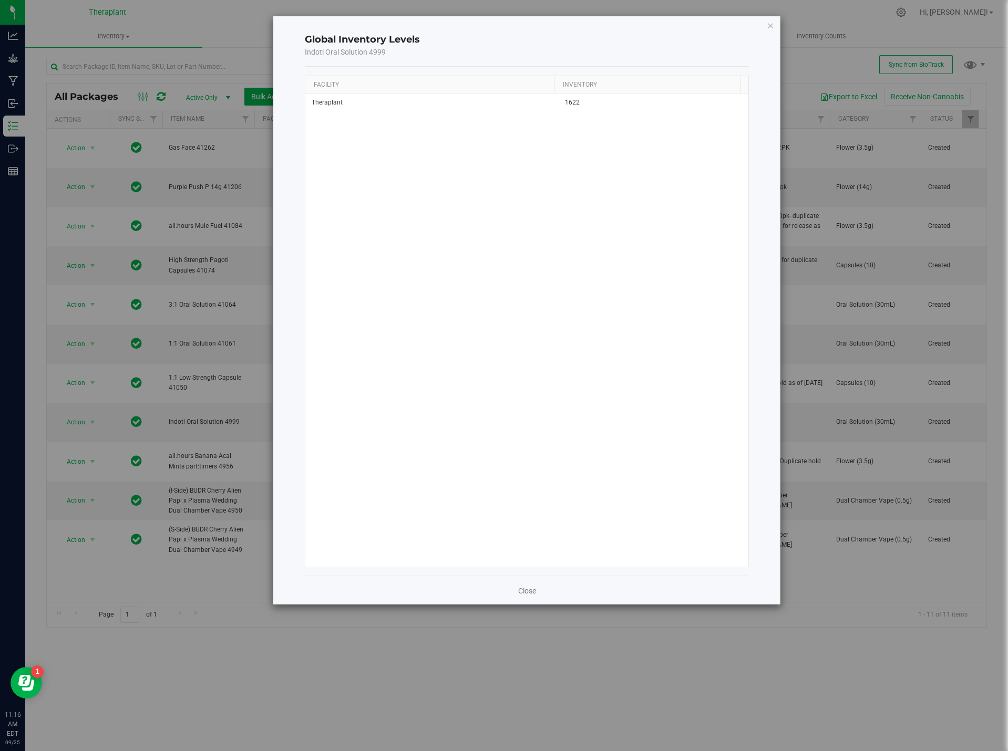
click at [769, 25] on icon "button" at bounding box center [769, 25] width 7 height 13
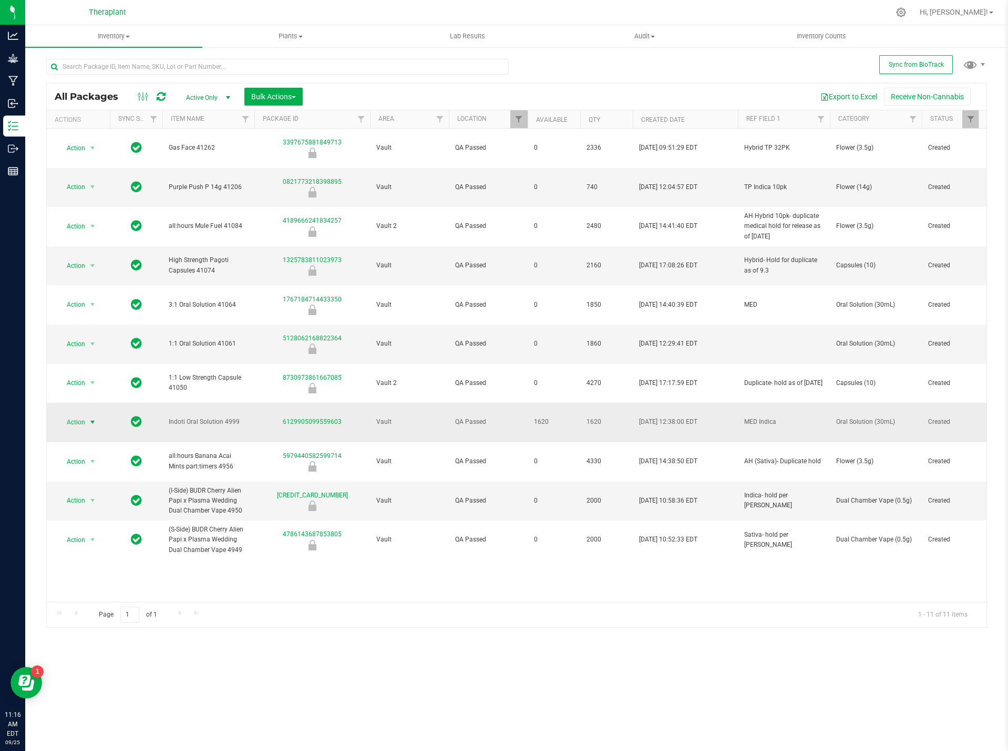
click at [81, 415] on span "Action" at bounding box center [71, 422] width 28 height 15
click at [98, 439] on li "Locate package" at bounding box center [98, 439] width 81 height 16
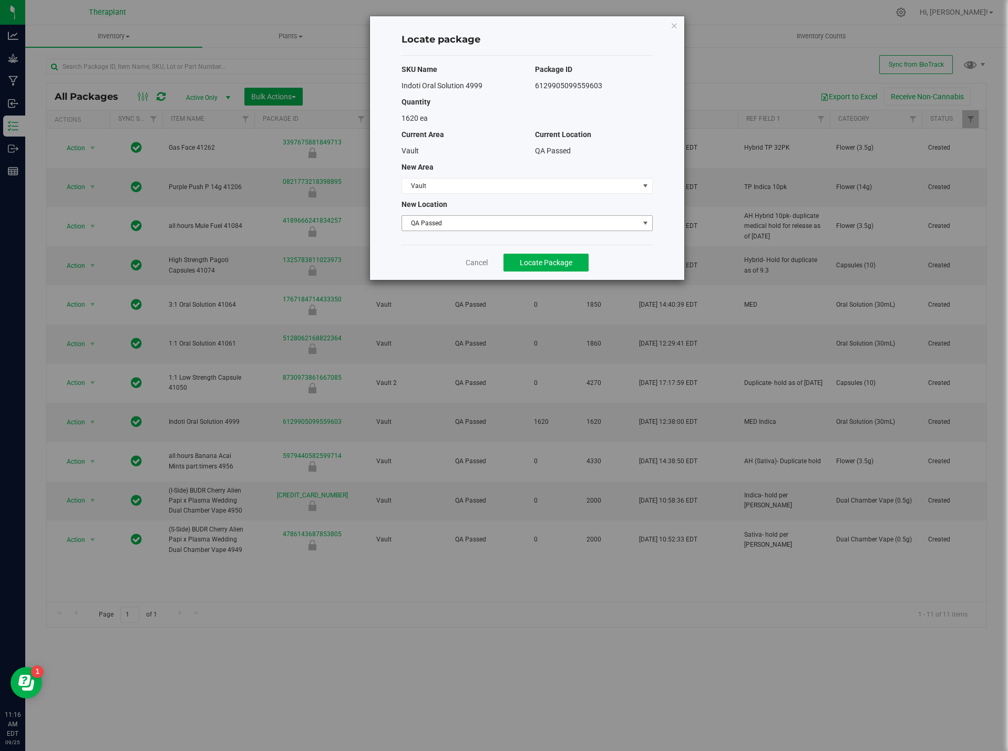
click at [434, 217] on span "QA Passed" at bounding box center [520, 223] width 237 height 15
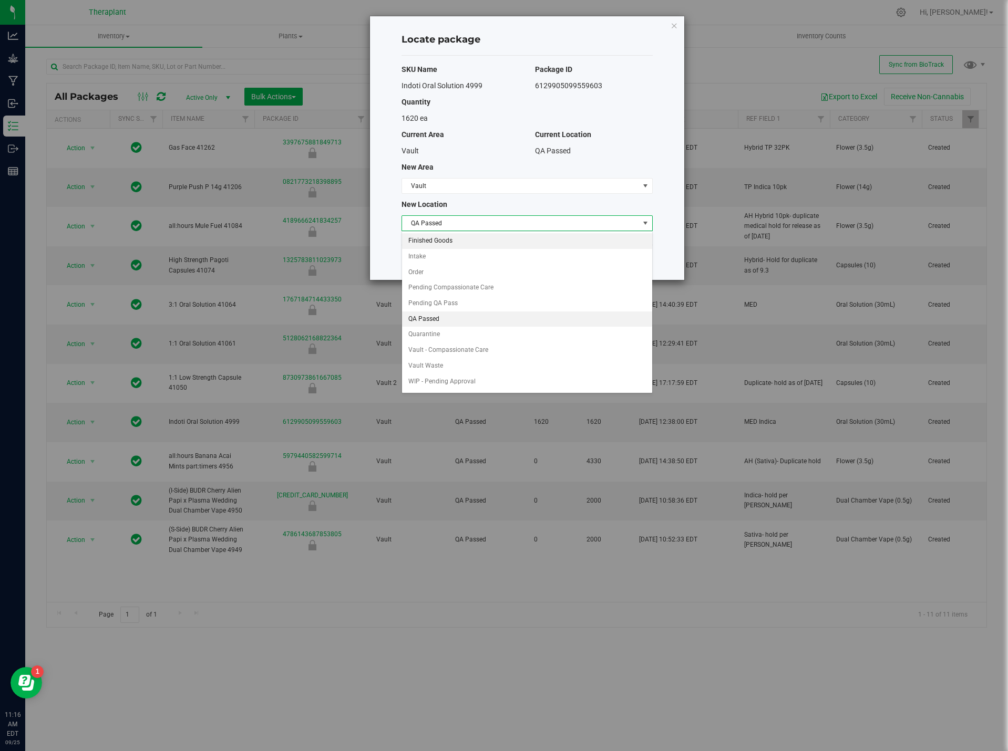
click at [444, 244] on li "Finished Goods" at bounding box center [527, 241] width 250 height 16
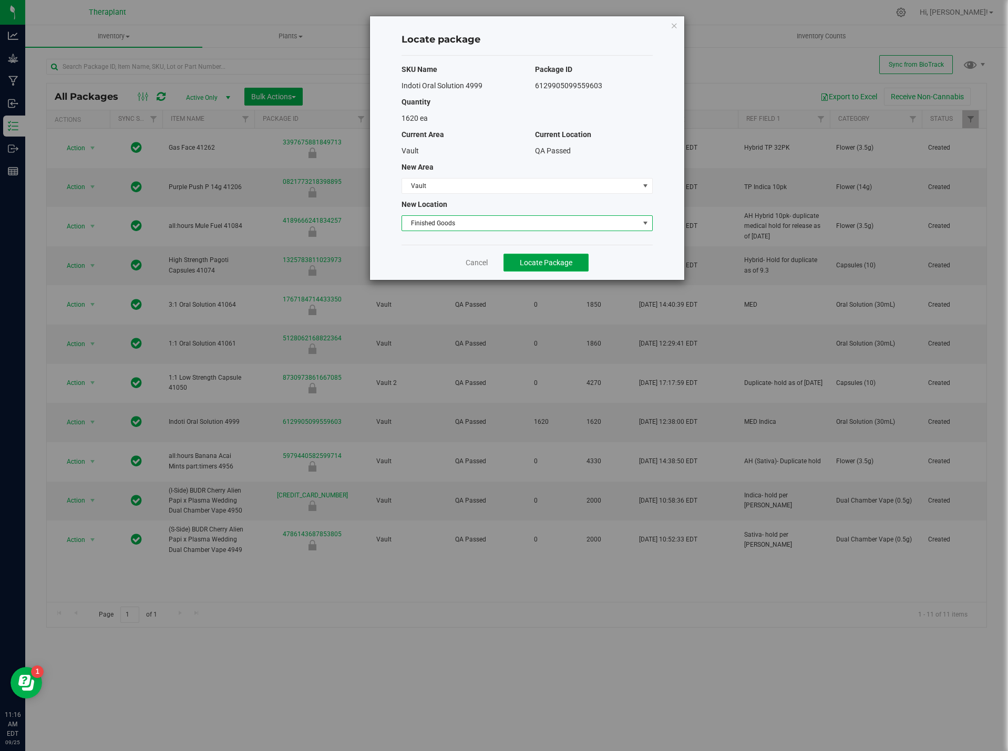
click at [569, 259] on span "Locate Package" at bounding box center [546, 262] width 53 height 8
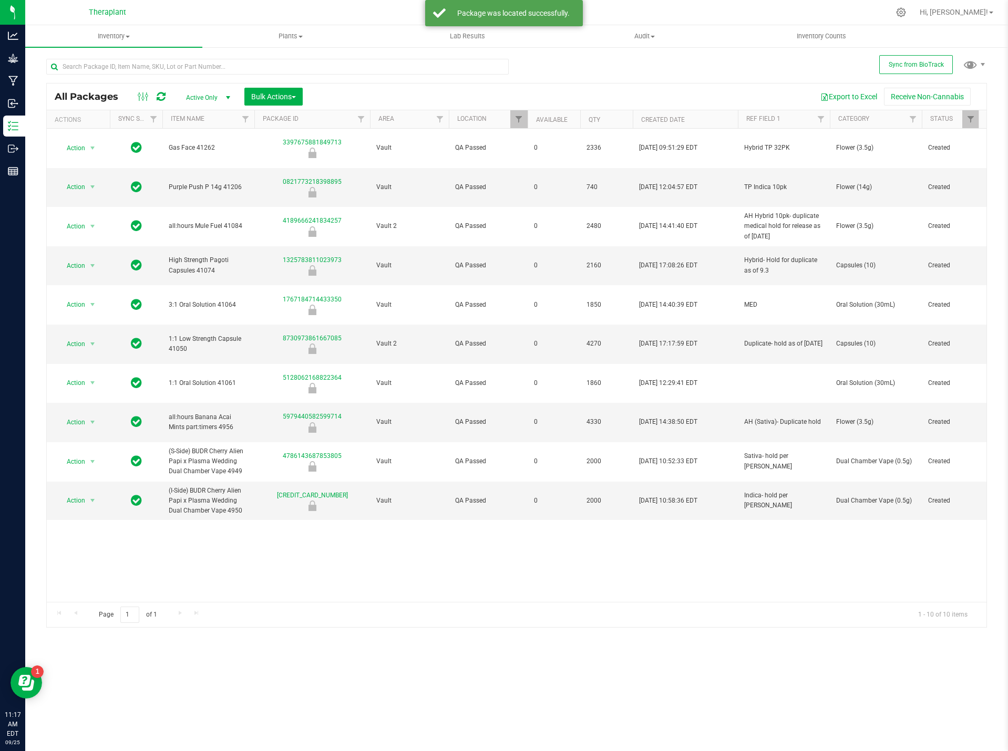
click at [276, 544] on div "Action Action Edit attributes Global inventory Locate package Package audit log…" at bounding box center [516, 365] width 939 height 473
